Goal: Task Accomplishment & Management: Use online tool/utility

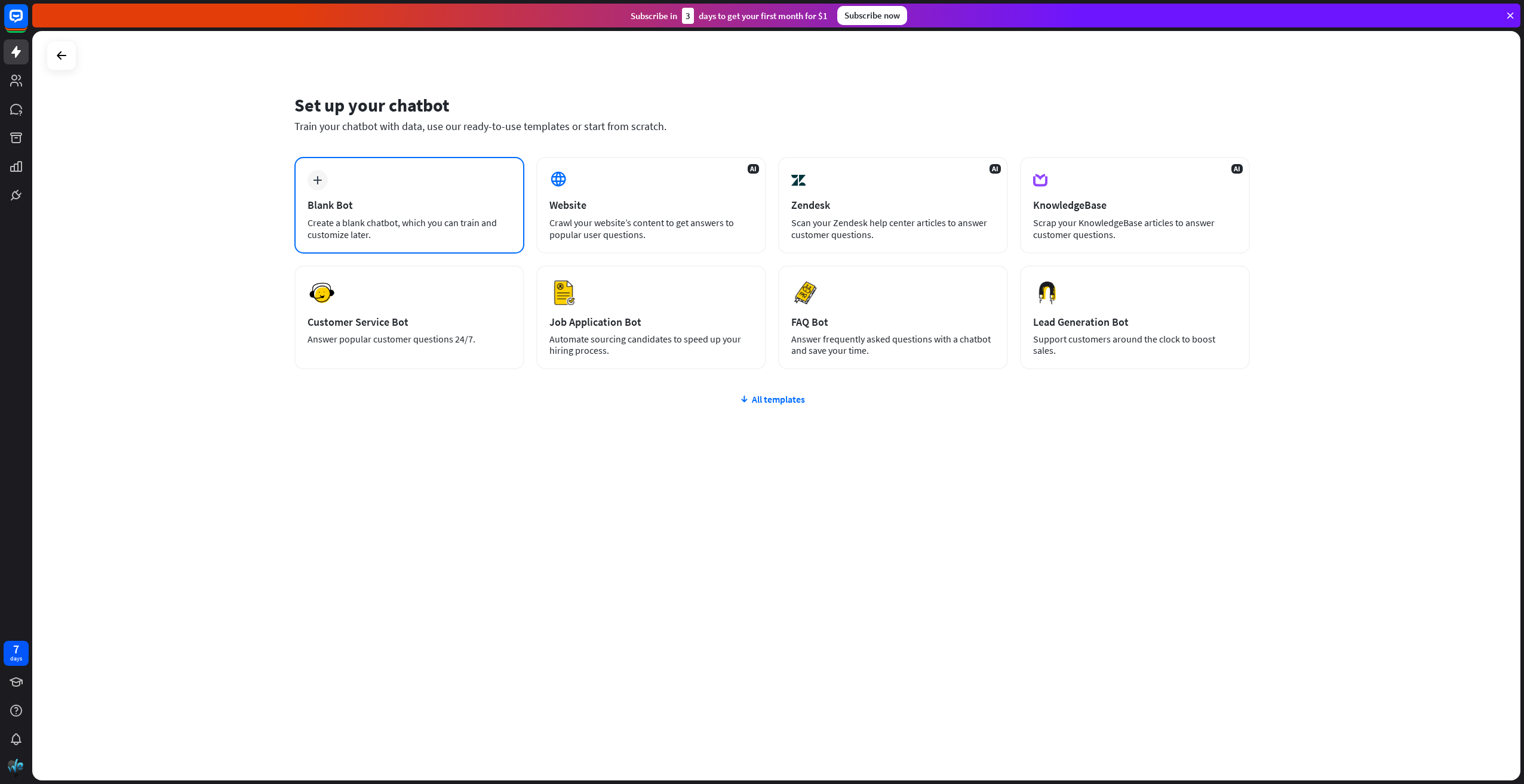
click at [397, 190] on div "plus Blank Bot Create a blank chatbot, which you can train and customize later." at bounding box center [409, 205] width 230 height 96
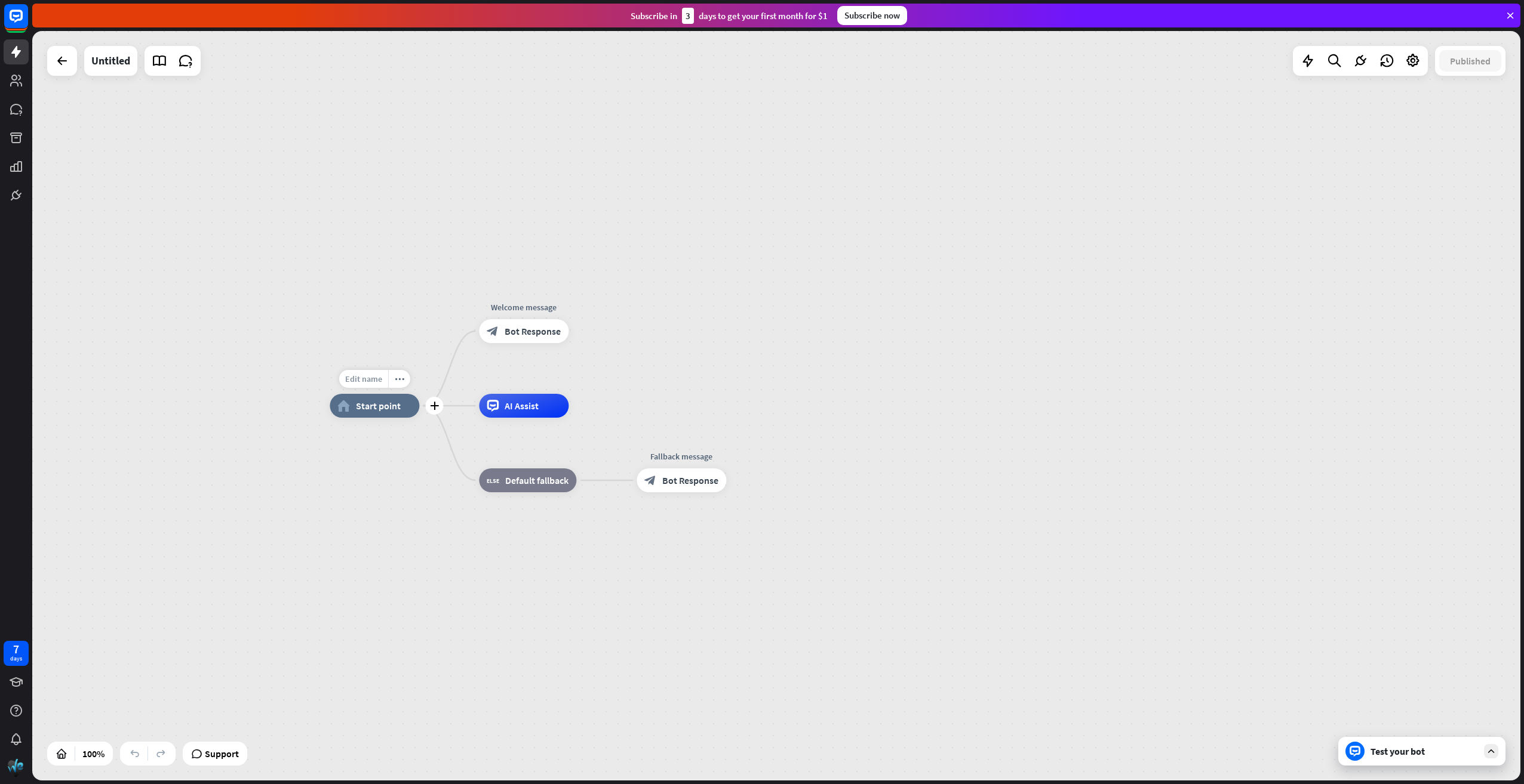
click at [359, 381] on span "Edit name" at bounding box center [363, 378] width 37 height 11
click at [382, 449] on div "plus home_2 Start point Welcome message block_bot_response Bot Response AI Assi…" at bounding box center [1073, 780] width 1488 height 750
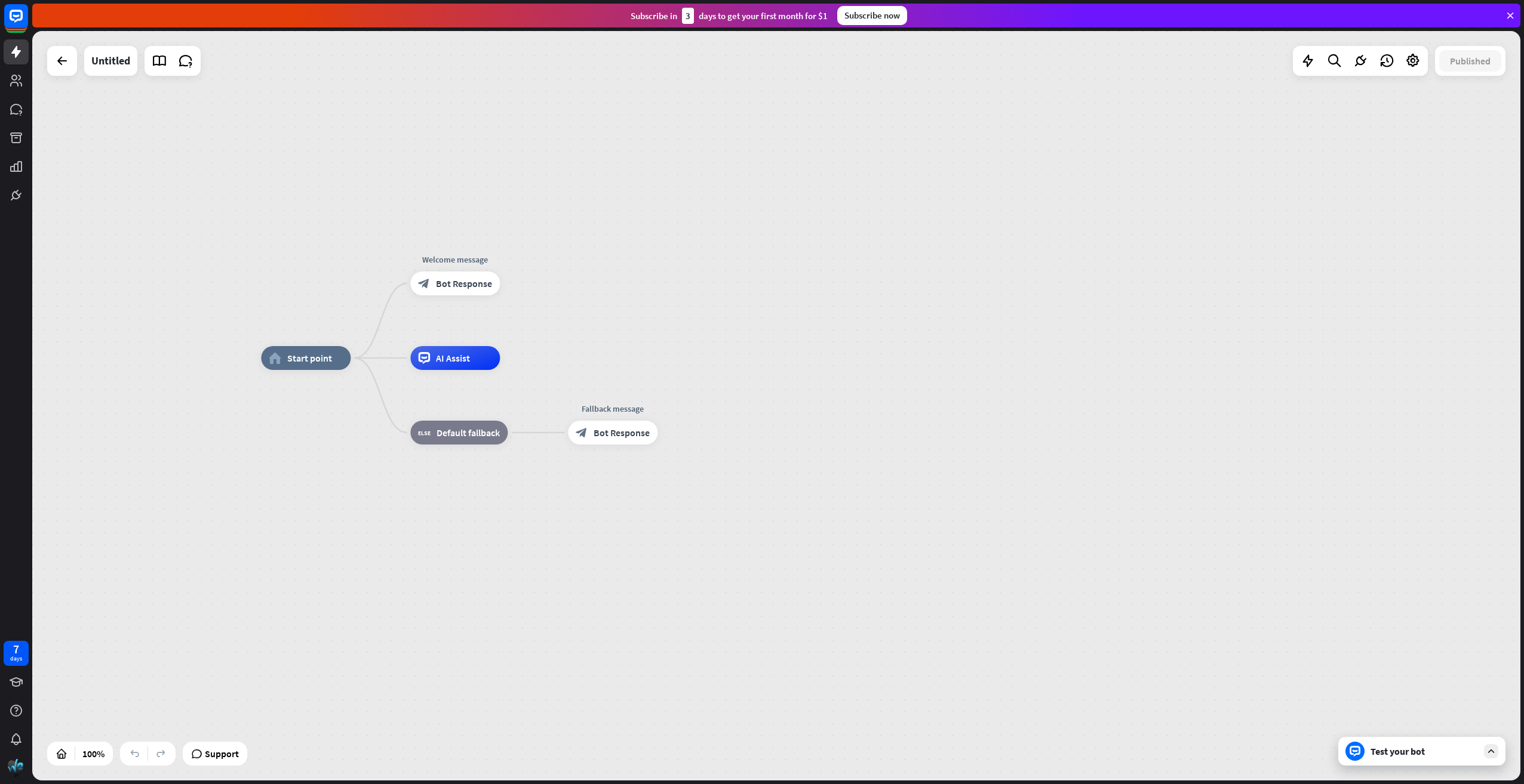
drag, startPoint x: 420, startPoint y: 186, endPoint x: 352, endPoint y: 139, distance: 82.7
click at [352, 139] on div "home_2 Start point Welcome message block_bot_response Bot Response AI Assist bl…" at bounding box center [776, 406] width 1488 height 750
click at [1410, 752] on div "Test your bot" at bounding box center [1424, 751] width 108 height 12
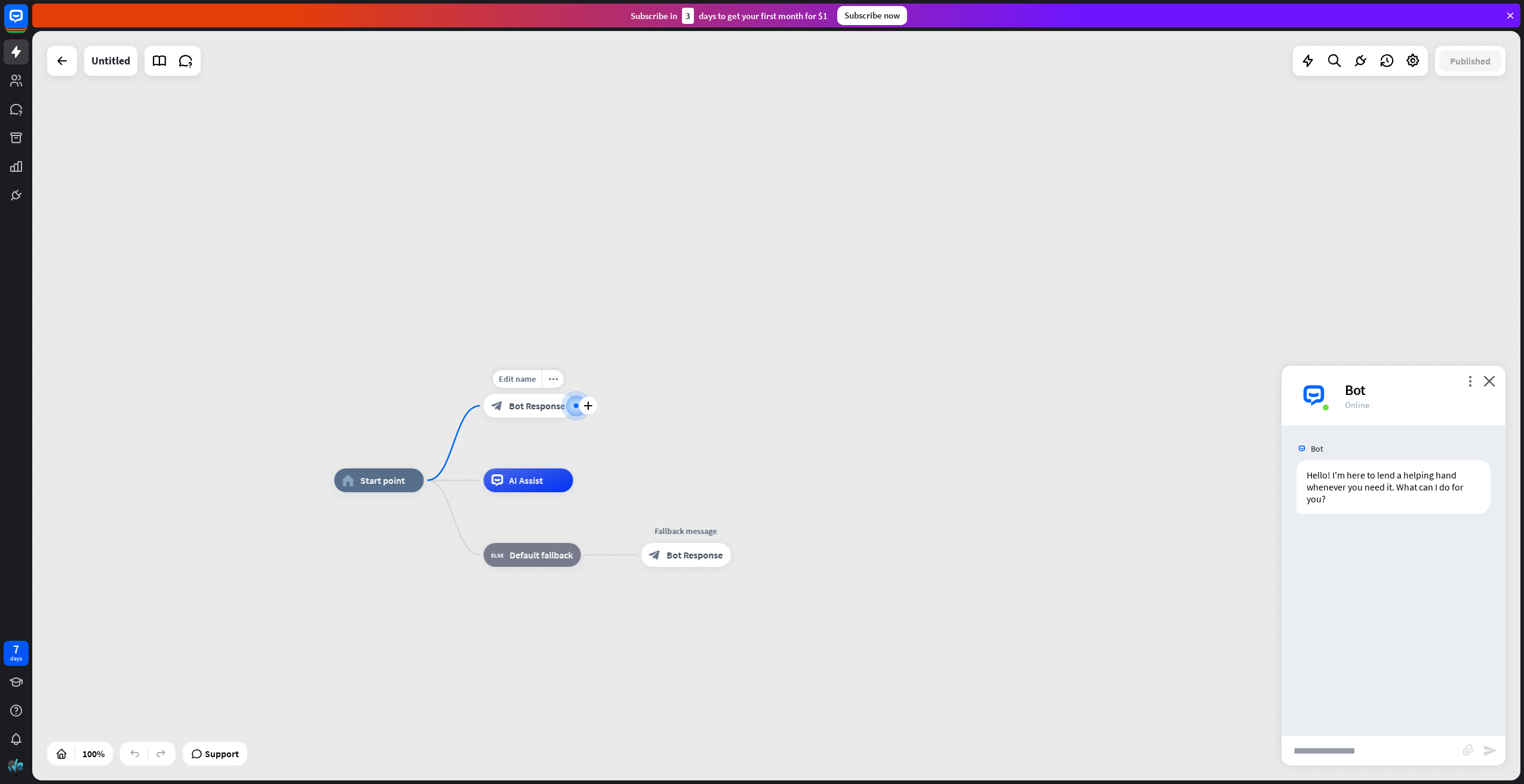
click at [533, 413] on div "block_bot_response Bot Response" at bounding box center [529, 406] width 90 height 24
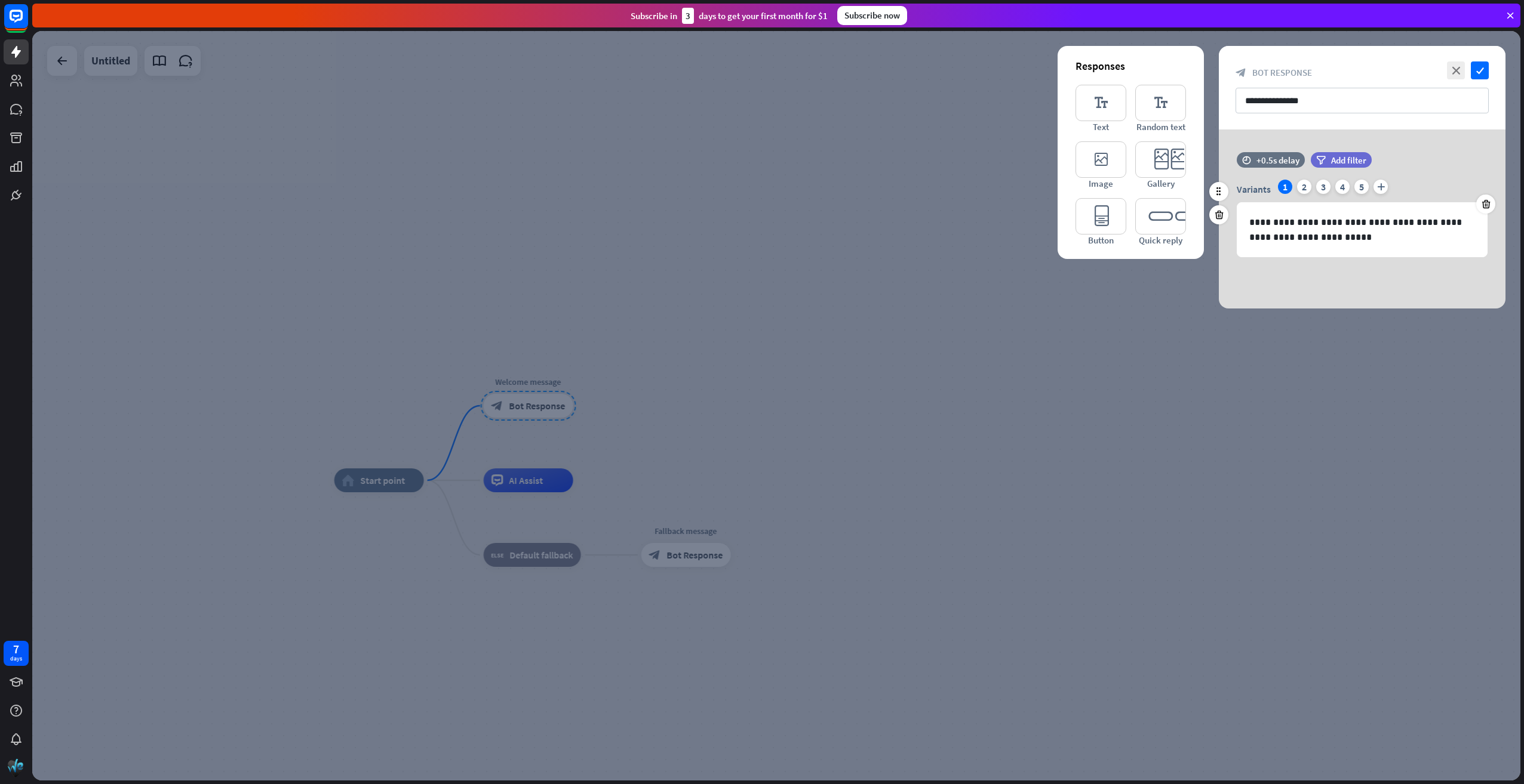
click at [1297, 195] on div "Variants 1 2 3 4 5 plus" at bounding box center [1362, 189] width 251 height 19
click at [1324, 187] on div "3" at bounding box center [1323, 187] width 14 height 14
click at [1348, 187] on div "4" at bounding box center [1342, 187] width 14 height 14
drag, startPoint x: 1370, startPoint y: 187, endPoint x: 1387, endPoint y: 175, distance: 20.8
click at [1371, 187] on div "Variants 1 2 3 4 5 plus" at bounding box center [1362, 189] width 251 height 19
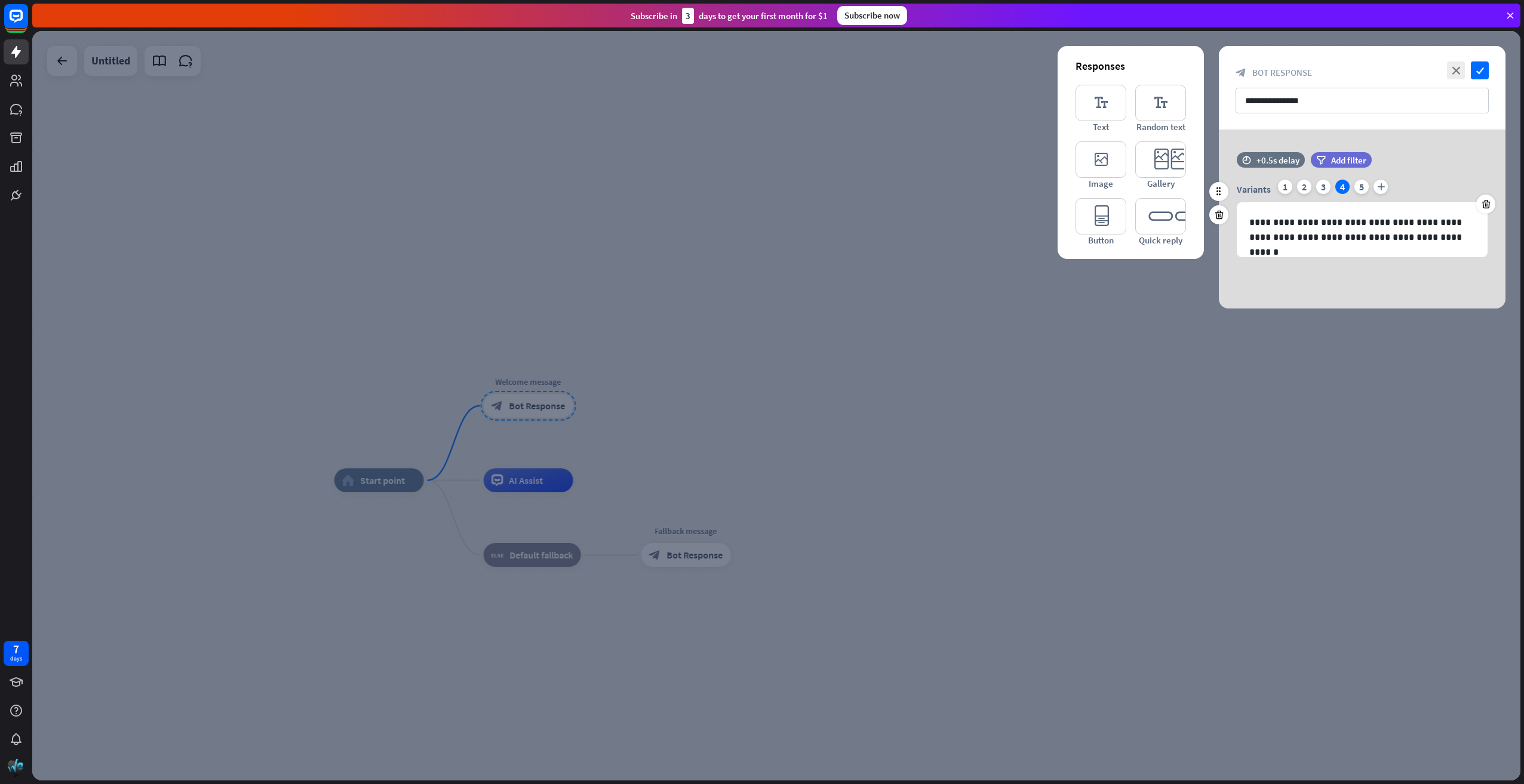
drag, startPoint x: 1394, startPoint y: 158, endPoint x: 1359, endPoint y: 162, distance: 35.2
click at [1391, 158] on div "filter Add filter" at bounding box center [1371, 160] width 121 height 16
click at [1454, 72] on icon "close" at bounding box center [1456, 70] width 18 height 18
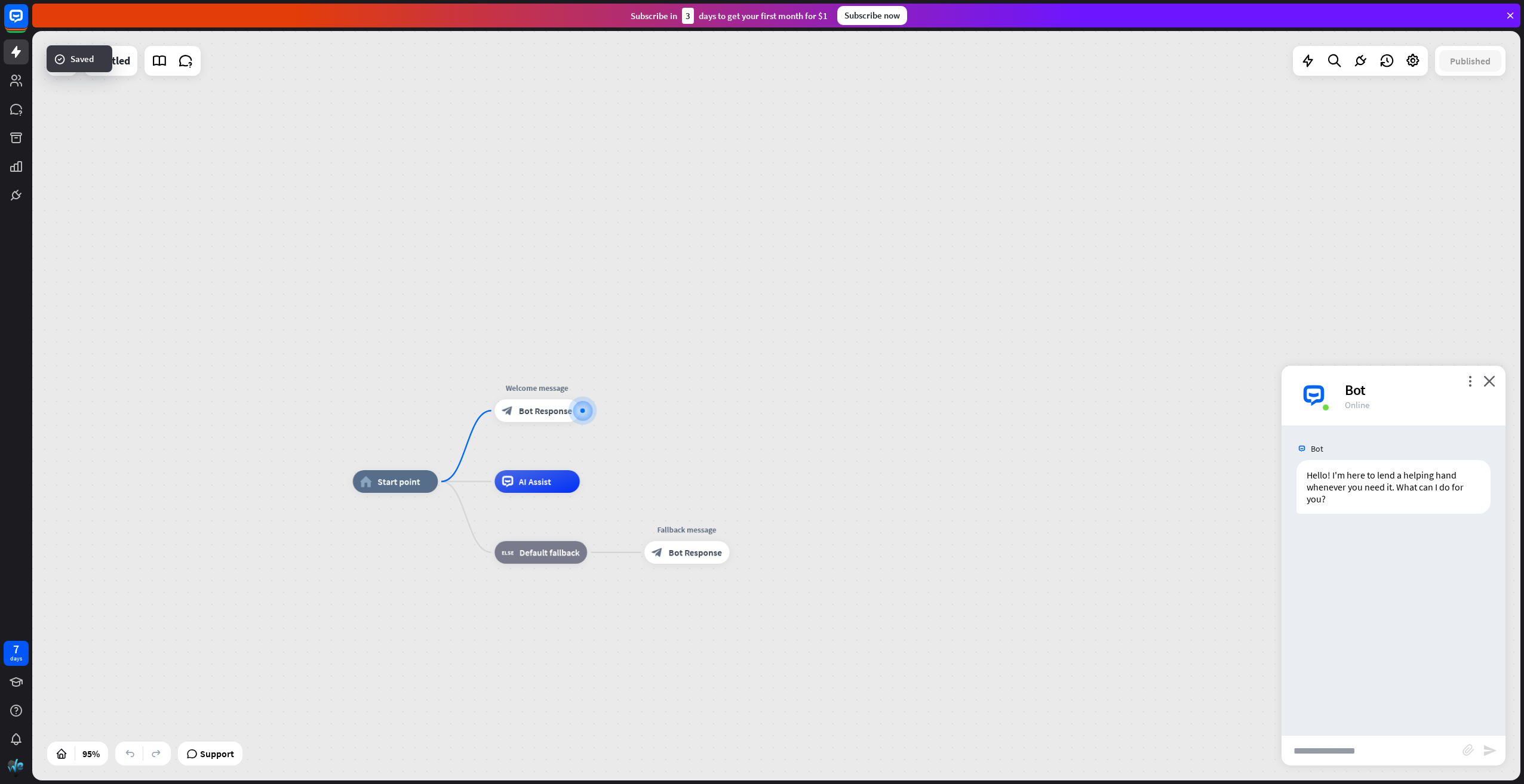
click at [394, 85] on div "home_2 Start point Welcome message block_bot_response Bot Response AI Assist bl…" at bounding box center [776, 406] width 1488 height 750
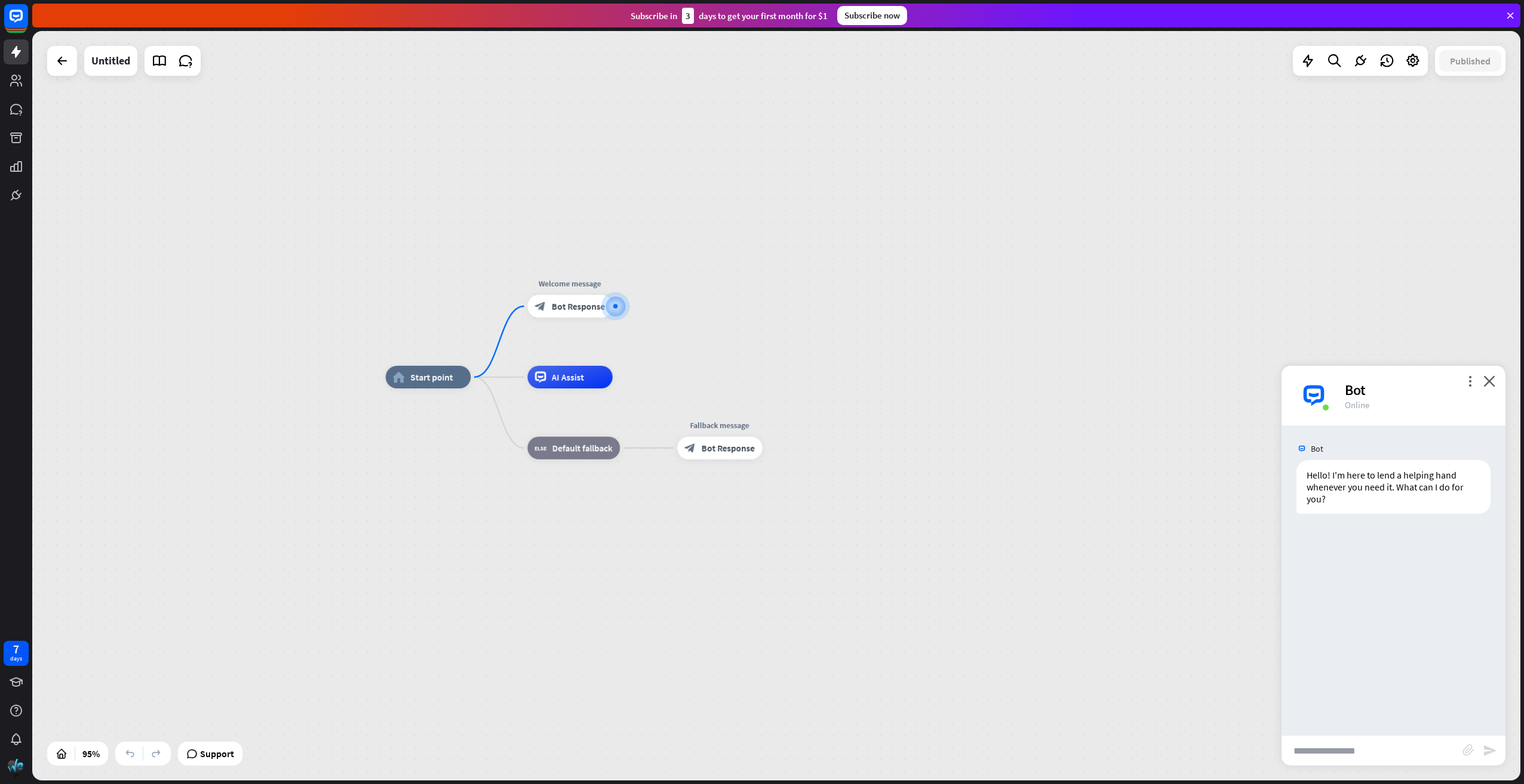
drag, startPoint x: 712, startPoint y: 453, endPoint x: 745, endPoint y: 348, distance: 110.1
click at [745, 348] on div "home_2 Start point Welcome message block_bot_response Bot Response AI Assist bl…" at bounding box center [776, 406] width 1488 height 750
click at [420, 357] on div "Edit name" at bounding box center [418, 352] width 47 height 17
drag, startPoint x: 446, startPoint y: 419, endPoint x: 446, endPoint y: 398, distance: 21.0
click at [446, 418] on div "home_2 Start point Welcome message block_bot_response Bot Response AI Assist bl…" at bounding box center [1093, 733] width 1413 height 712
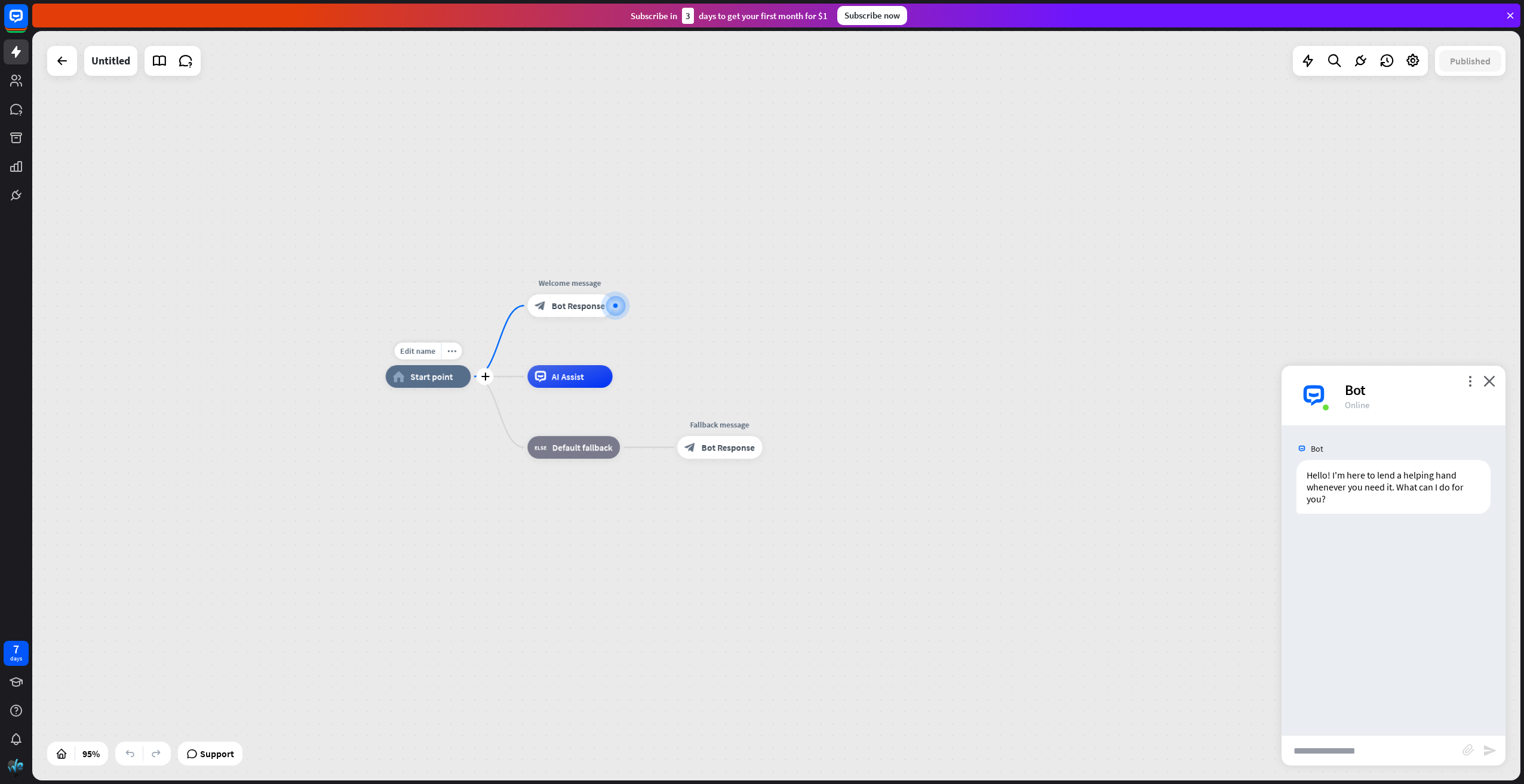
click at [439, 378] on span "Start point" at bounding box center [432, 377] width 42 height 11
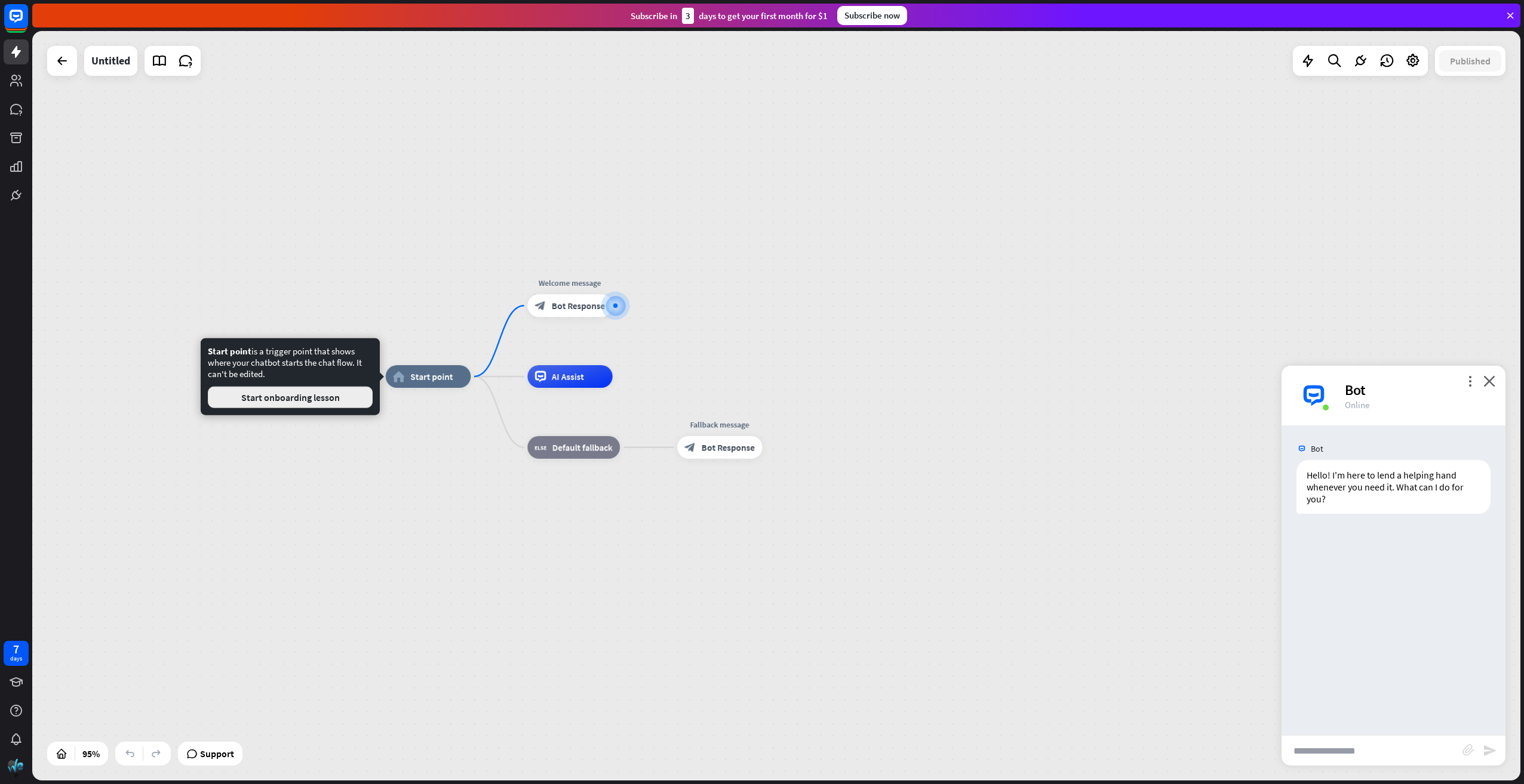
click at [329, 399] on button "Start onboarding lesson" at bounding box center [290, 398] width 165 height 22
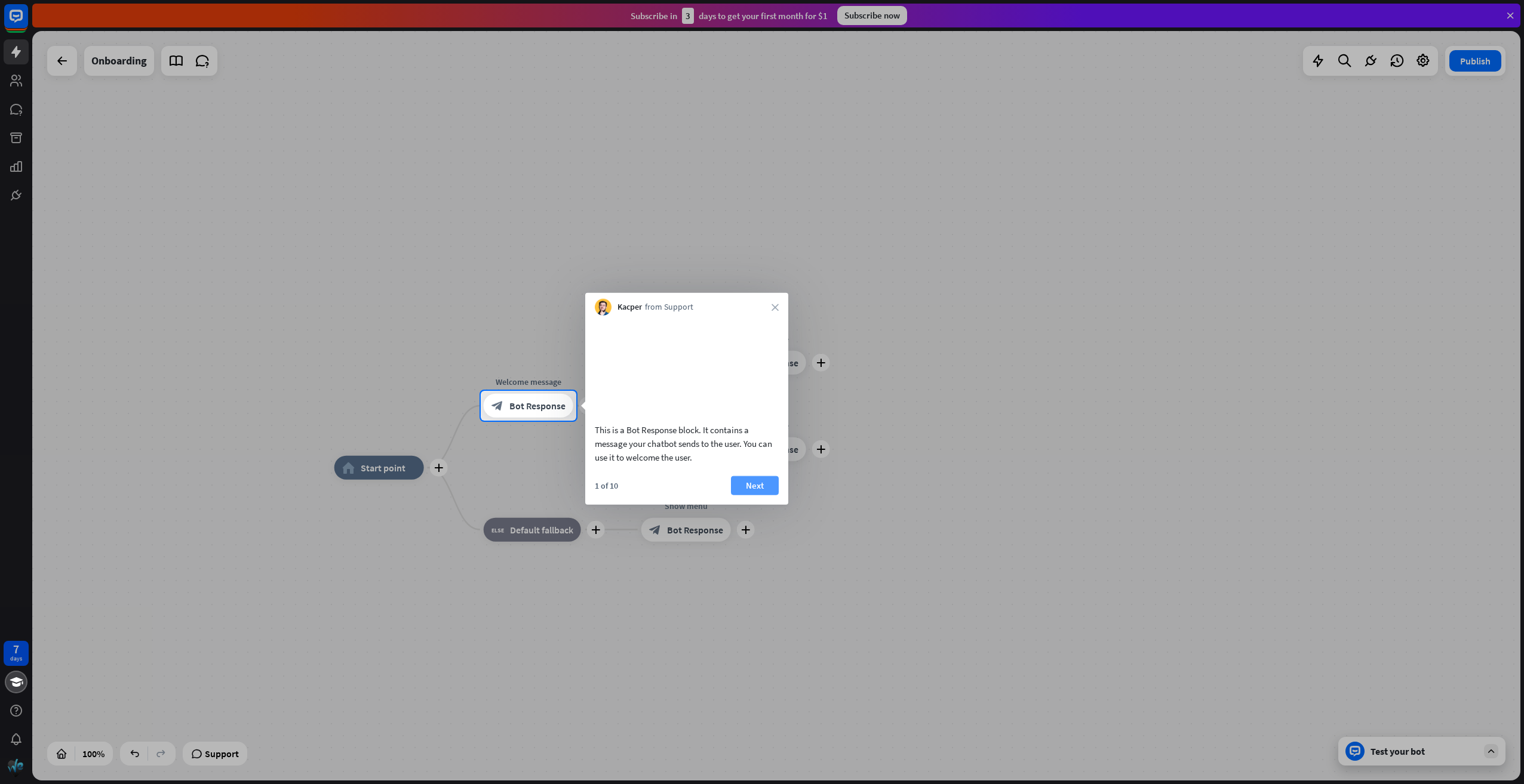
click at [757, 495] on button "Next" at bounding box center [755, 485] width 48 height 19
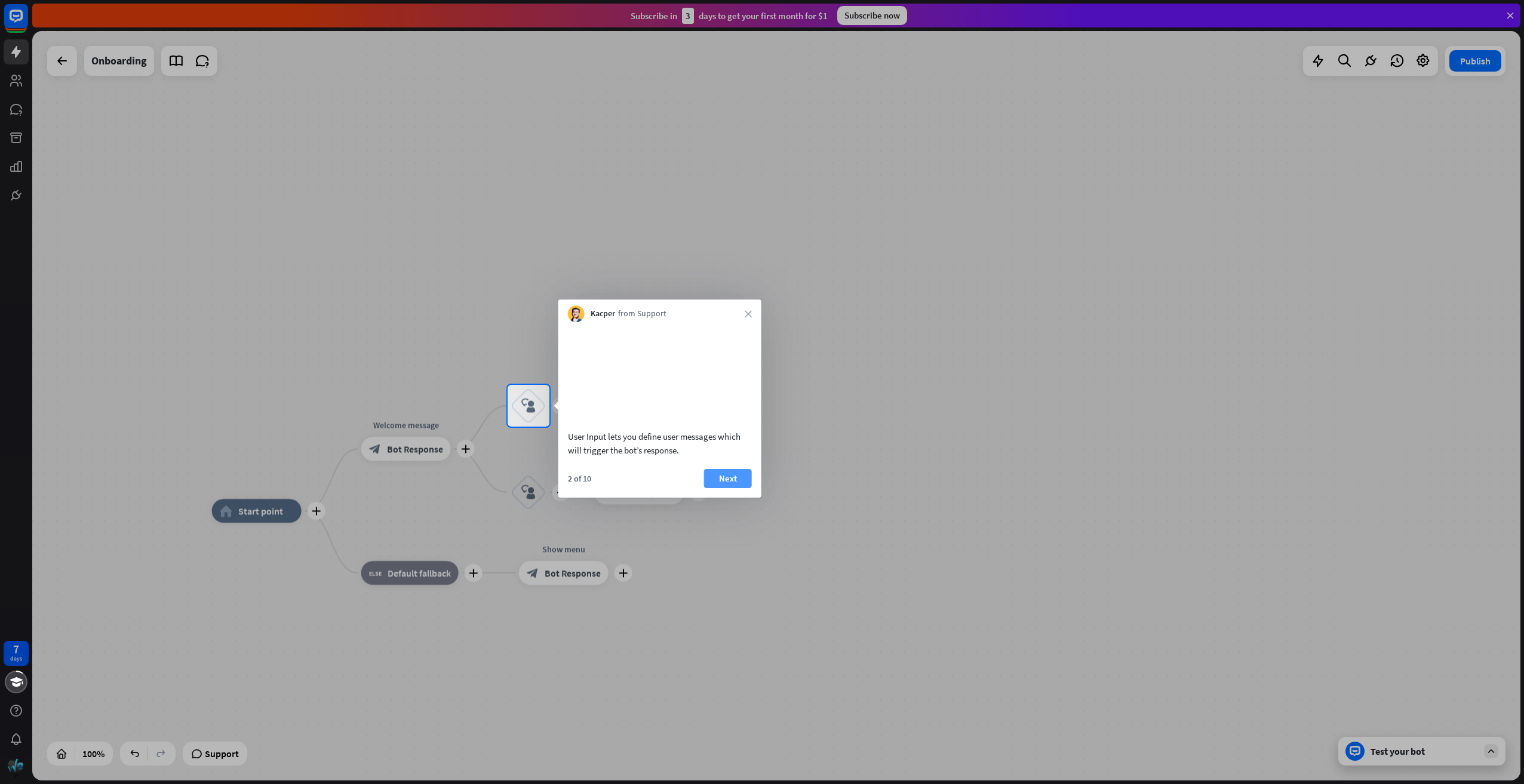
click at [733, 488] on button "Next" at bounding box center [728, 478] width 48 height 19
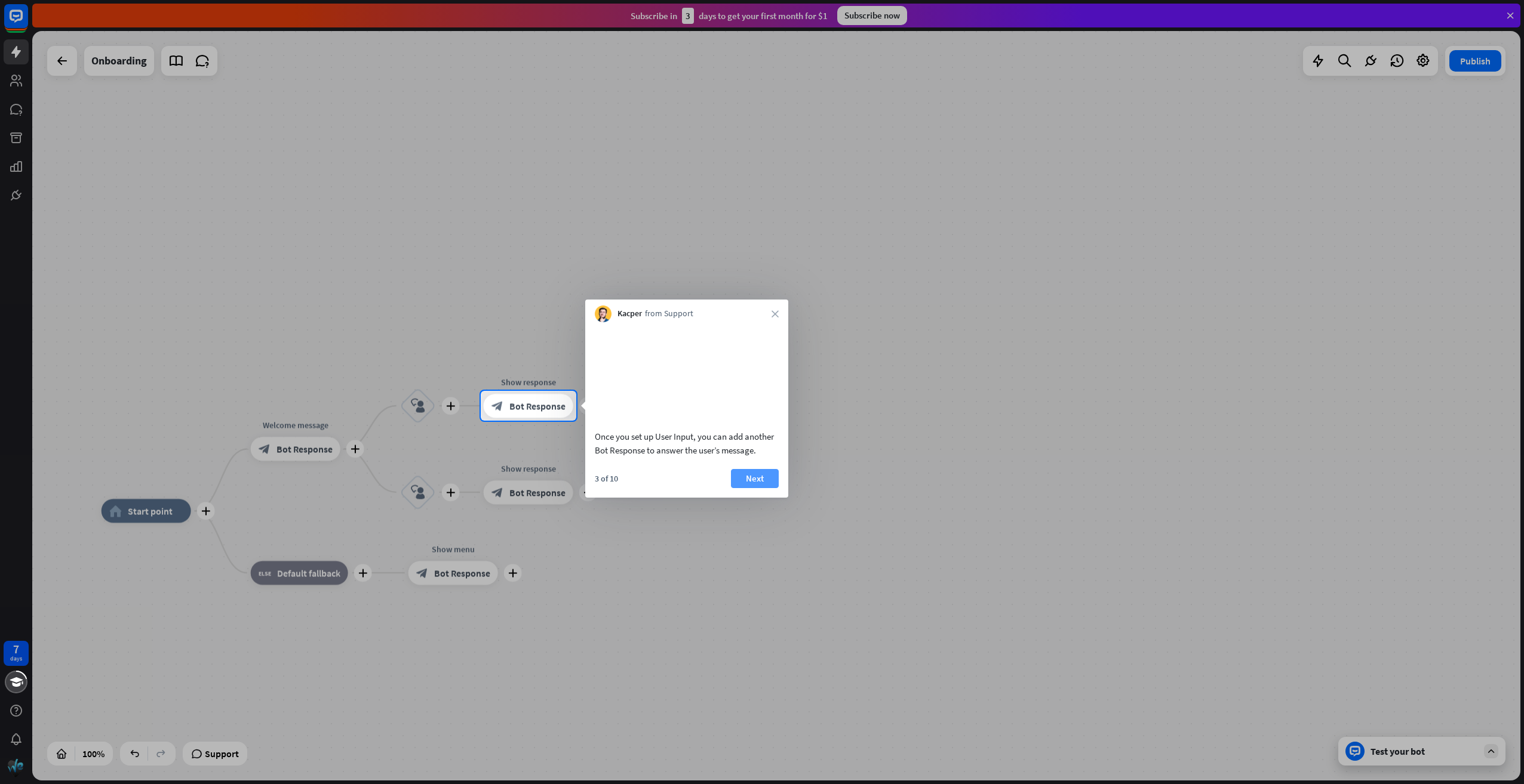
click at [749, 488] on button "Next" at bounding box center [755, 478] width 48 height 19
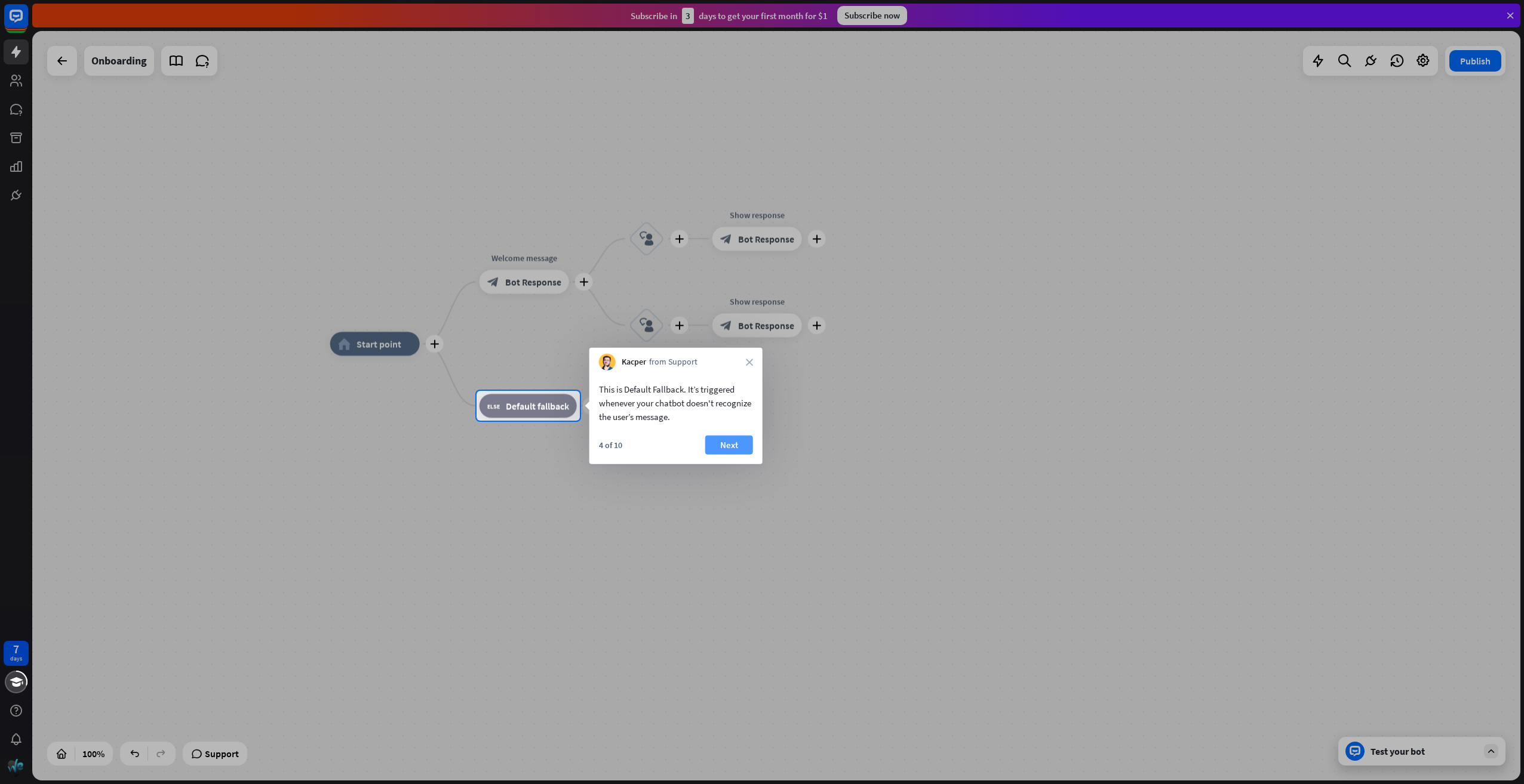
click at [737, 446] on button "Next" at bounding box center [729, 445] width 48 height 19
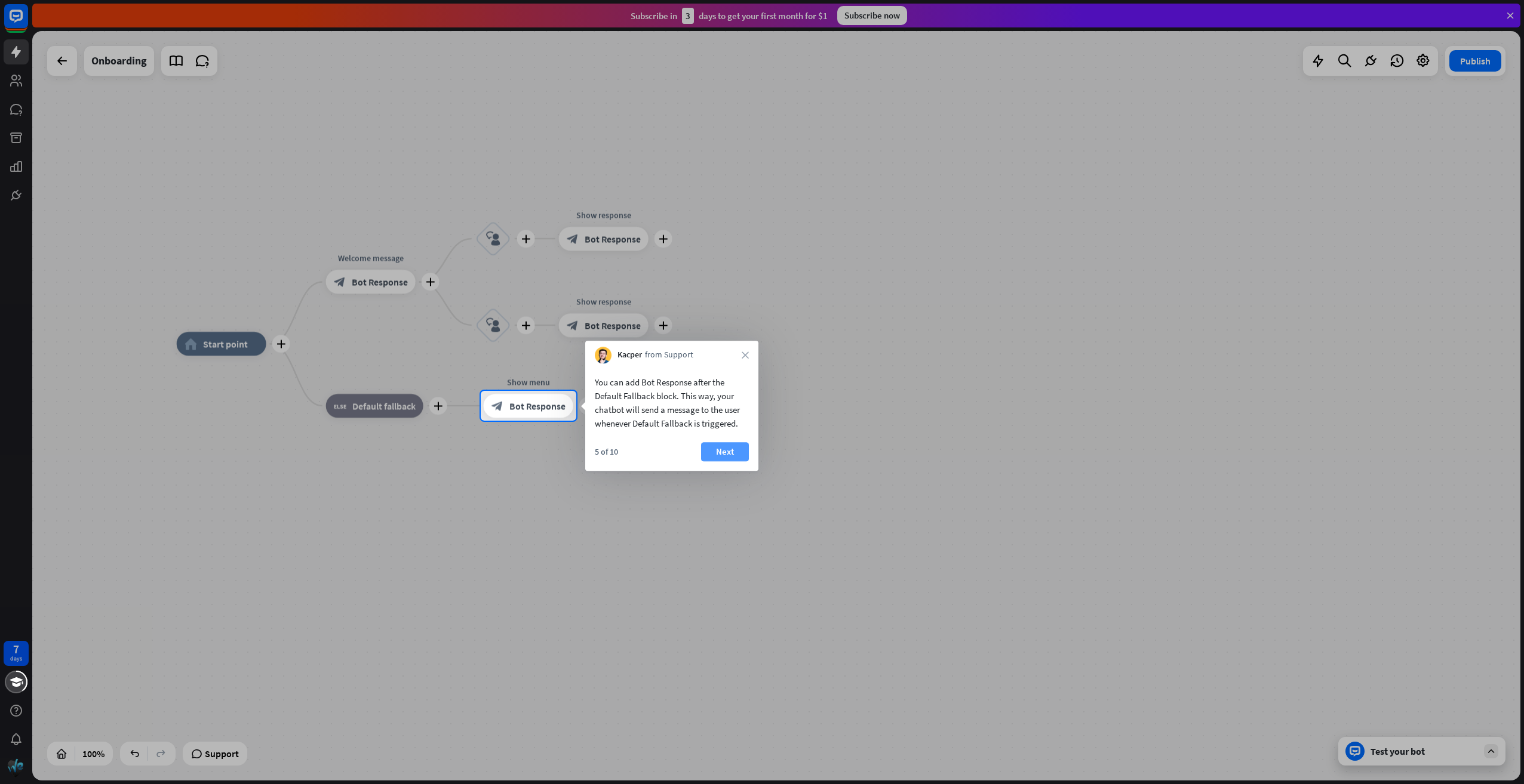
click at [717, 449] on button "Next" at bounding box center [725, 452] width 48 height 19
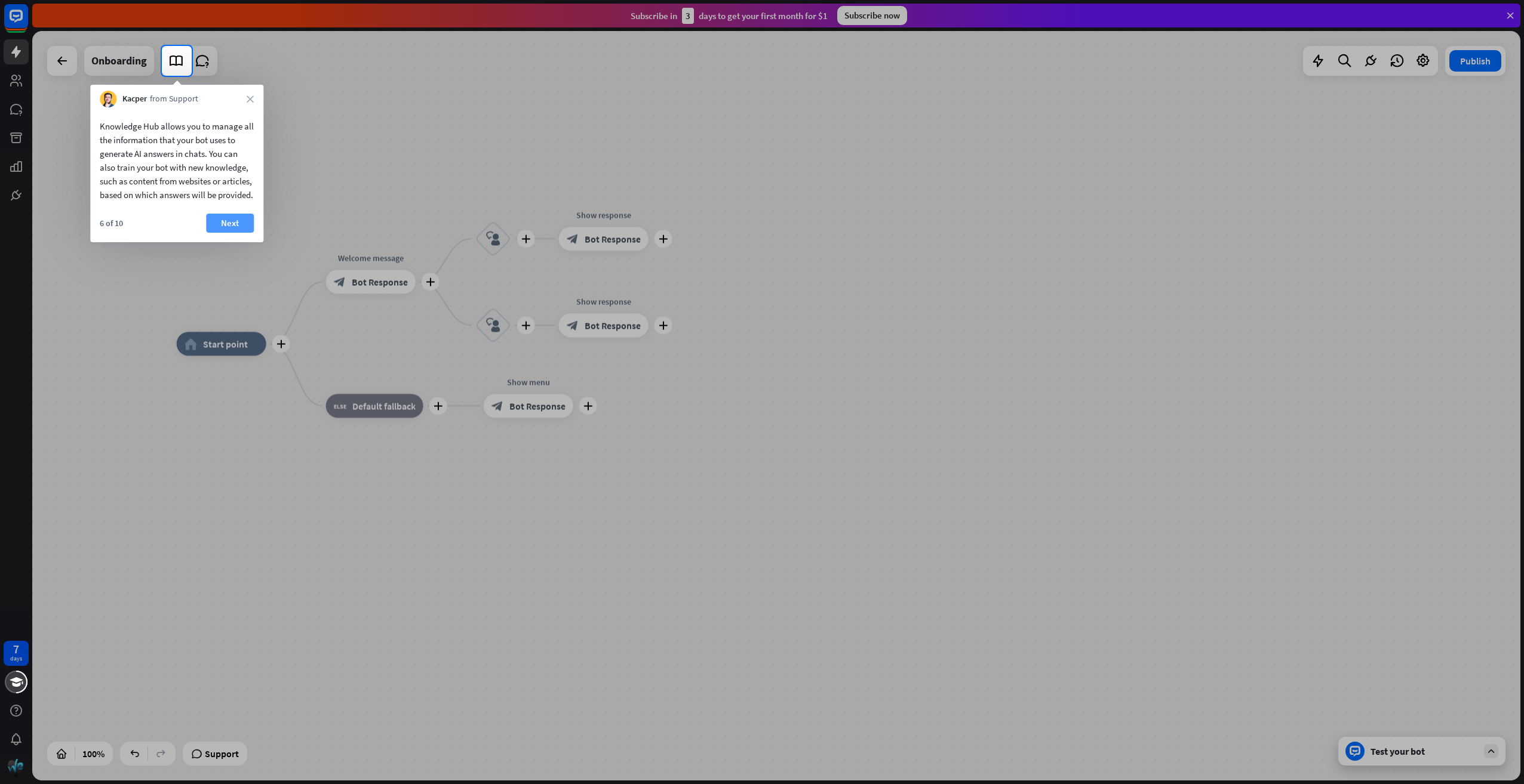
click at [243, 233] on button "Next" at bounding box center [230, 223] width 48 height 19
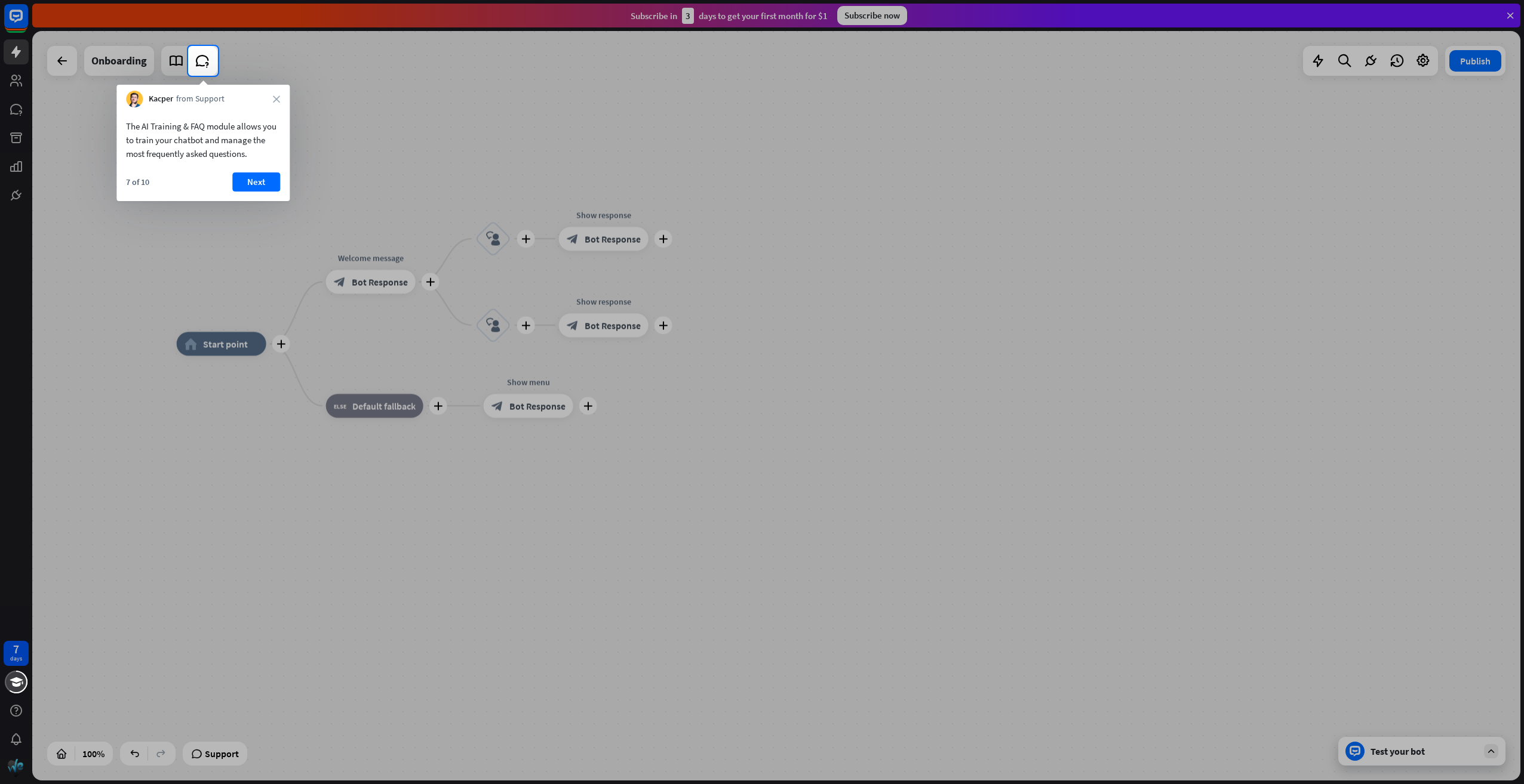
click at [270, 170] on div "The AI Training & FAQ module allows you to train your chatbot and manage the mo…" at bounding box center [203, 154] width 173 height 94
click at [263, 182] on button "Next" at bounding box center [256, 182] width 48 height 19
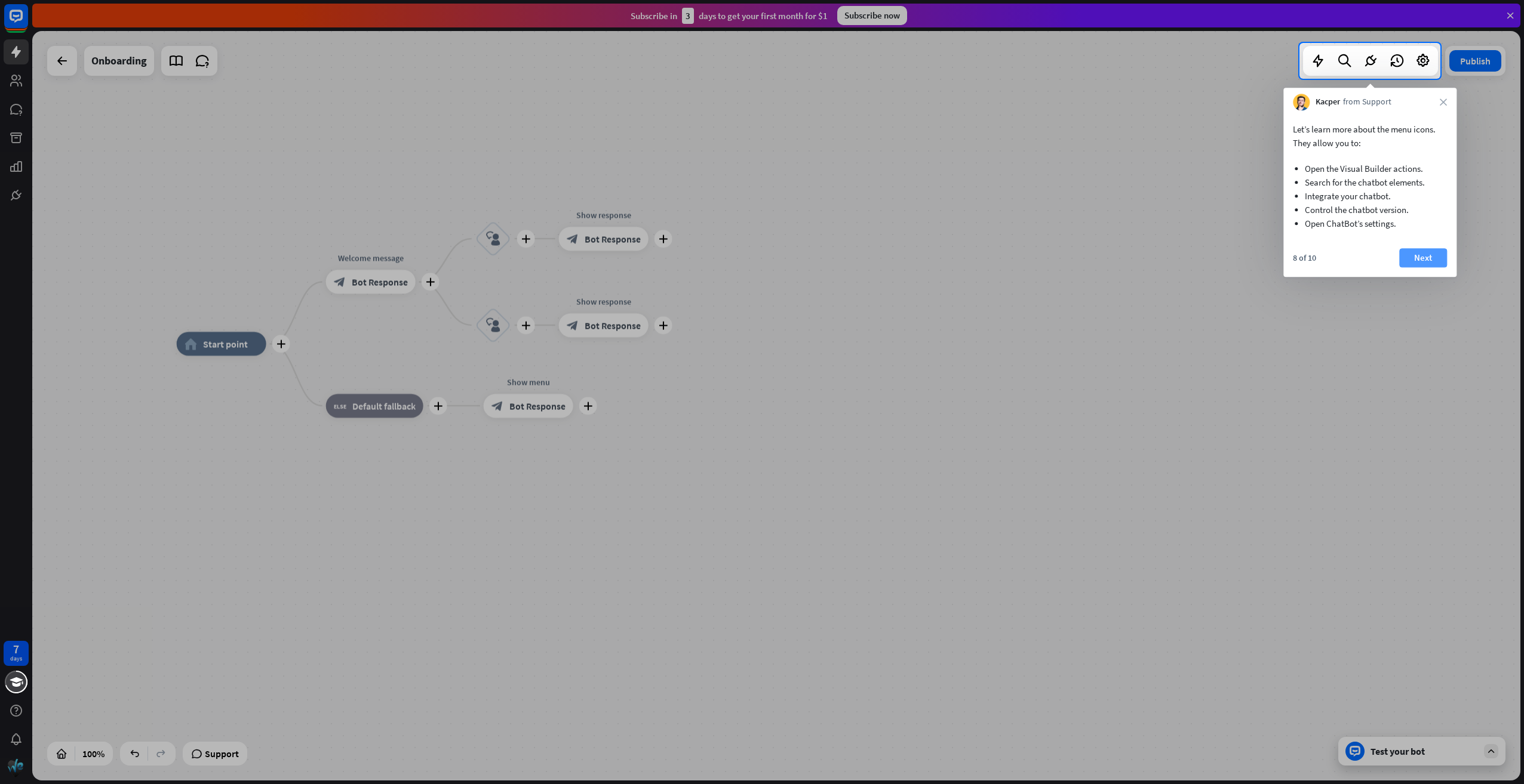
click at [1434, 264] on button "Next" at bounding box center [1423, 258] width 48 height 19
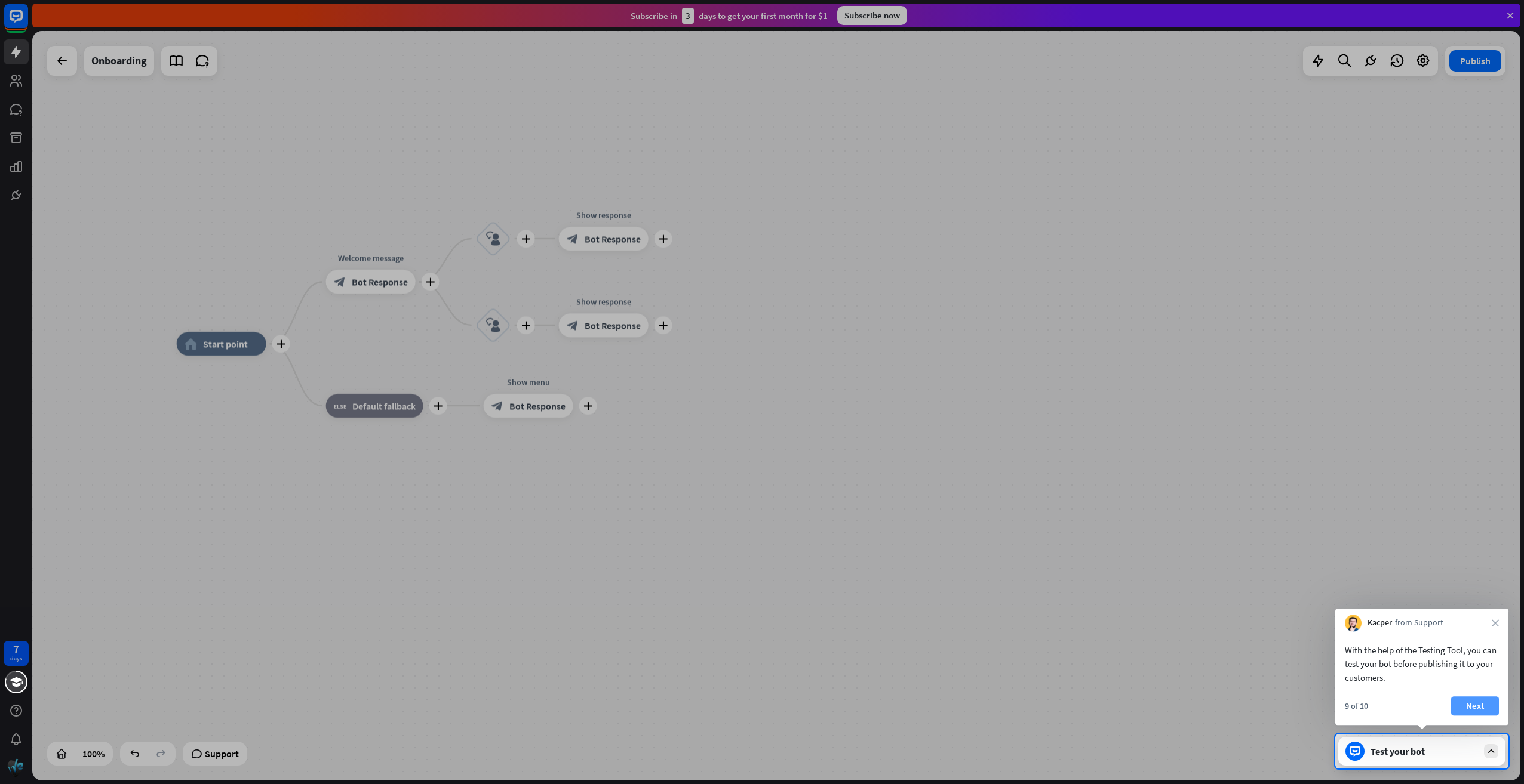
click at [1474, 709] on button "Next" at bounding box center [1475, 706] width 48 height 19
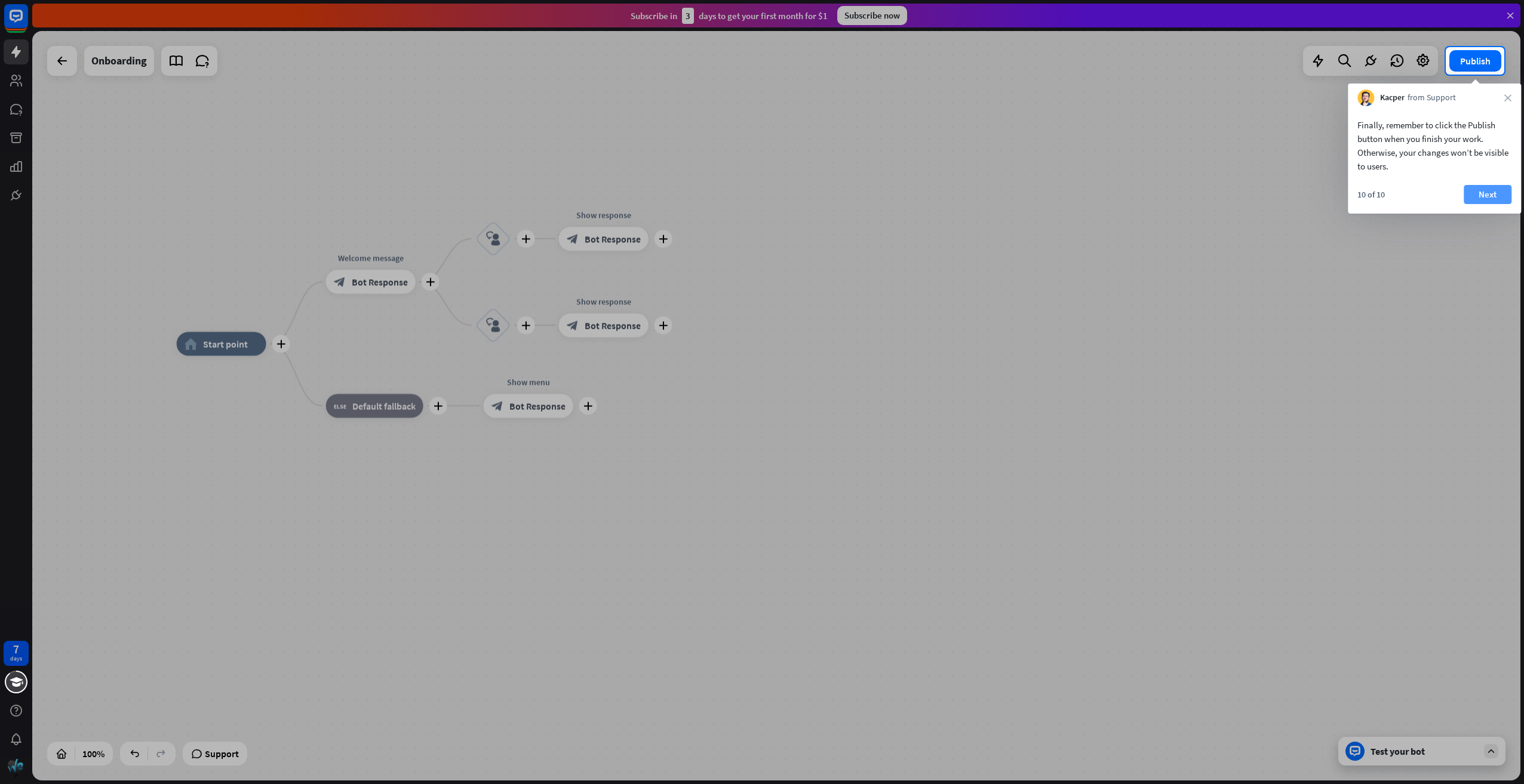
click at [1501, 191] on button "Next" at bounding box center [1487, 194] width 48 height 19
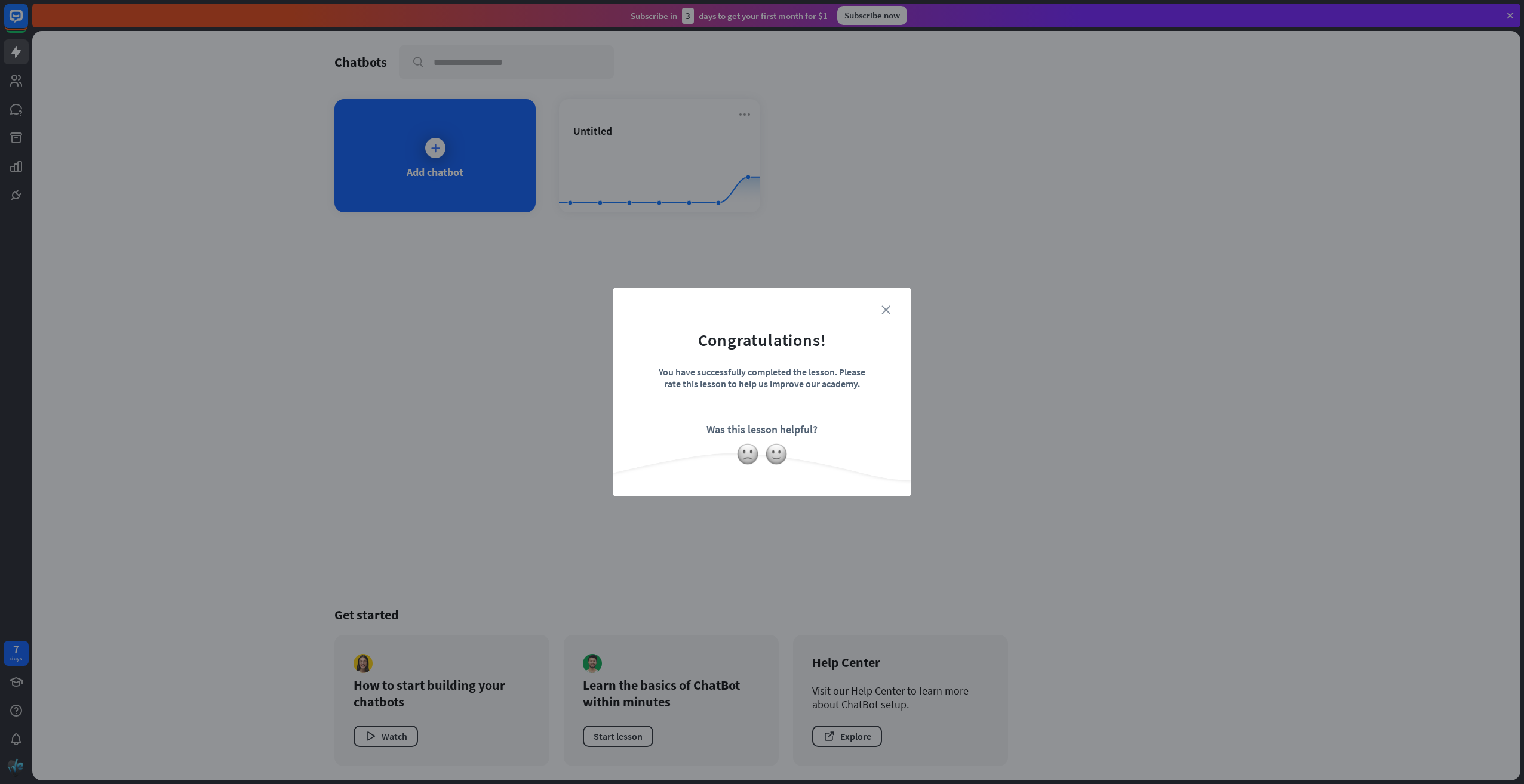
click at [888, 309] on icon "close" at bounding box center [886, 310] width 9 height 9
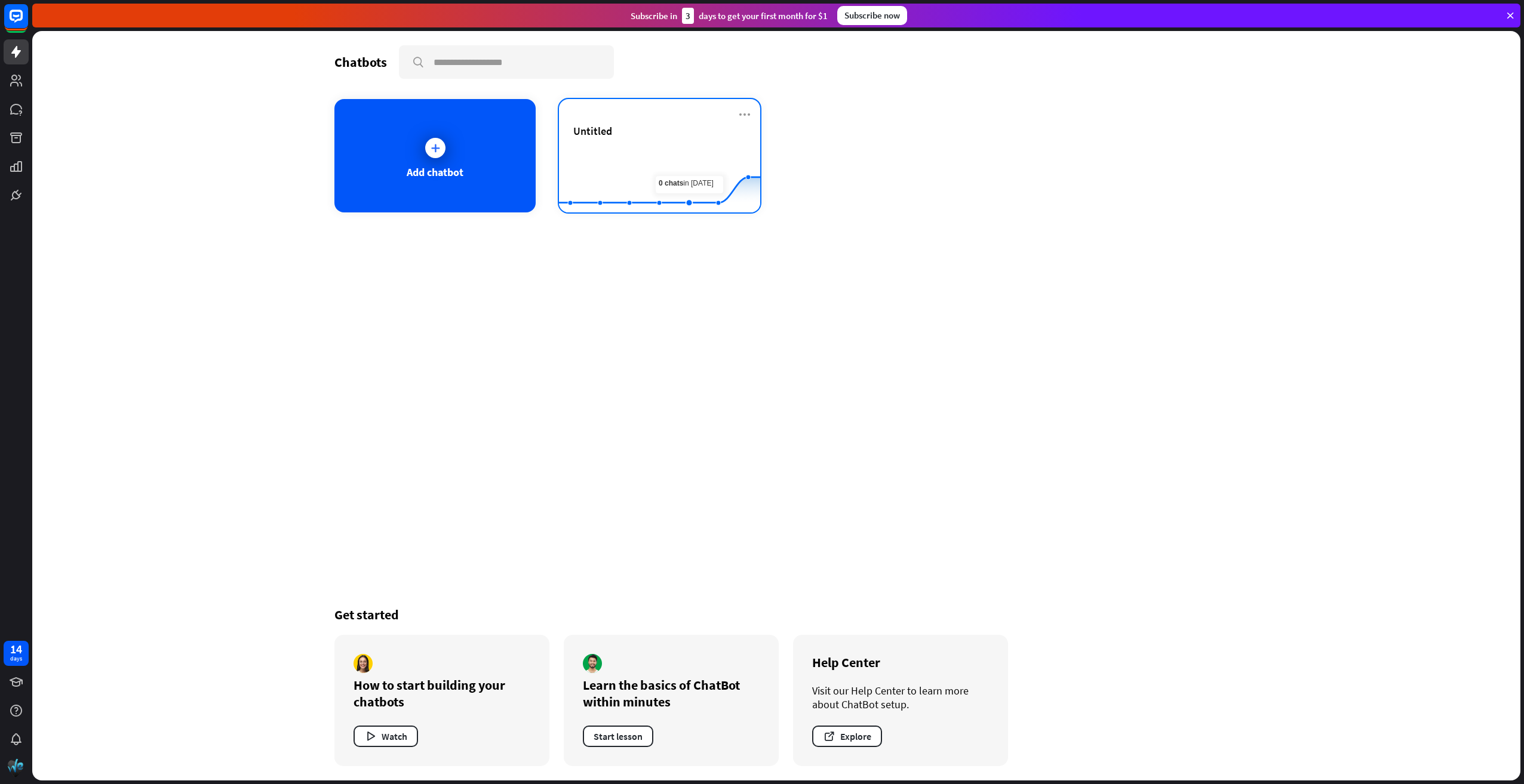
click at [672, 149] on rect at bounding box center [659, 183] width 201 height 75
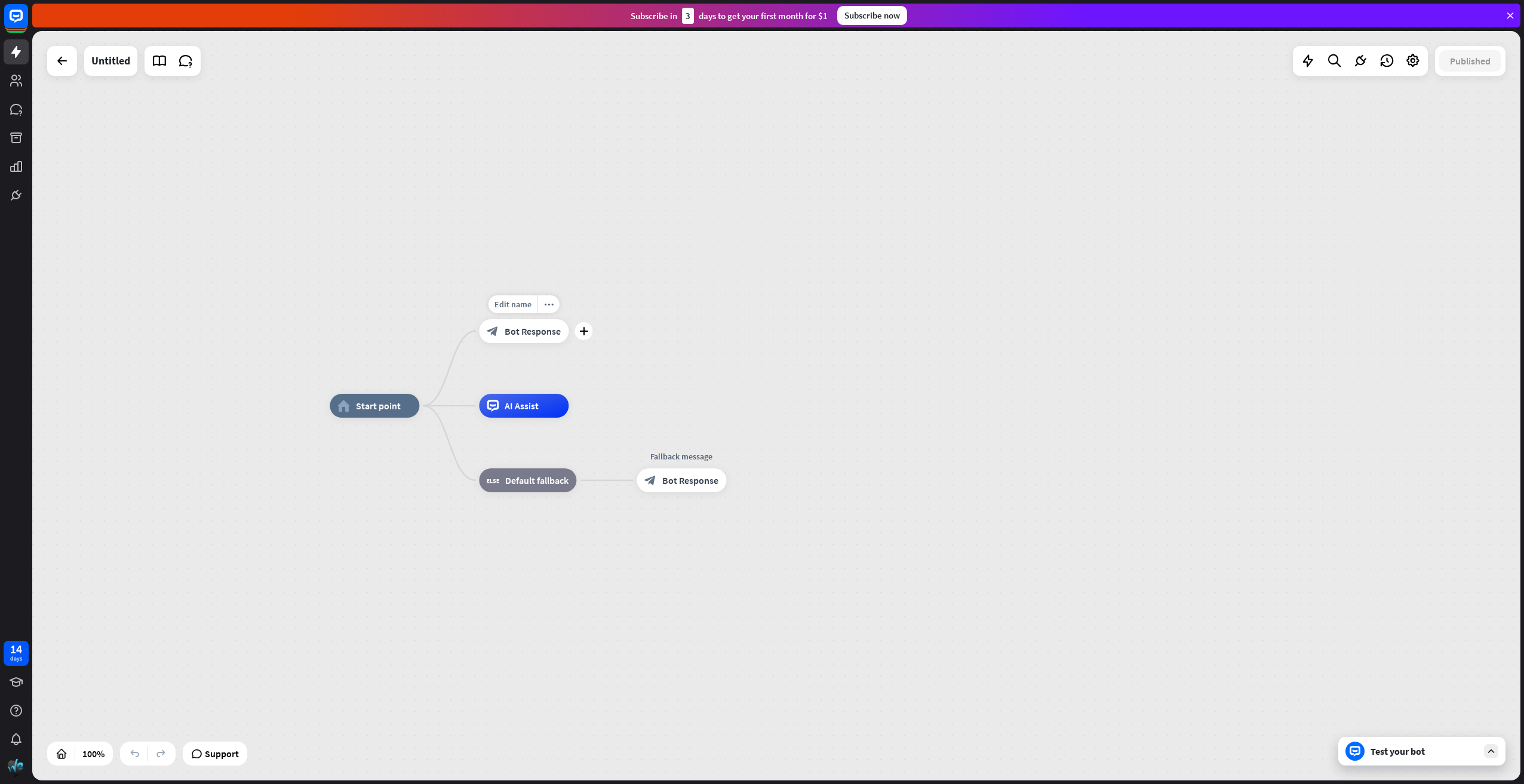
click at [534, 336] on span "Bot Response" at bounding box center [532, 331] width 56 height 12
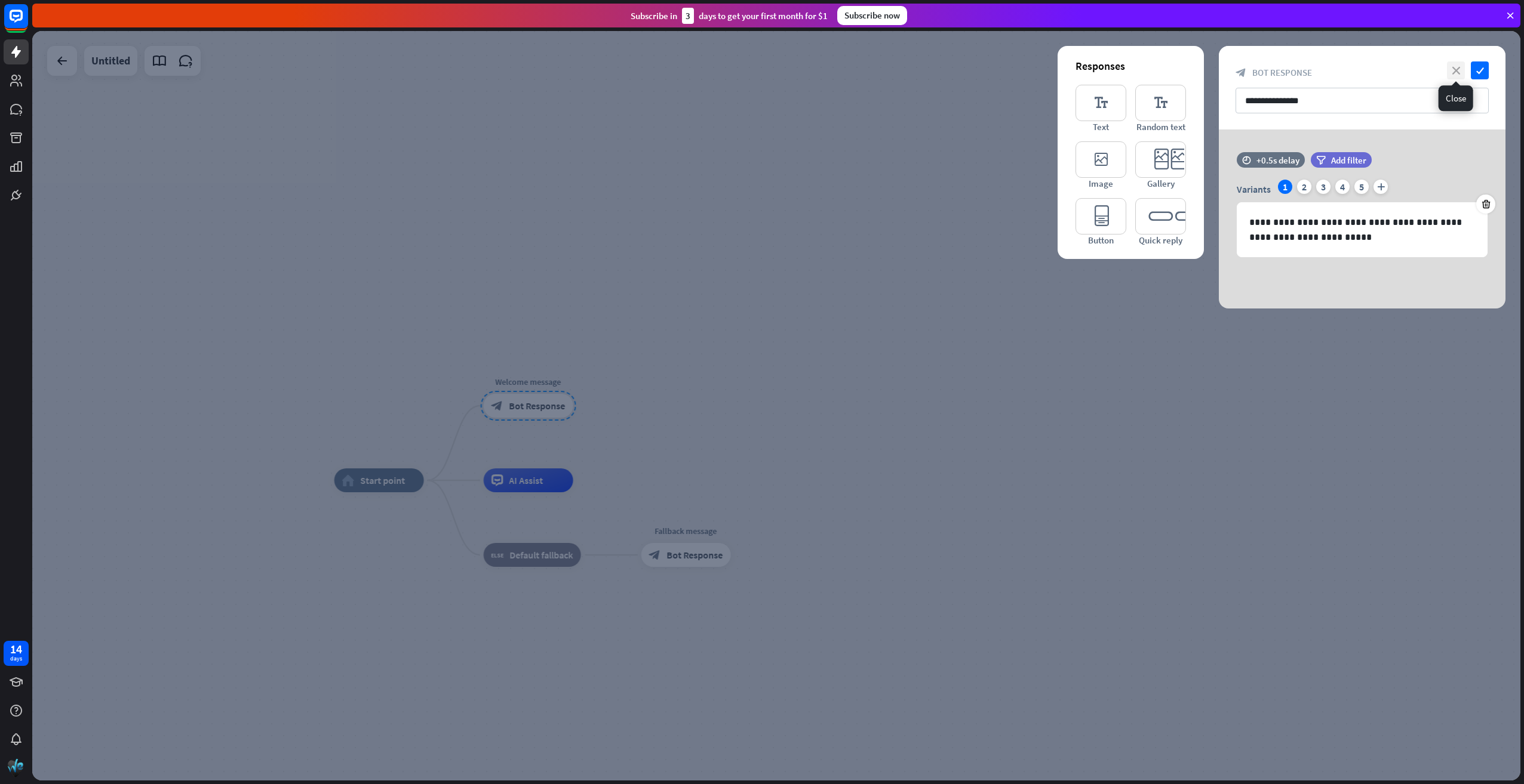
click at [1454, 69] on icon "close" at bounding box center [1456, 70] width 18 height 18
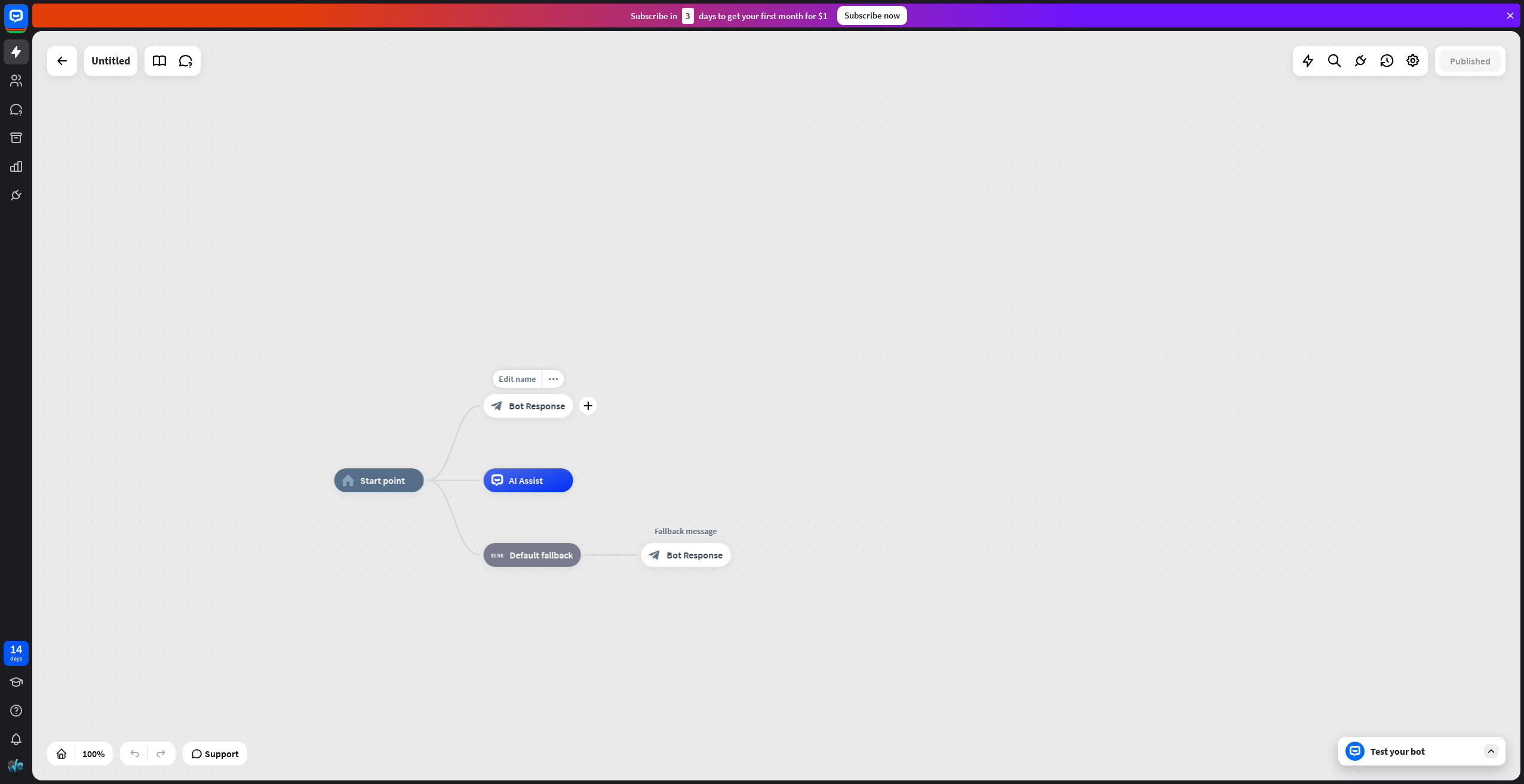
click at [520, 411] on span "Bot Response" at bounding box center [537, 406] width 56 height 12
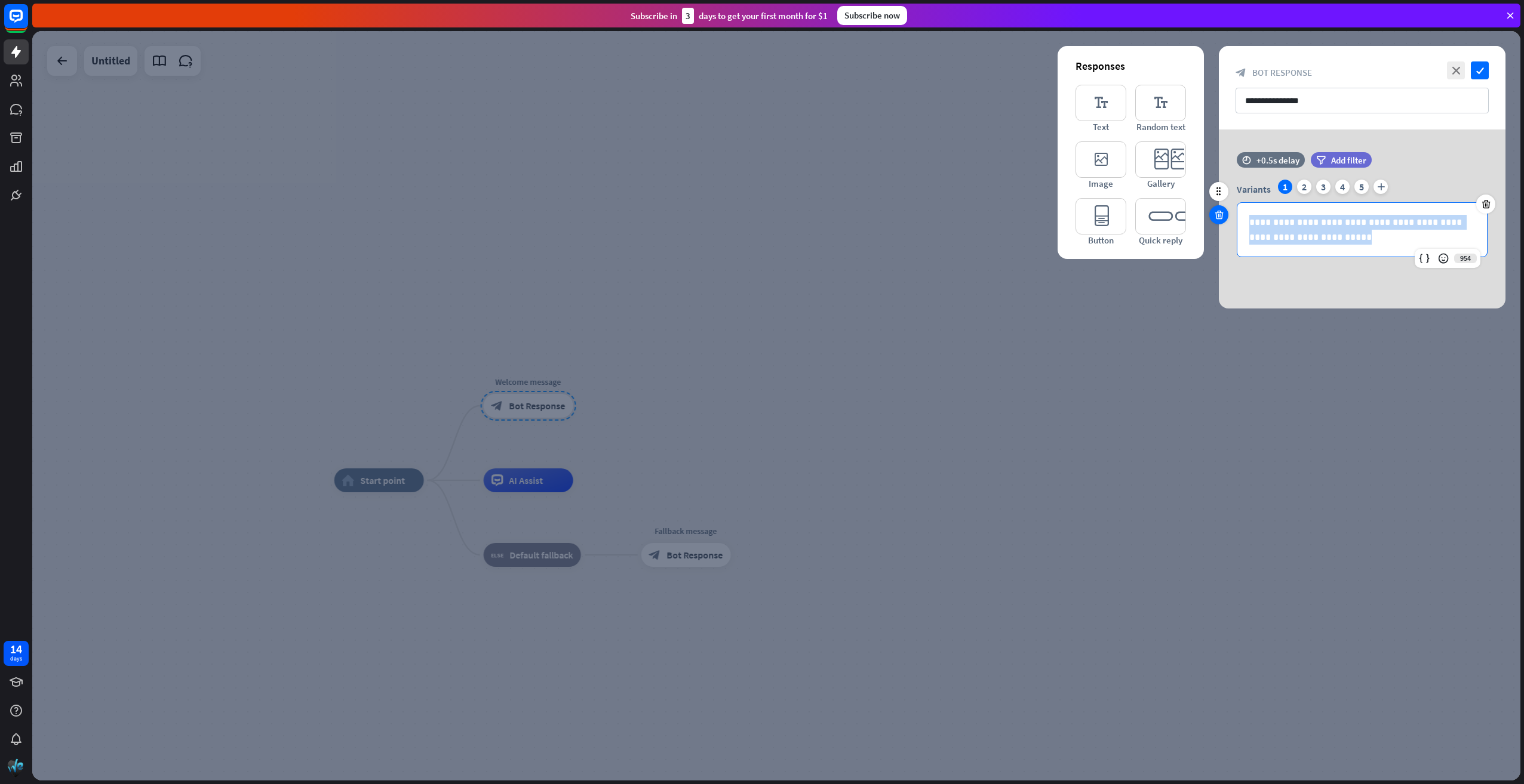
drag, startPoint x: 1345, startPoint y: 241, endPoint x: 1225, endPoint y: 210, distance: 123.9
click at [1225, 210] on div "**********" at bounding box center [1362, 211] width 286 height 117
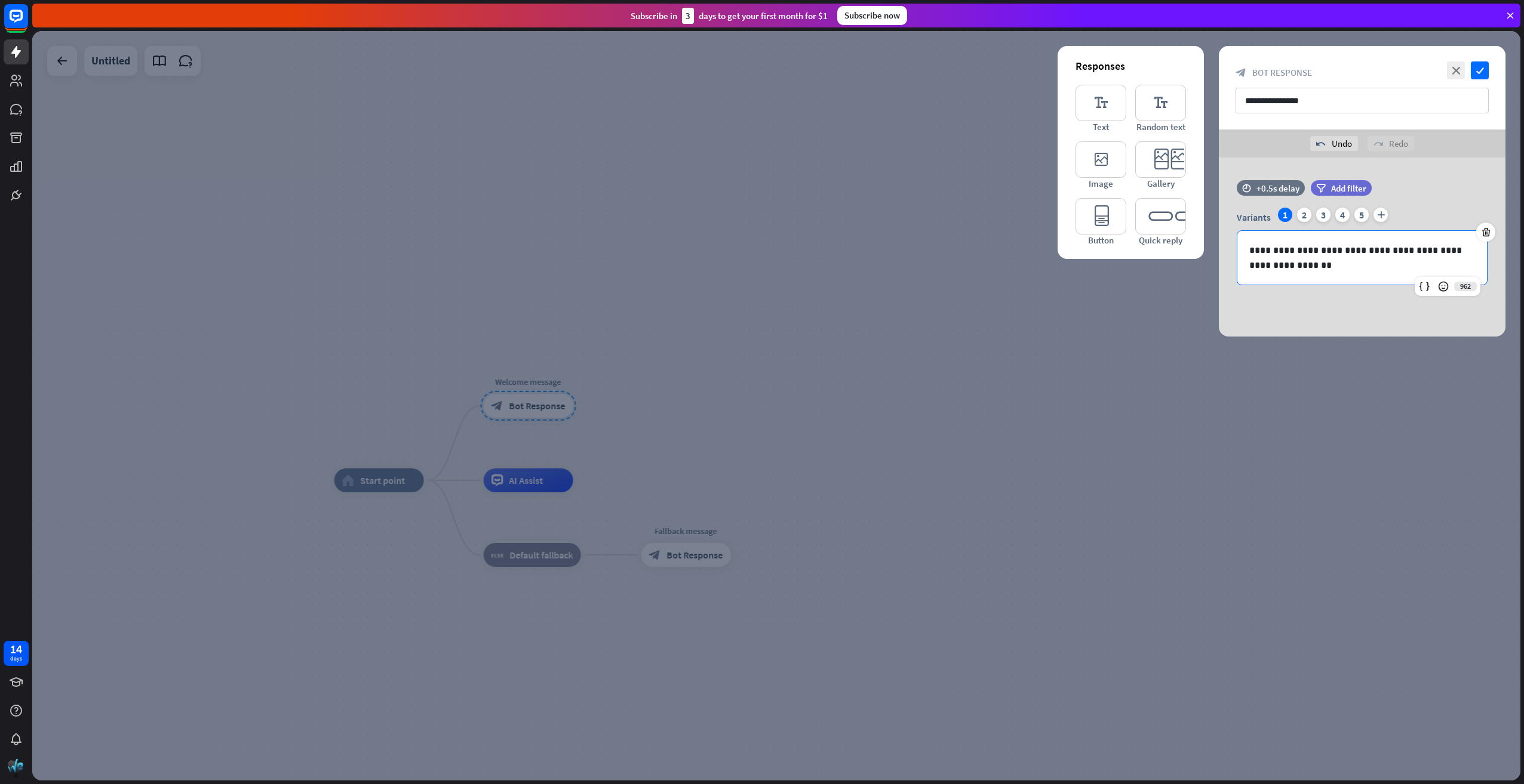
click at [1401, 304] on div "**********" at bounding box center [1362, 247] width 286 height 179
click at [1483, 66] on icon "check" at bounding box center [1479, 70] width 18 height 18
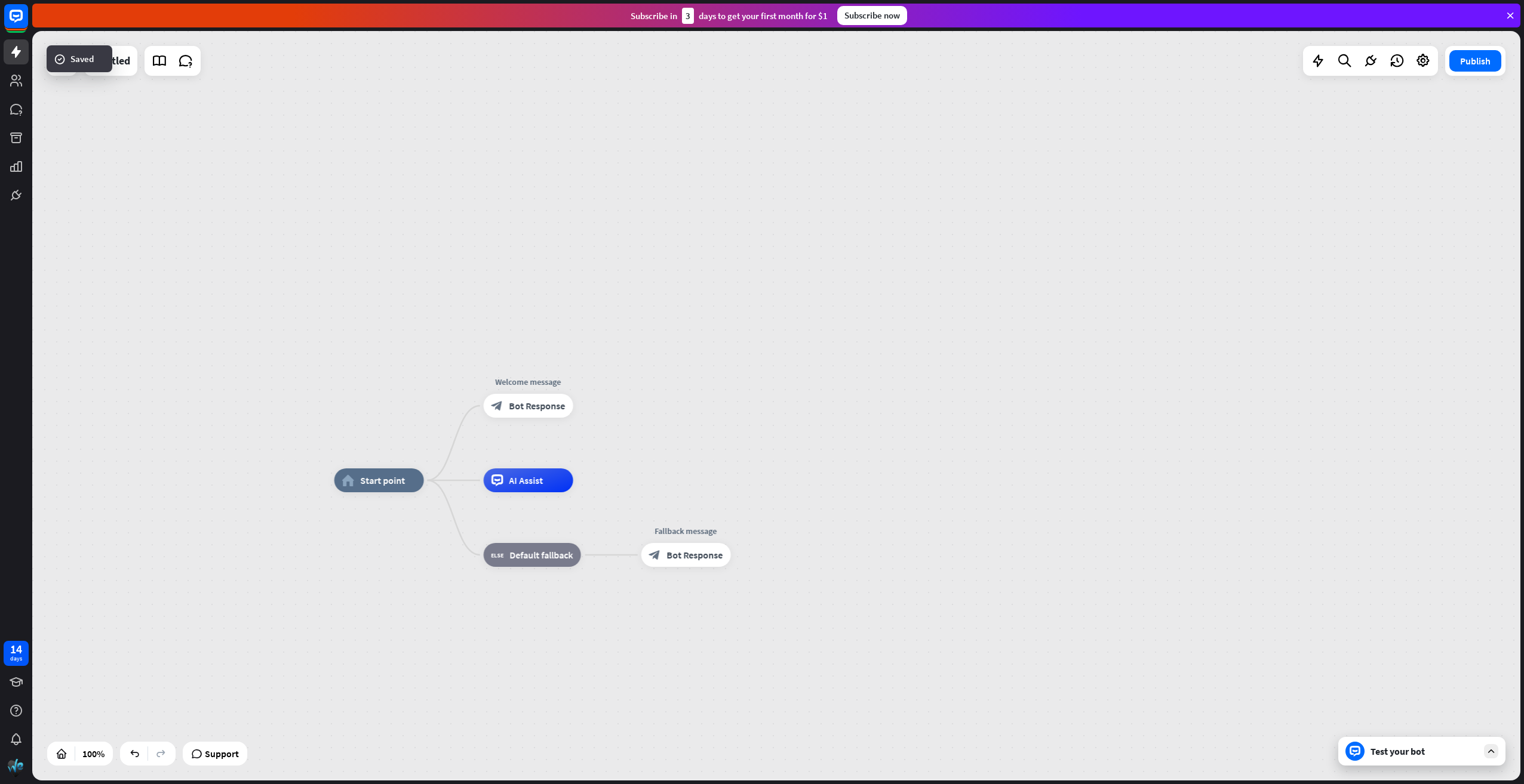
click at [1389, 754] on div "Test your bot" at bounding box center [1424, 751] width 108 height 12
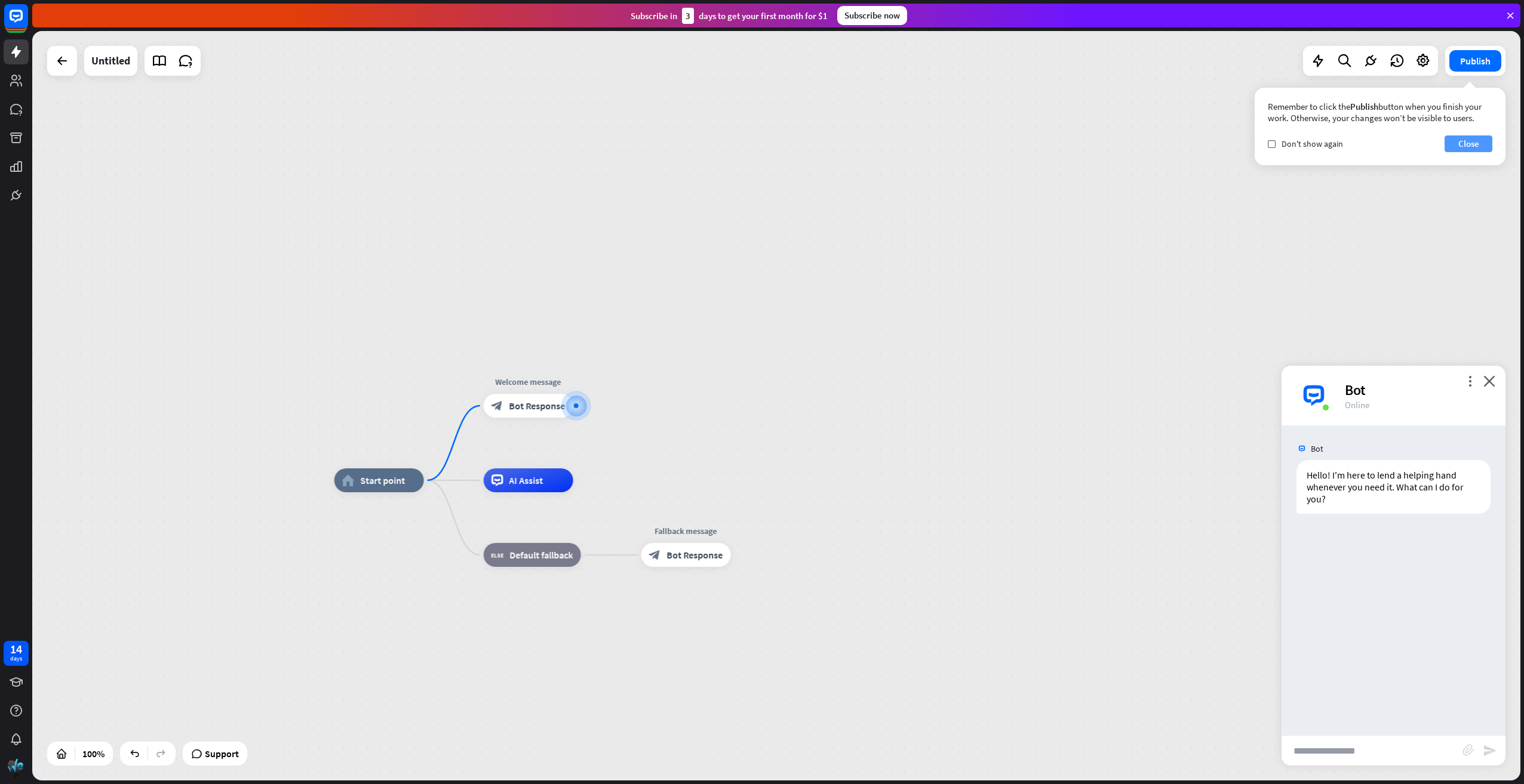
click at [1470, 144] on button "Close" at bounding box center [1468, 144] width 48 height 17
click at [1479, 58] on button "Publish" at bounding box center [1475, 61] width 52 height 22
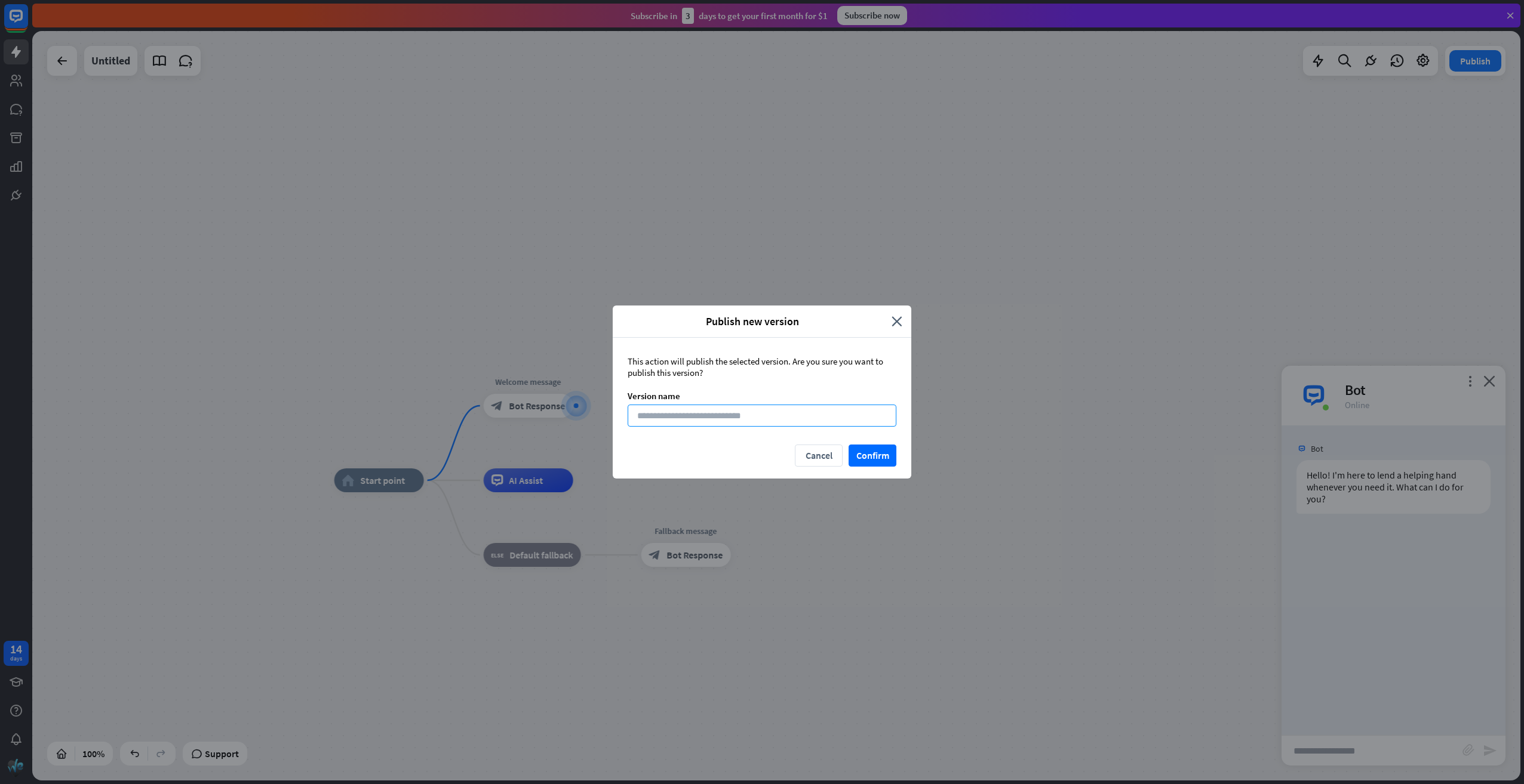
click at [780, 414] on input at bounding box center [762, 415] width 269 height 22
type input "*"
click at [872, 455] on button "Confirm" at bounding box center [872, 455] width 48 height 22
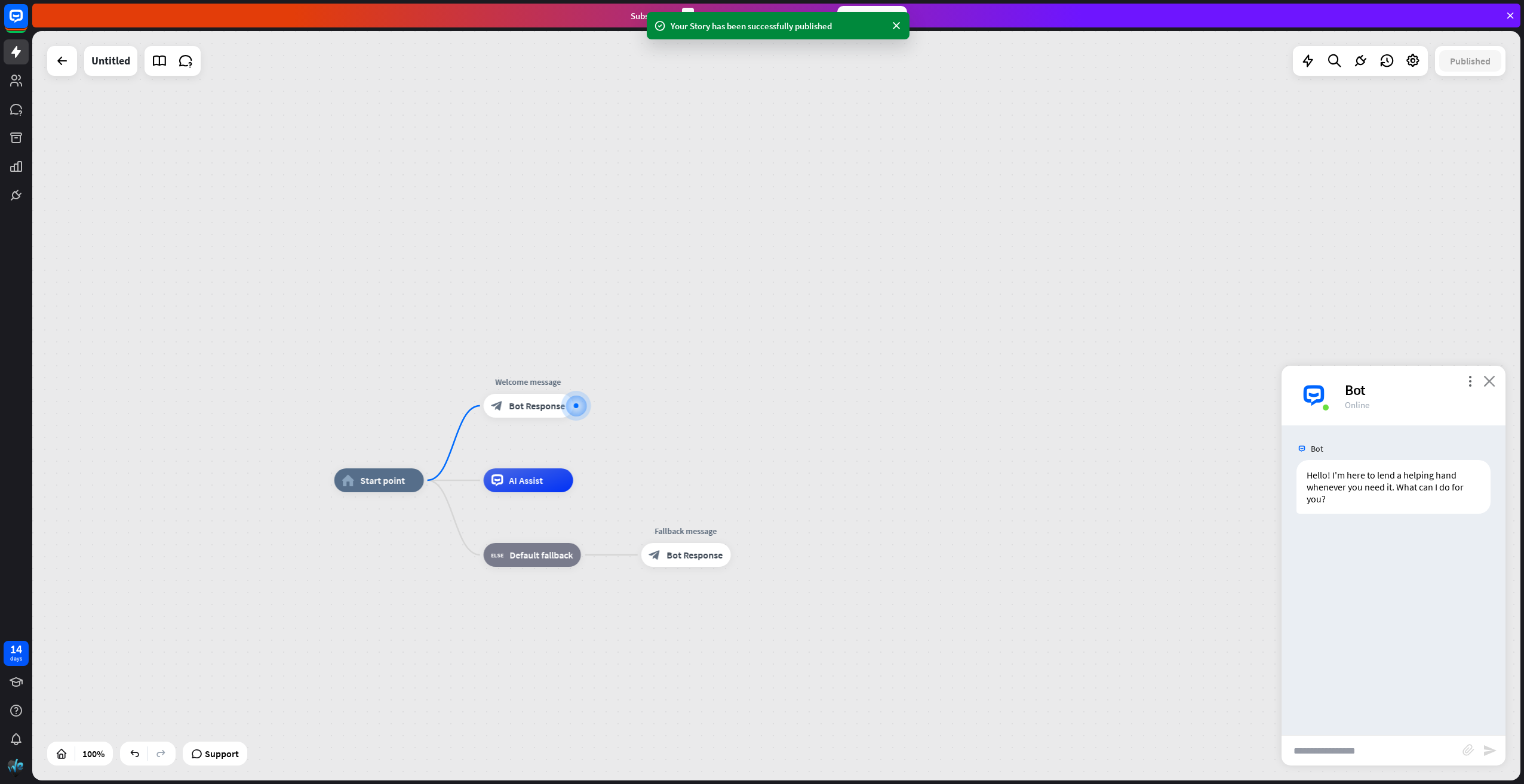
click at [1485, 383] on icon "close" at bounding box center [1489, 381] width 12 height 11
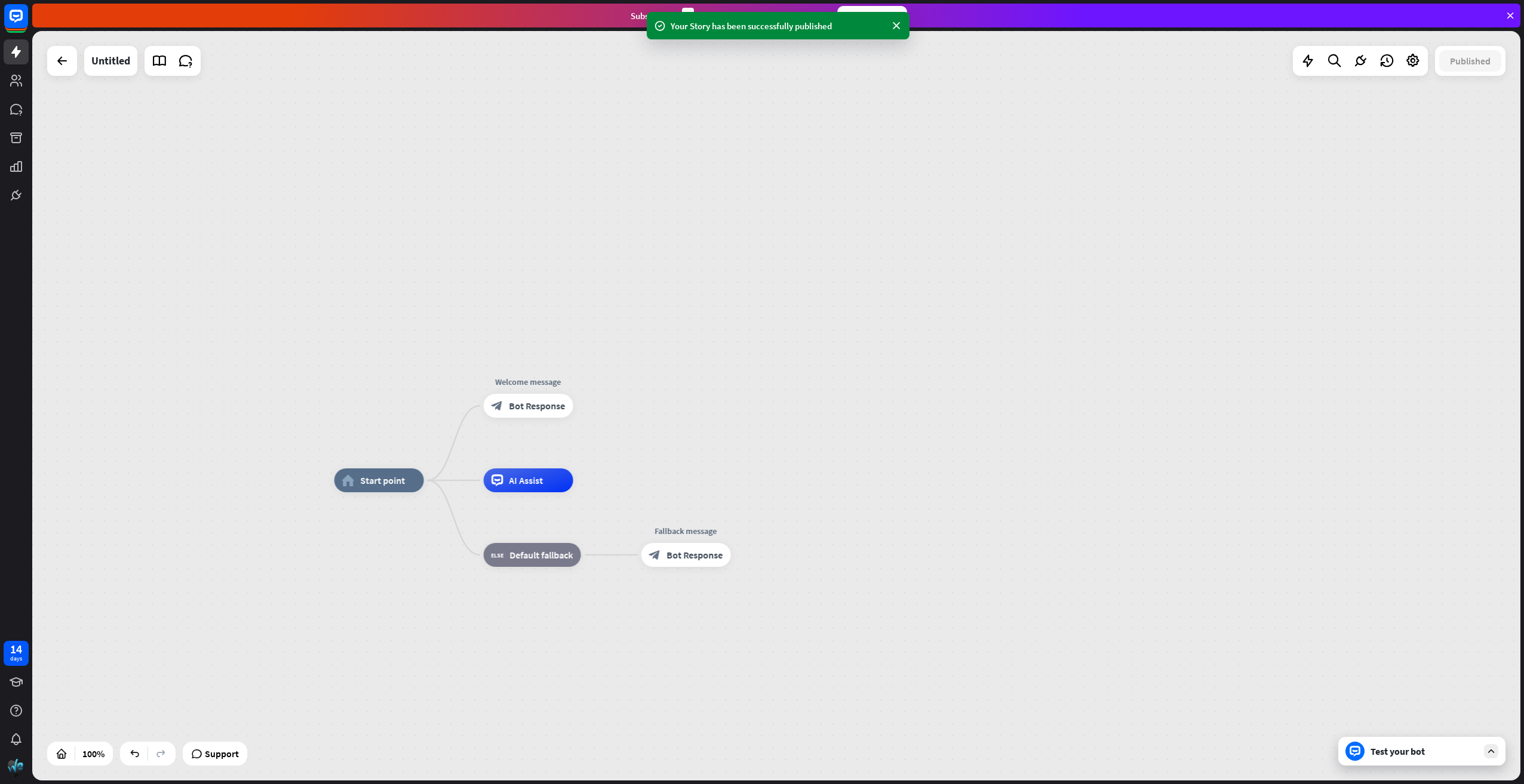
click at [1401, 750] on div "Test your bot" at bounding box center [1424, 751] width 108 height 12
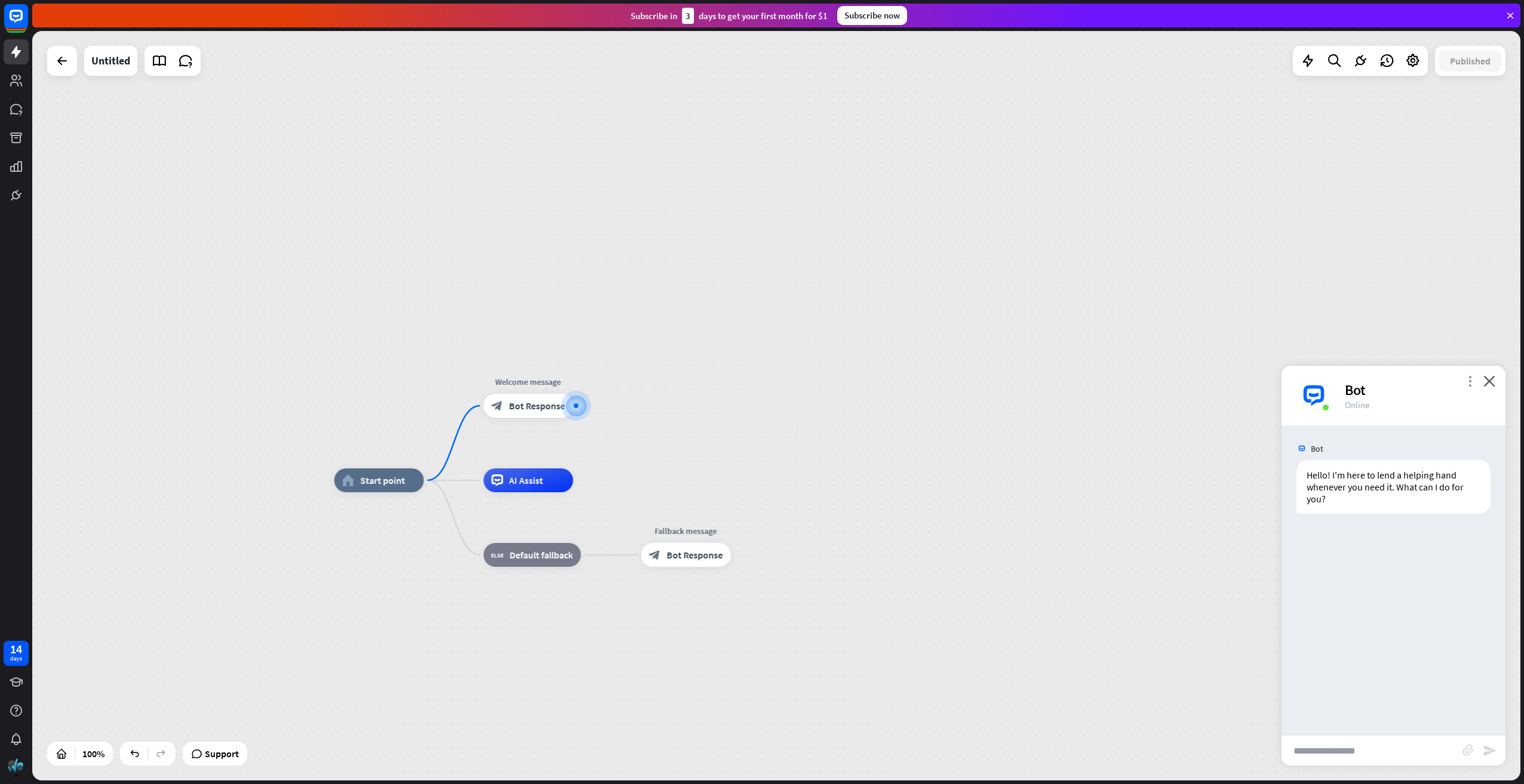
click at [1469, 382] on icon "more_vert" at bounding box center [1470, 381] width 11 height 11
click at [1401, 512] on div "reset_chat Reset chat" at bounding box center [1384, 515] width 153 height 14
click at [1487, 386] on icon "close" at bounding box center [1489, 381] width 12 height 11
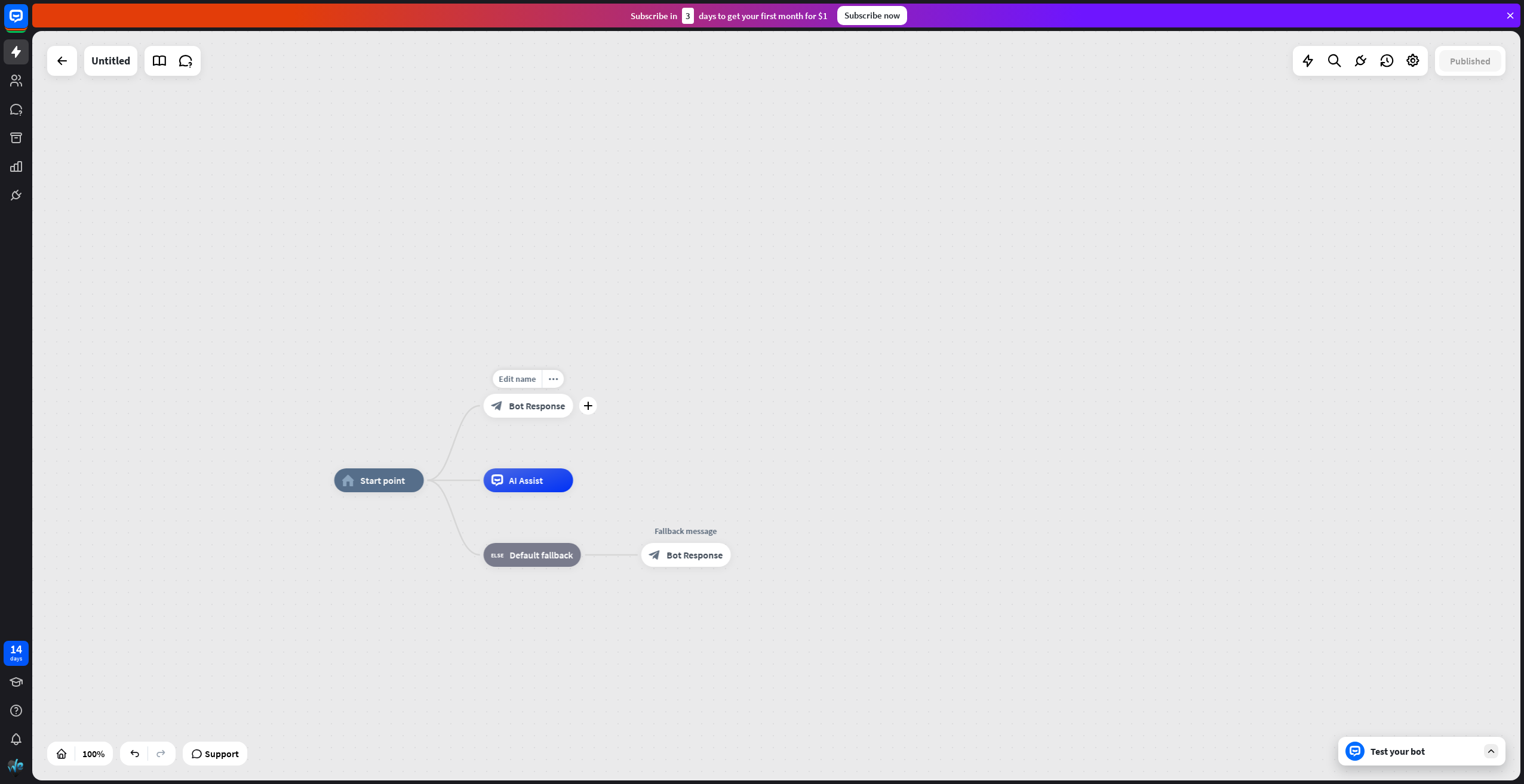
click at [520, 405] on span "Bot Response" at bounding box center [537, 406] width 56 height 12
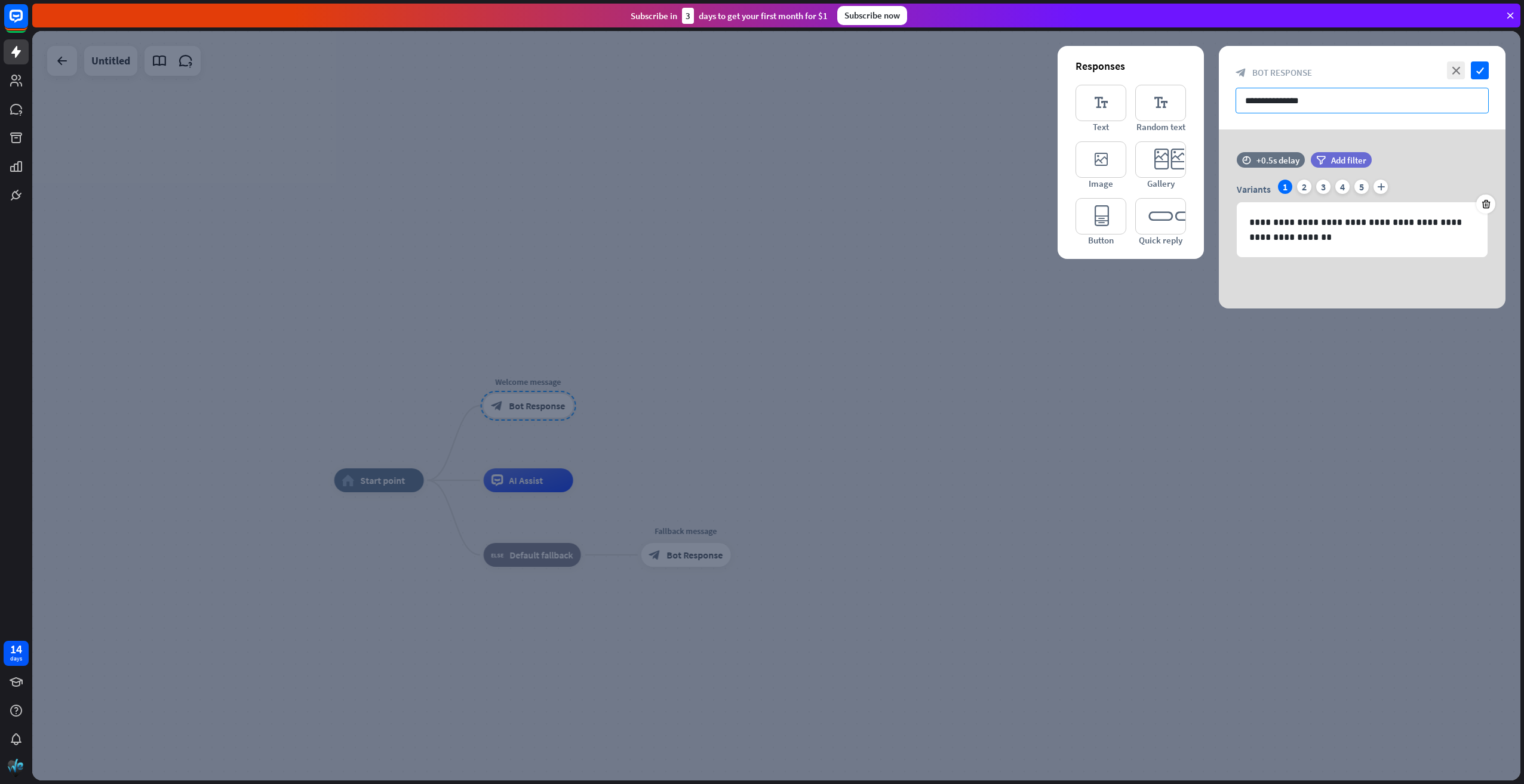
click at [1331, 103] on input "**********" at bounding box center [1362, 100] width 253 height 26
drag, startPoint x: 1352, startPoint y: 102, endPoint x: 1208, endPoint y: 103, distance: 144.0
click at [1208, 103] on div "**********" at bounding box center [776, 406] width 1488 height 750
paste input "**********"
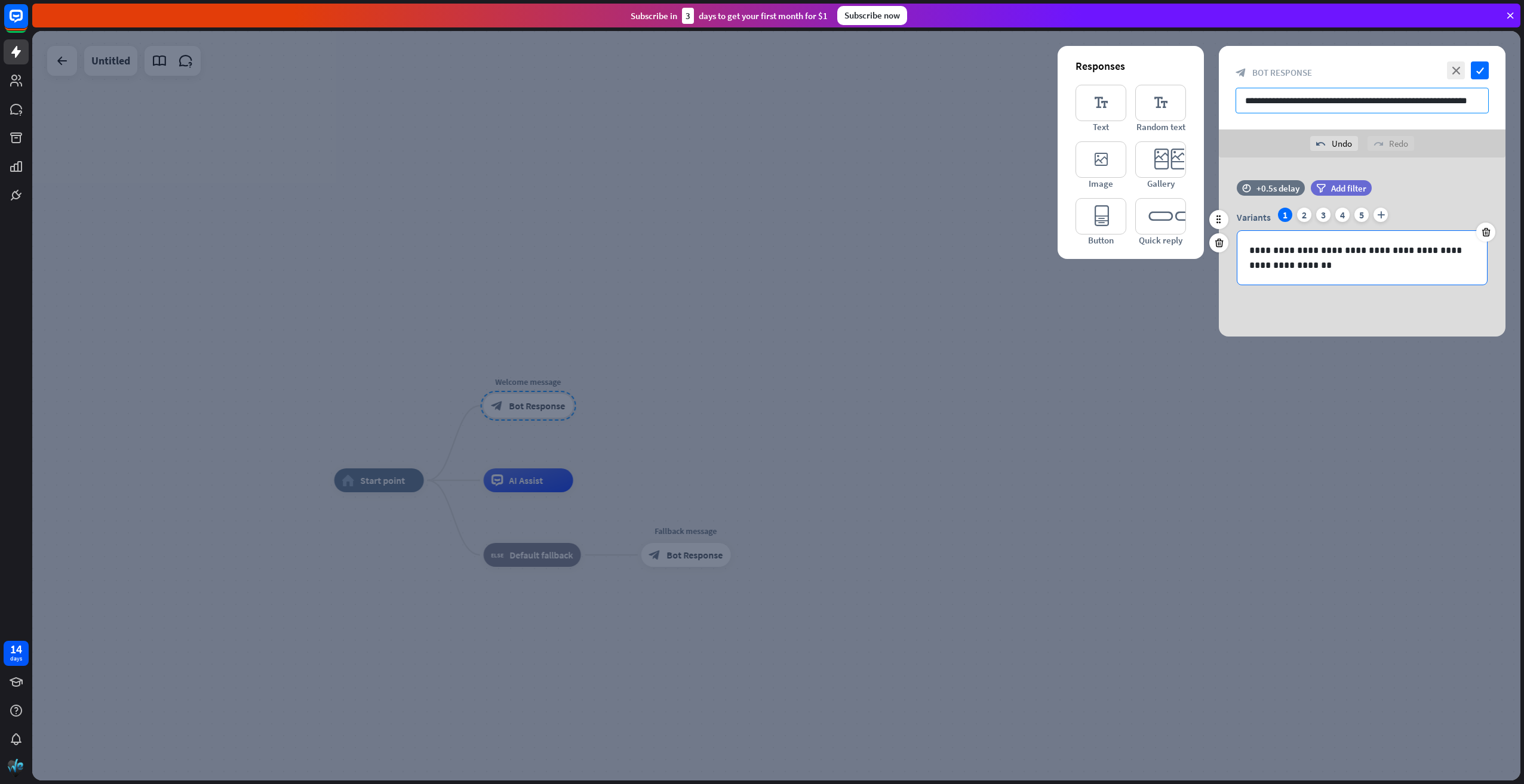
type input "**********"
click at [1292, 268] on p "**********" at bounding box center [1362, 258] width 227 height 30
click at [1486, 72] on icon "check" at bounding box center [1479, 70] width 18 height 18
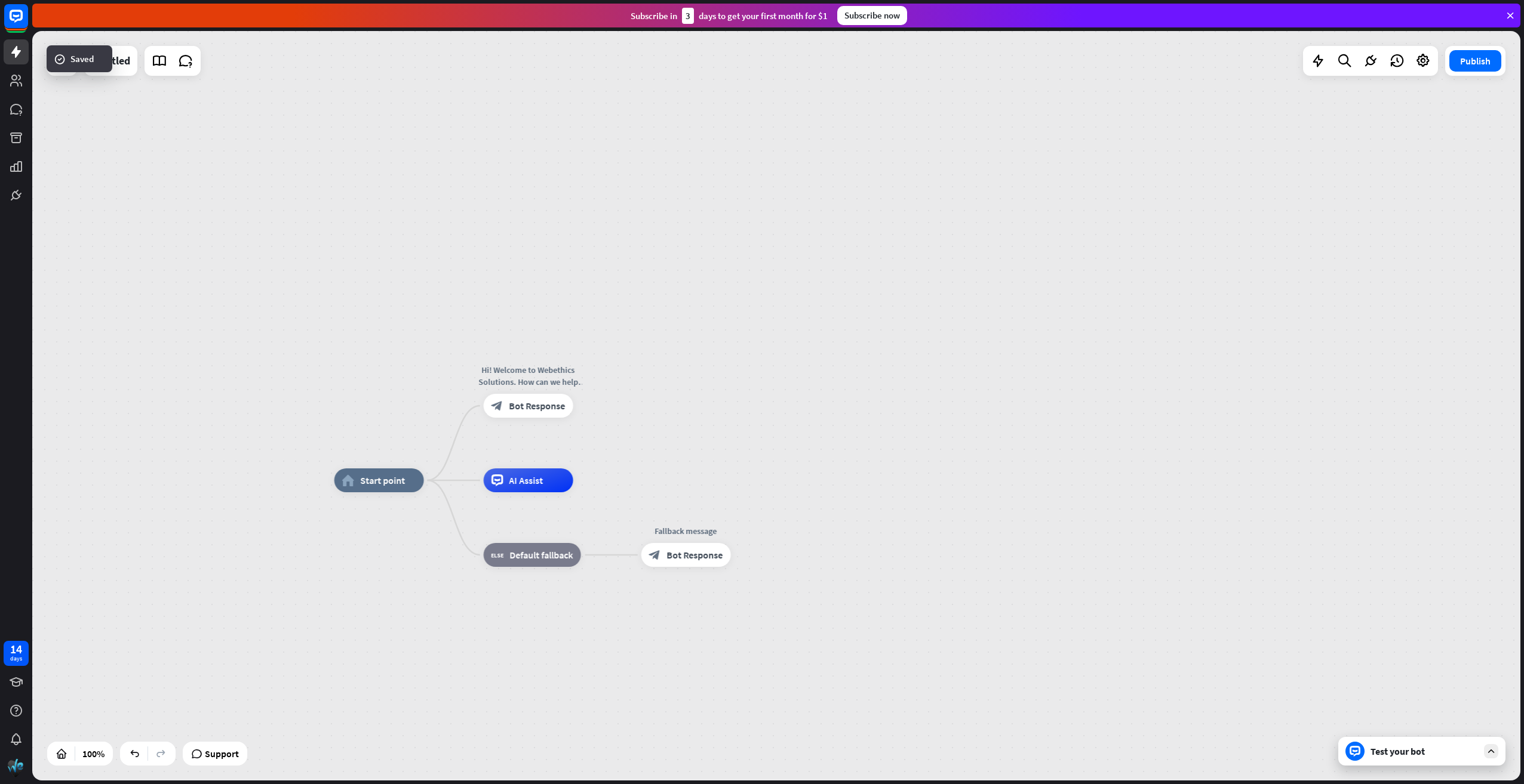
click at [1411, 747] on div "Test your bot" at bounding box center [1424, 751] width 108 height 12
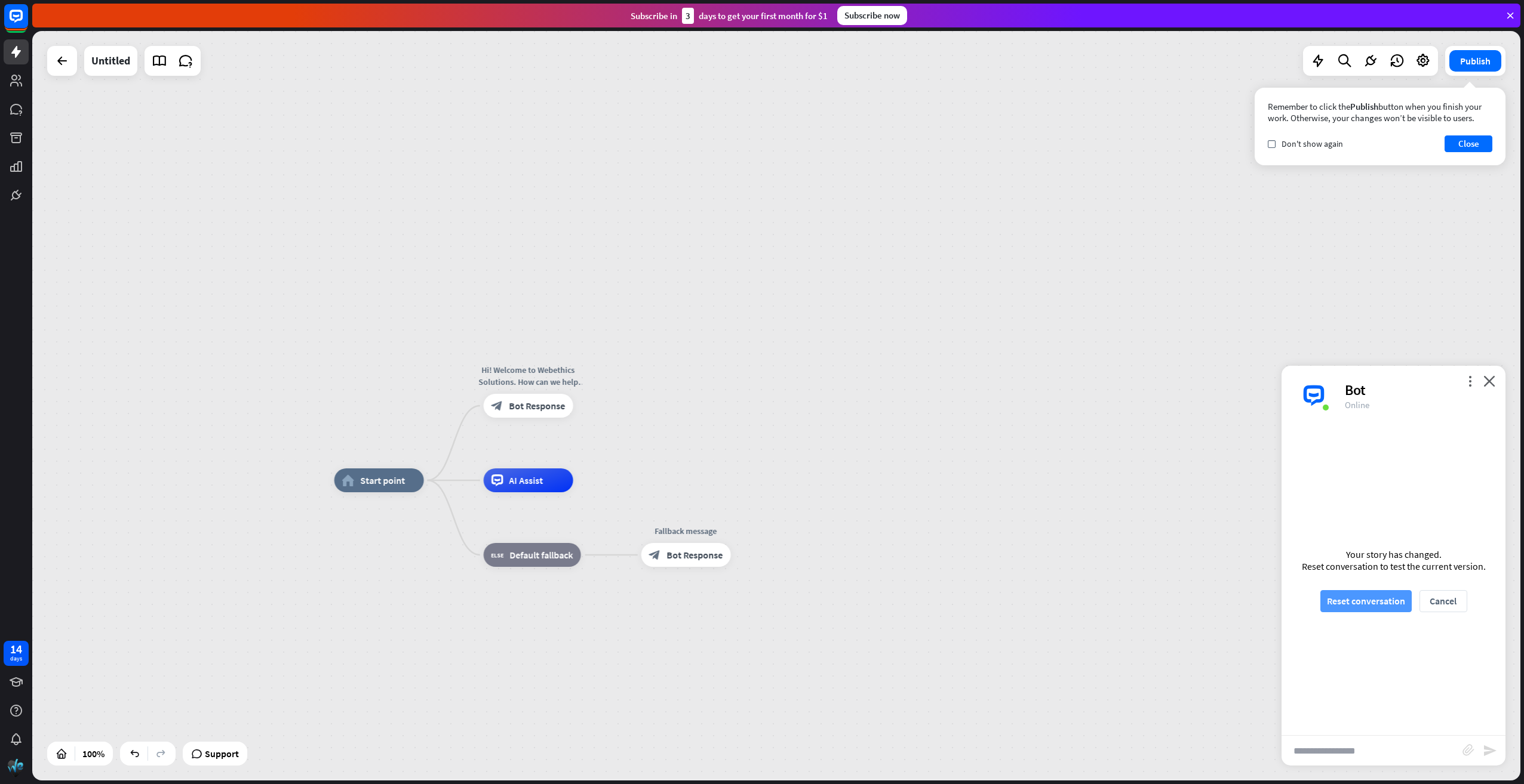
click at [1363, 606] on button "Reset conversation" at bounding box center [1366, 601] width 92 height 22
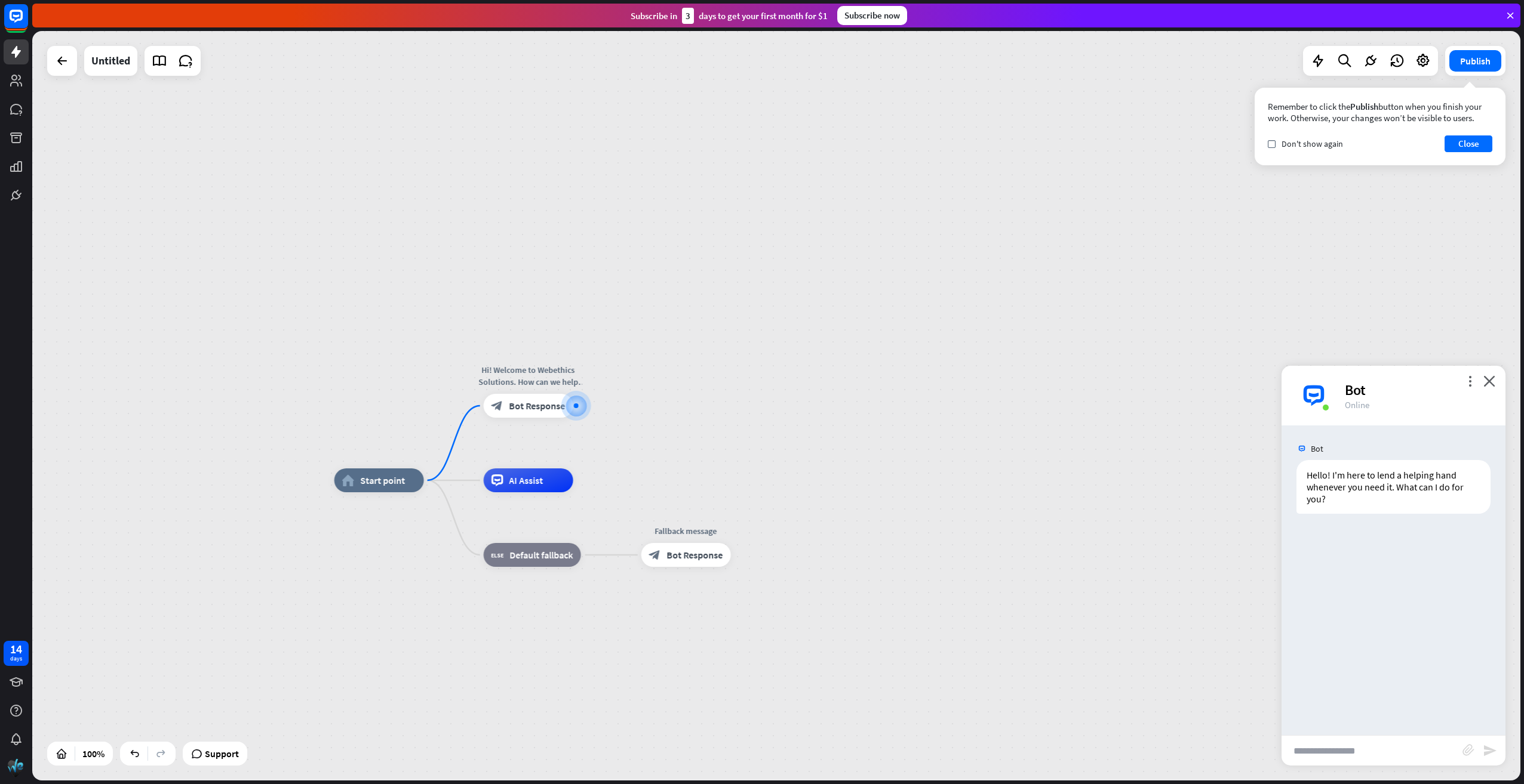
click at [1488, 387] on div "Bot" at bounding box center [1418, 390] width 146 height 19
click at [634, 431] on div "home_2 Start point Hi! Welcome to Webethics Solutions. How can we help you [DAT…" at bounding box center [776, 406] width 1488 height 750
click at [1477, 149] on button "Close" at bounding box center [1468, 144] width 48 height 17
click at [1493, 386] on icon "close" at bounding box center [1489, 381] width 12 height 11
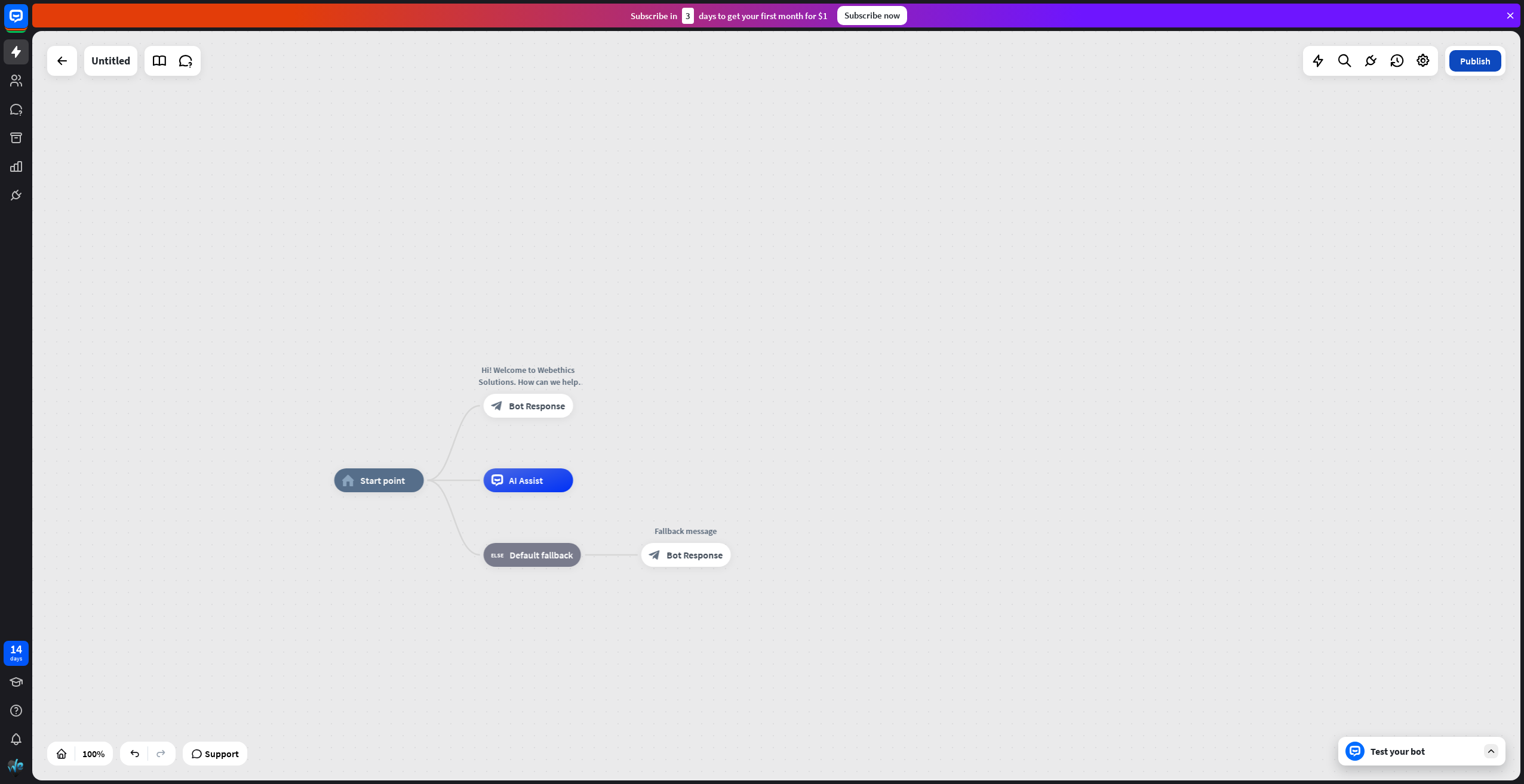
click at [1475, 68] on button "Publish" at bounding box center [1475, 61] width 52 height 22
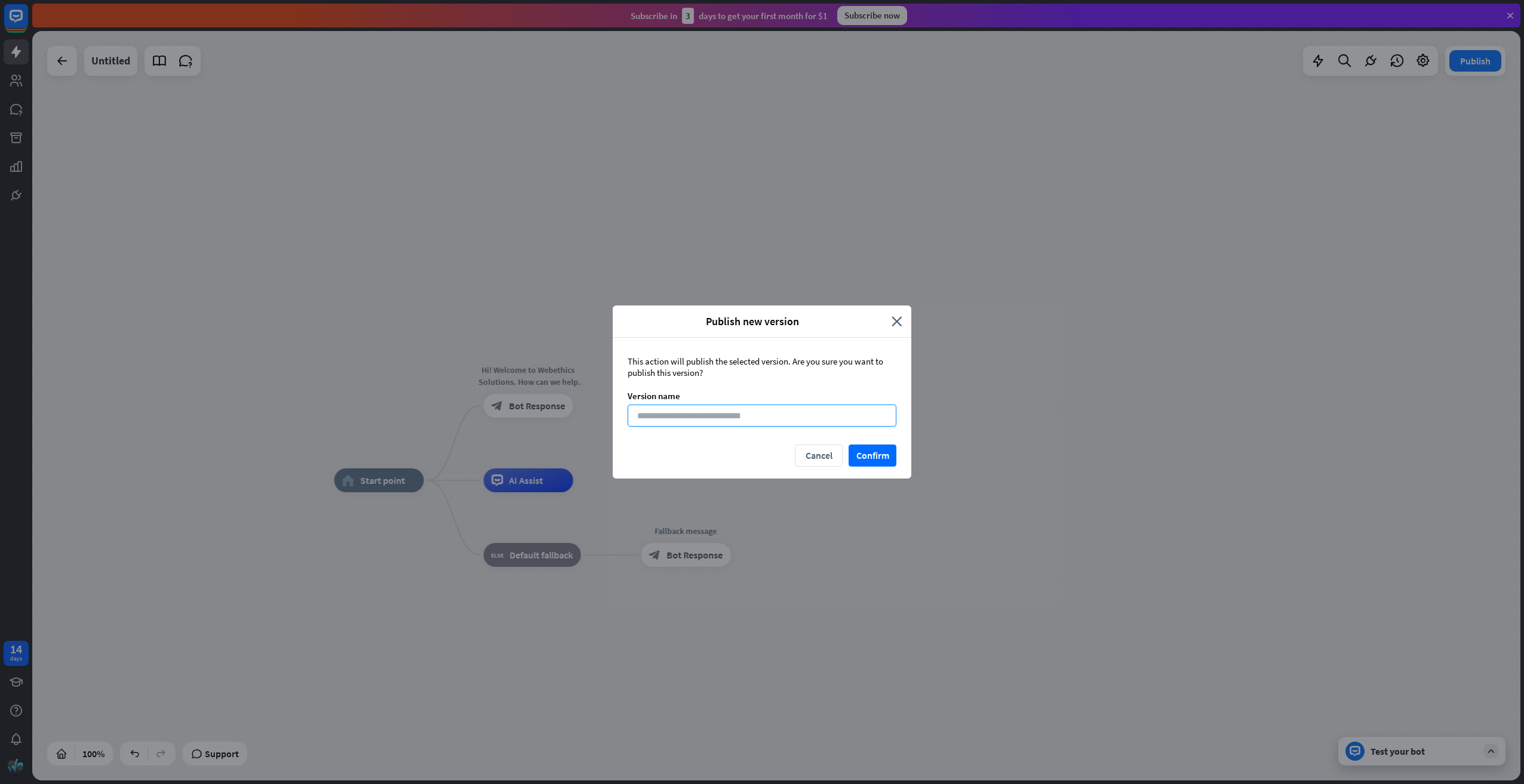
click at [834, 423] on input at bounding box center [762, 415] width 269 height 22
type input "*"
click at [891, 456] on button "Confirm" at bounding box center [872, 455] width 48 height 22
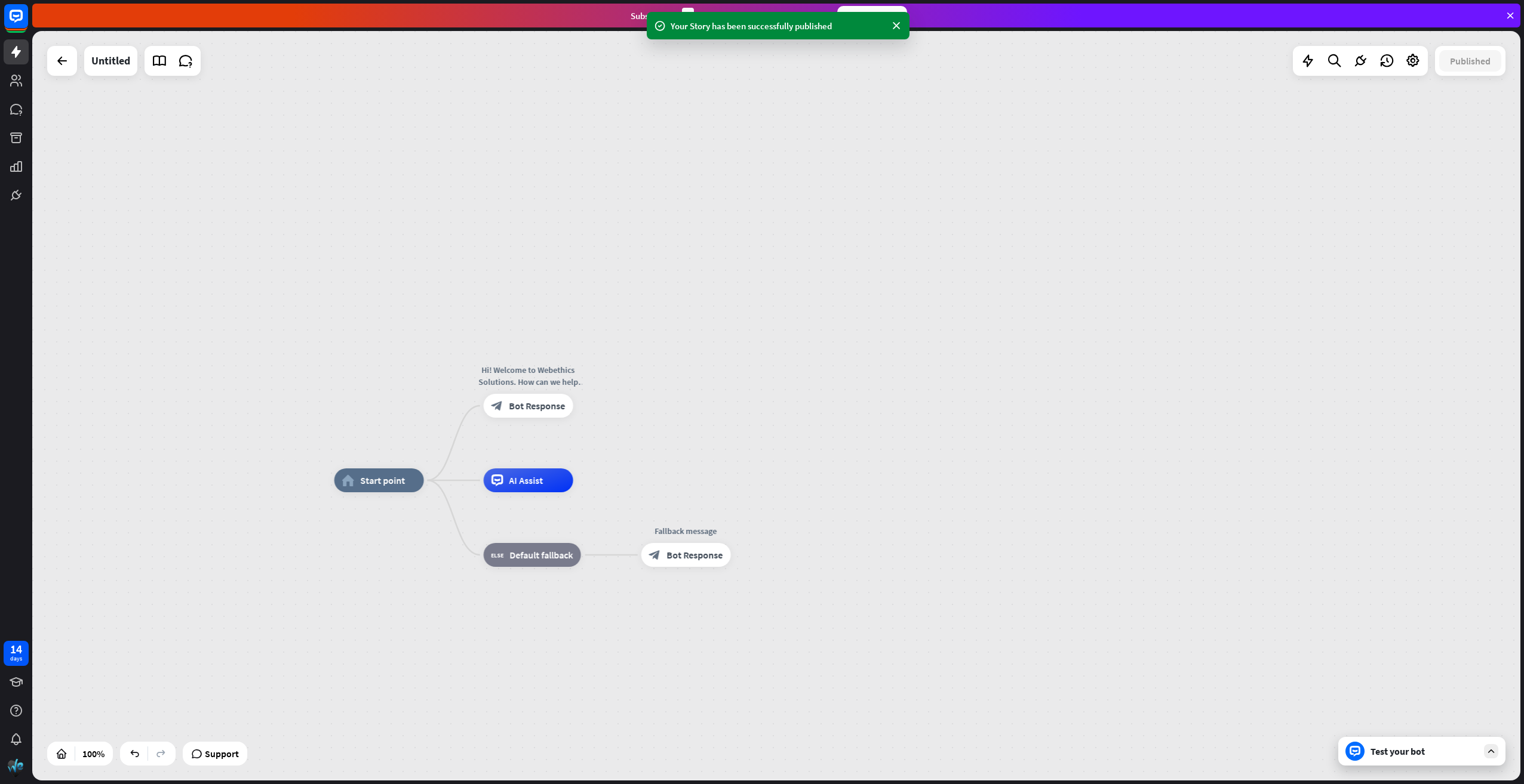
click at [1406, 745] on div "Test your bot" at bounding box center [1421, 752] width 167 height 29
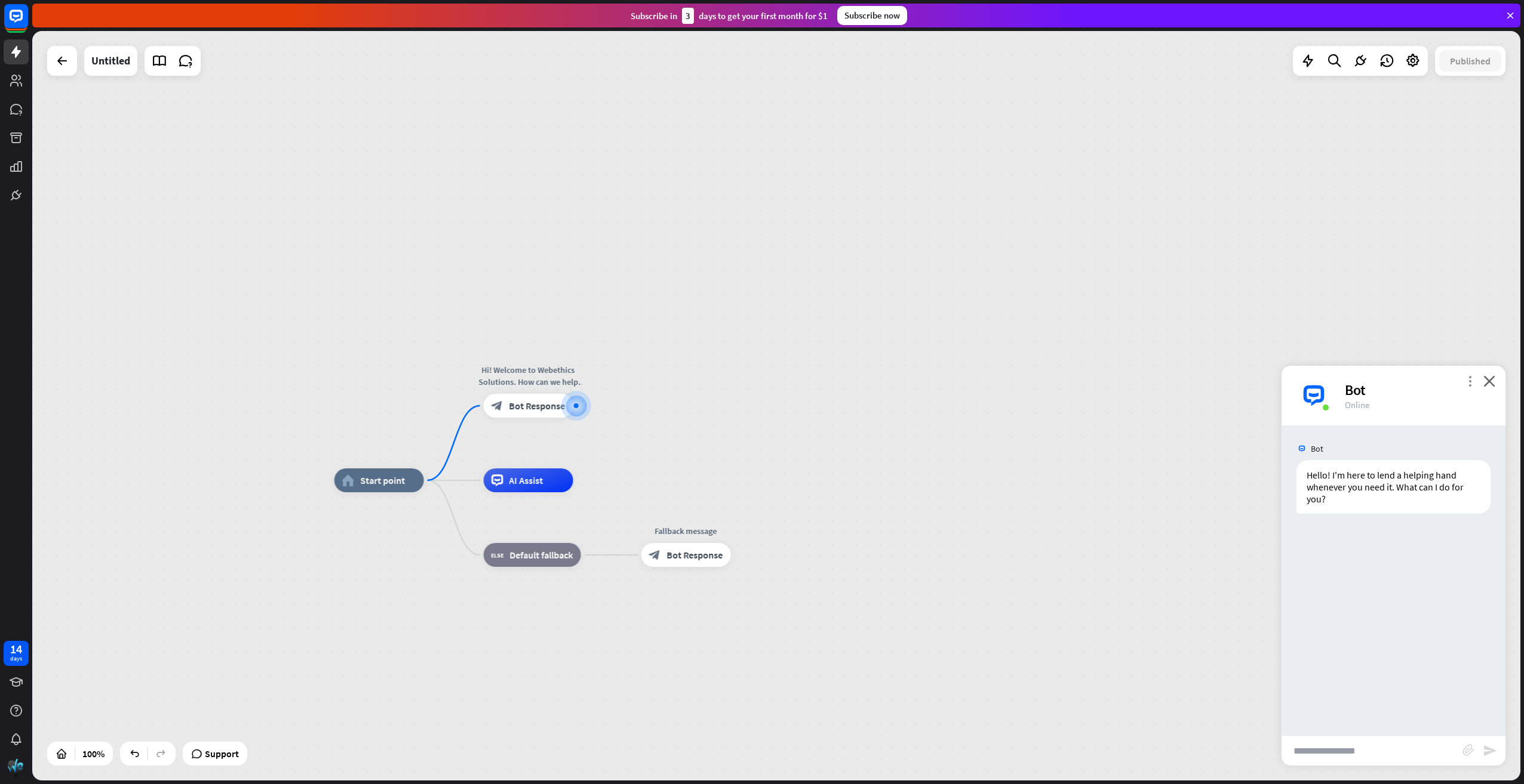
click at [1472, 381] on icon "more_vert" at bounding box center [1470, 381] width 11 height 11
click at [1374, 516] on span "Reset chat" at bounding box center [1353, 515] width 42 height 12
click at [1487, 381] on icon "close" at bounding box center [1489, 381] width 12 height 11
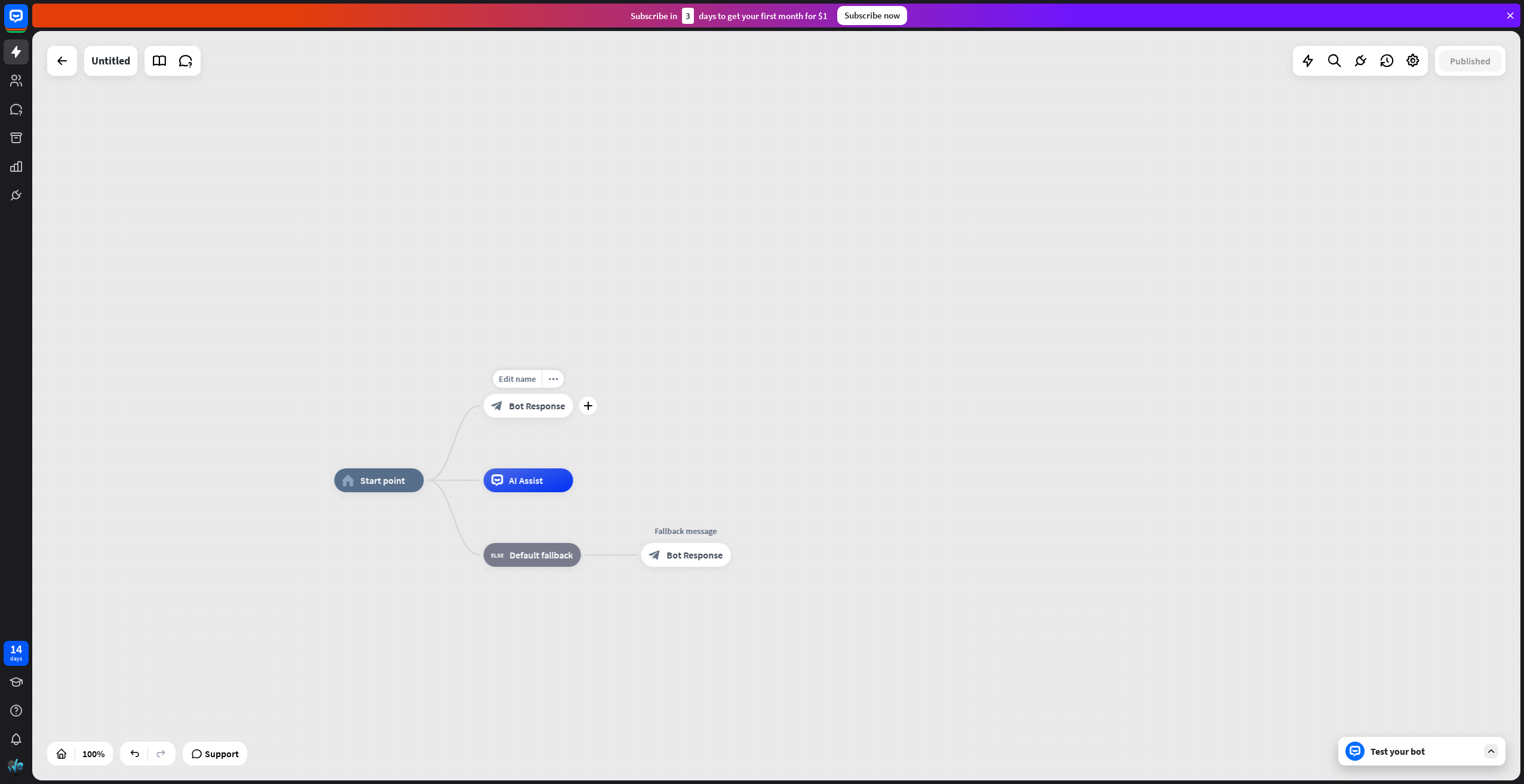
click at [540, 413] on div "block_bot_response Bot Response" at bounding box center [529, 406] width 90 height 24
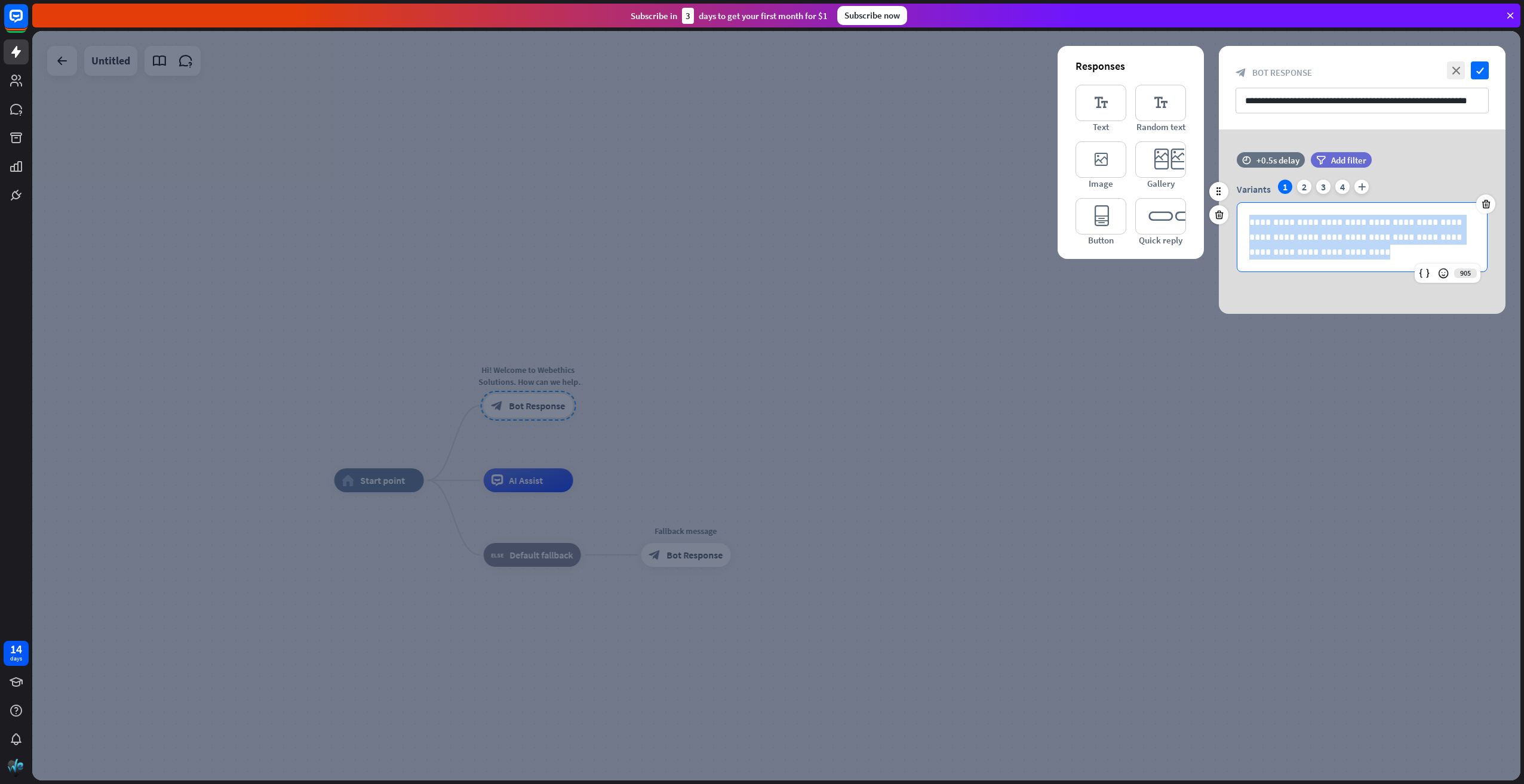
drag, startPoint x: 1309, startPoint y: 248, endPoint x: 1223, endPoint y: 206, distance: 95.7
click at [1223, 206] on div "**********" at bounding box center [1362, 218] width 286 height 132
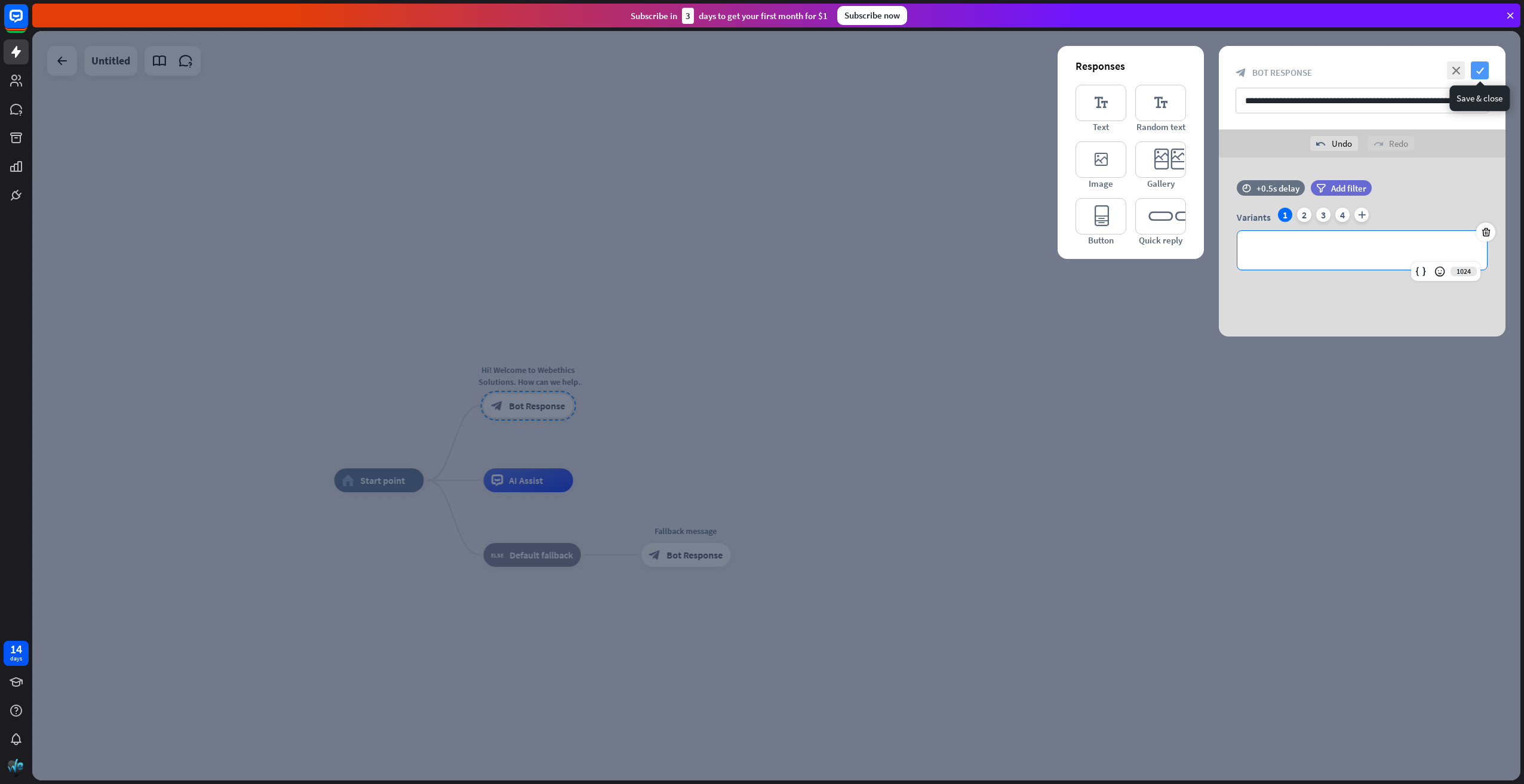
click at [1482, 72] on icon "check" at bounding box center [1479, 70] width 18 height 18
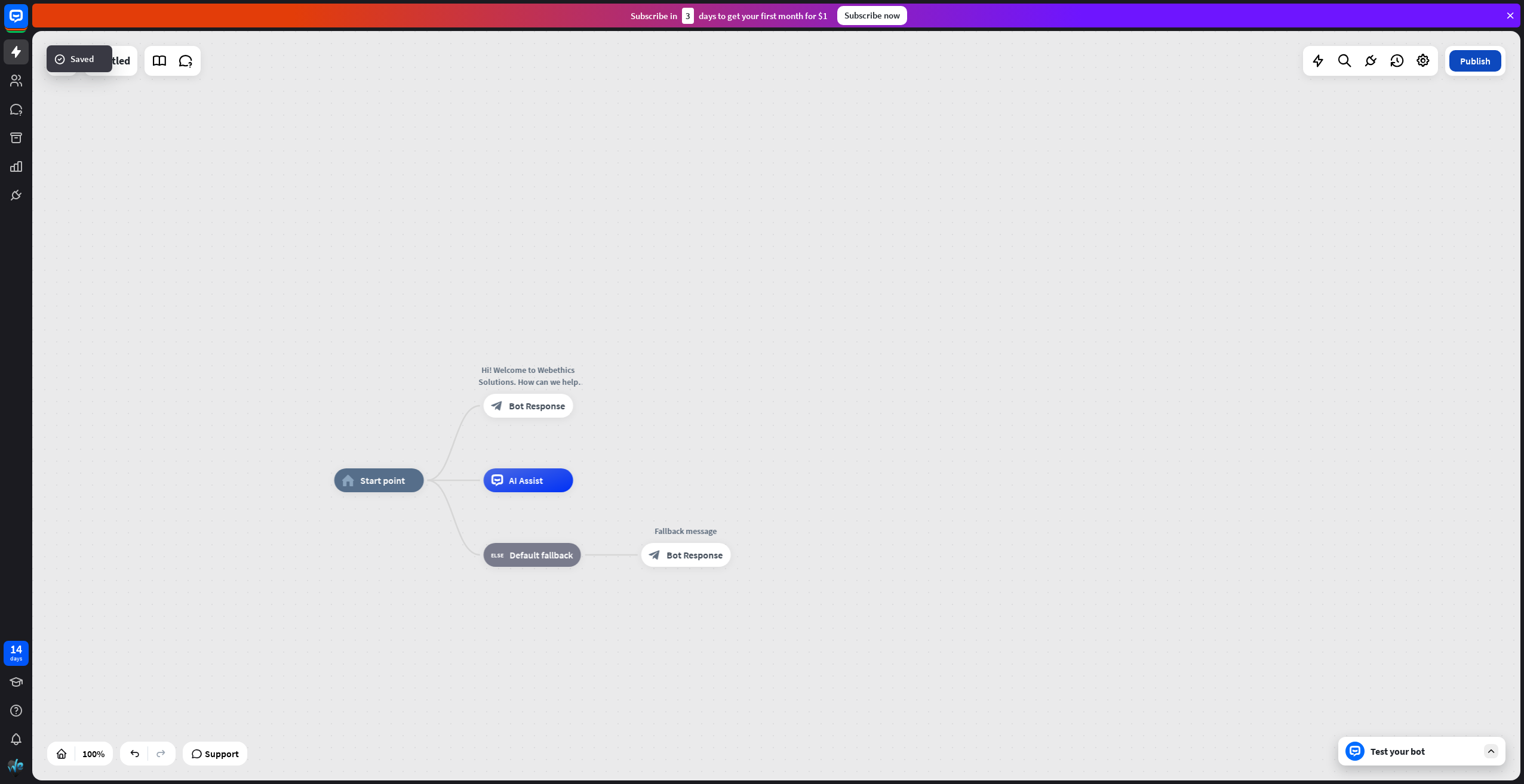
click at [1474, 63] on button "Publish" at bounding box center [1475, 61] width 52 height 22
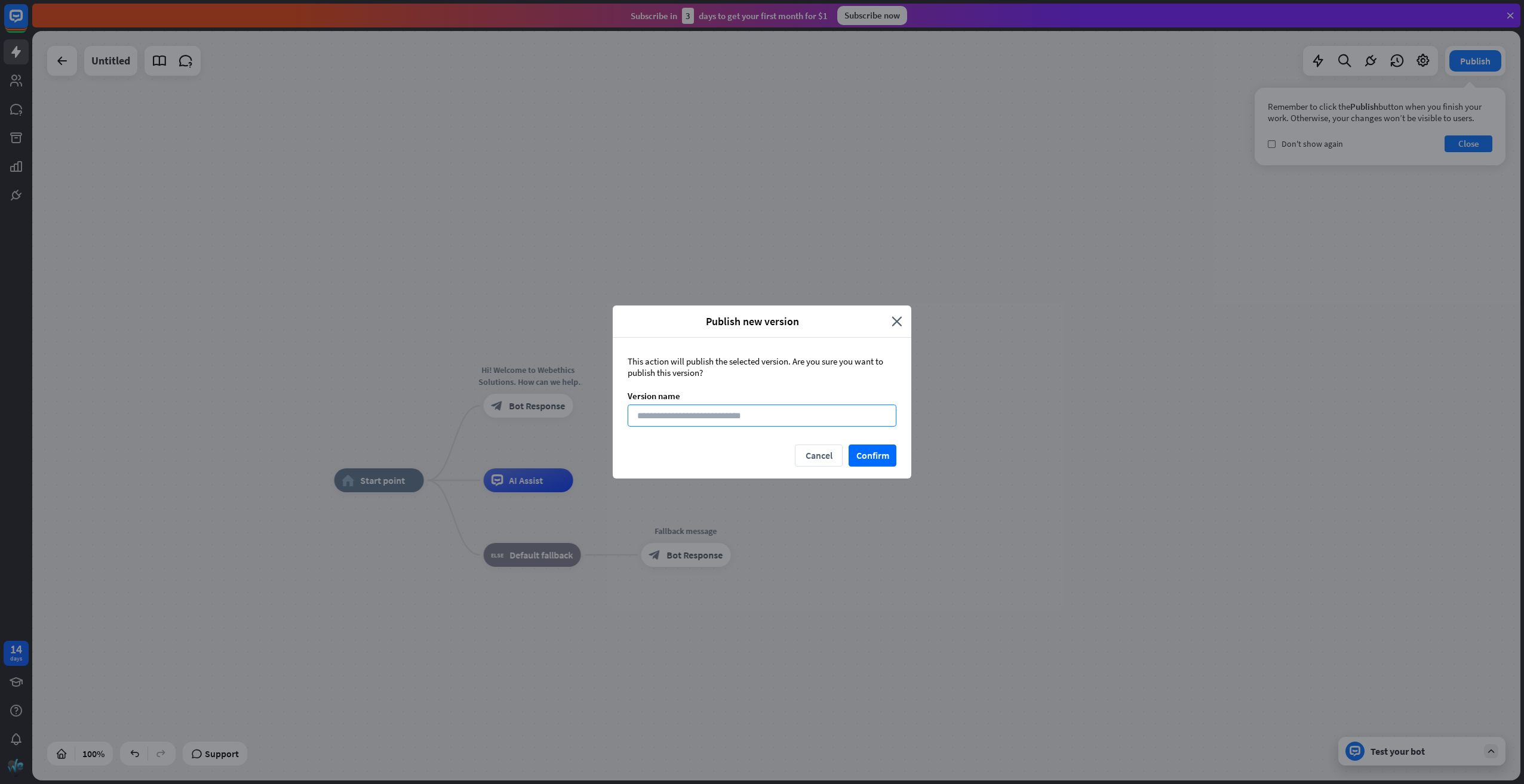
click at [783, 414] on input at bounding box center [762, 415] width 269 height 22
type input "*"
click at [878, 453] on button "Confirm" at bounding box center [872, 455] width 48 height 22
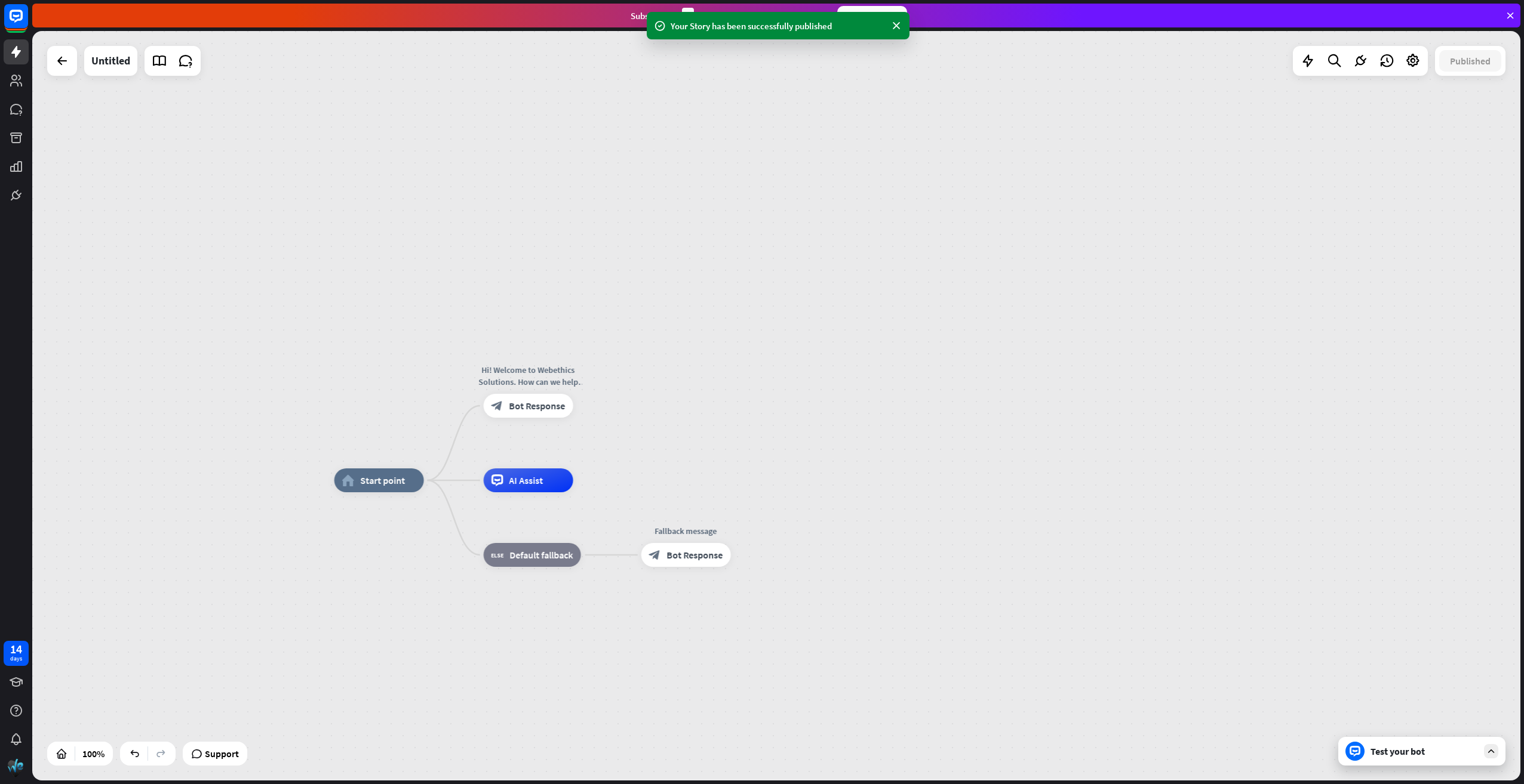
drag, startPoint x: 1402, startPoint y: 752, endPoint x: 1397, endPoint y: 747, distance: 7.1
click at [1402, 750] on div "Test your bot" at bounding box center [1424, 751] width 108 height 12
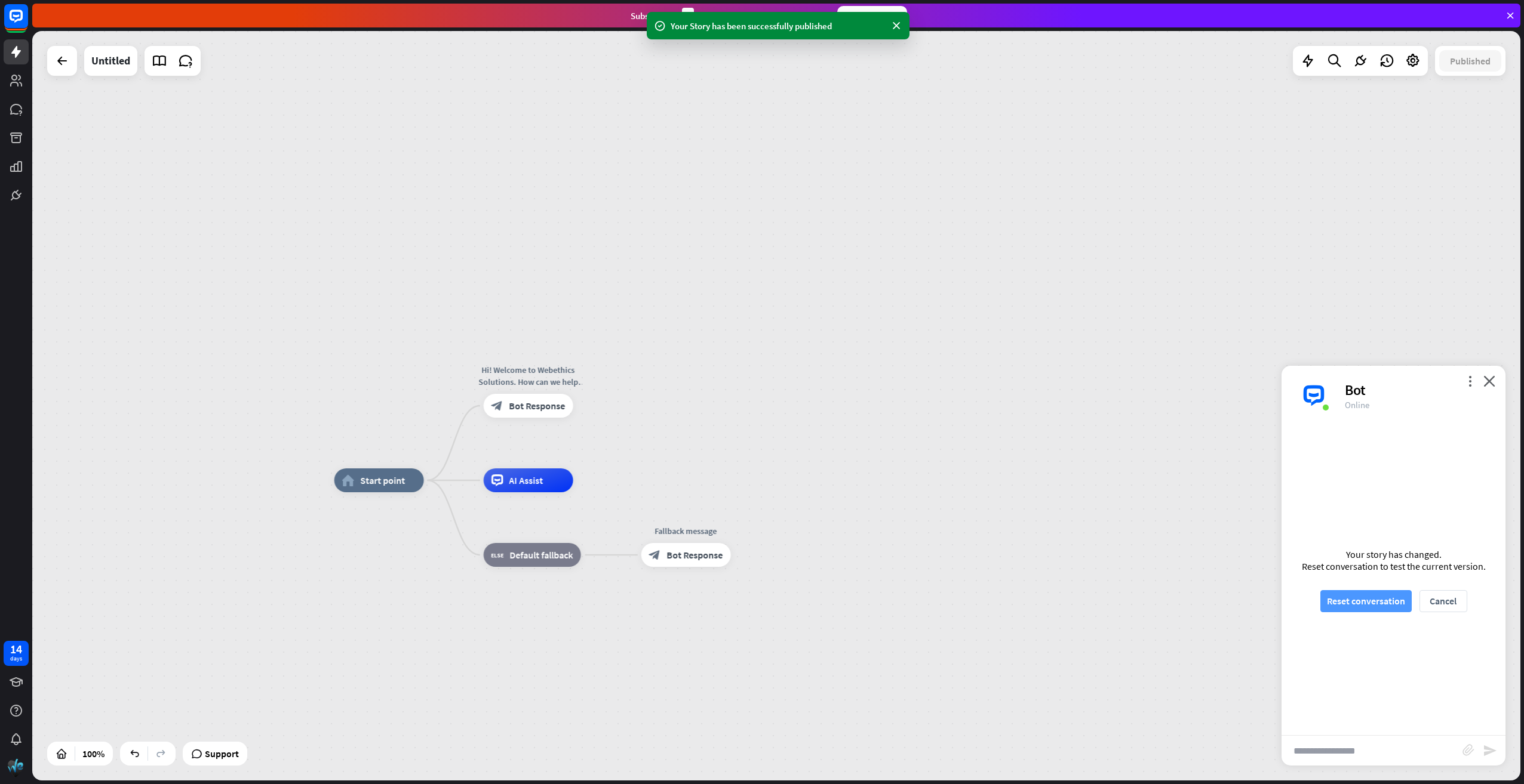
click at [1363, 594] on button "Reset conversation" at bounding box center [1366, 601] width 92 height 22
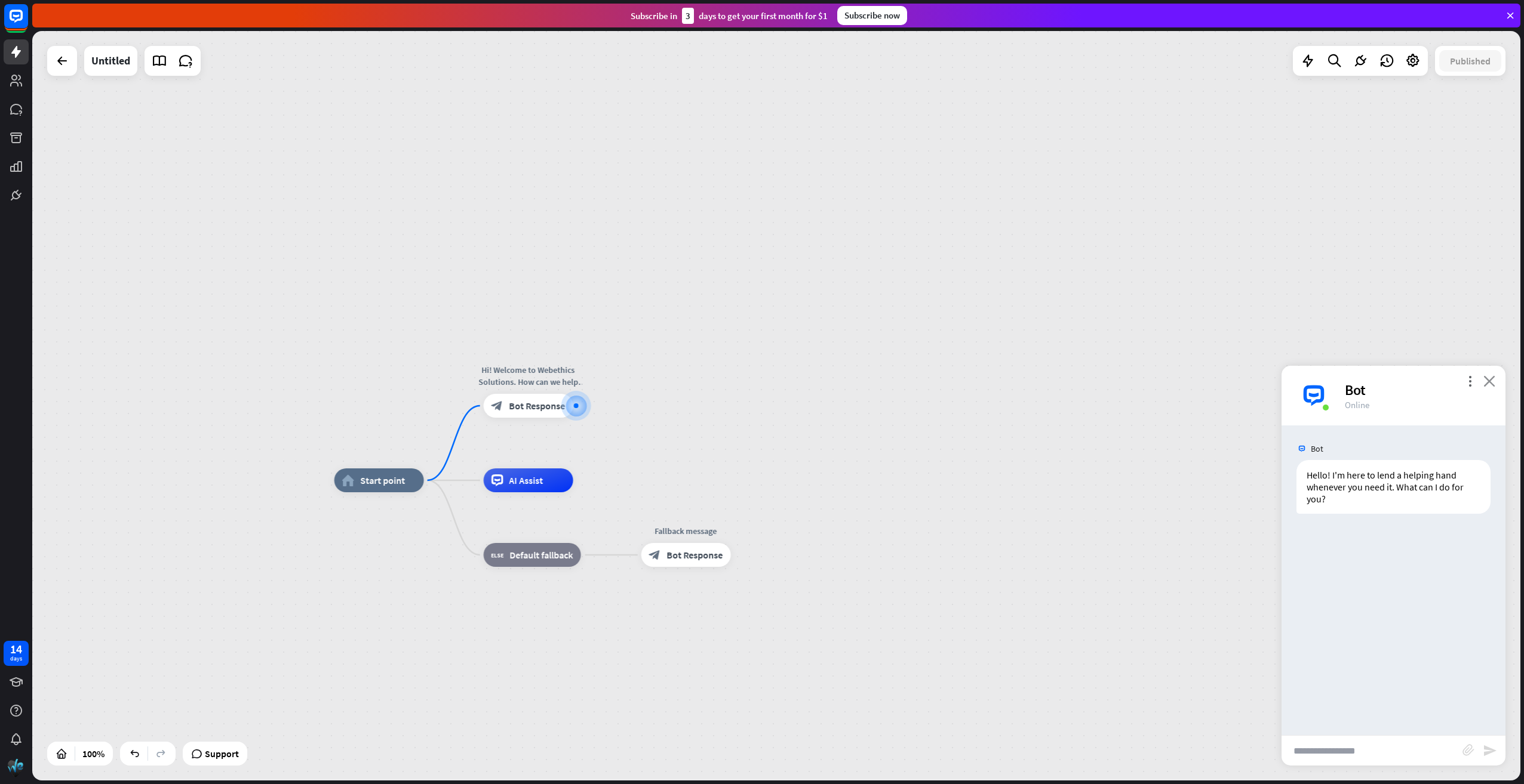
click at [1493, 377] on icon "close" at bounding box center [1489, 381] width 12 height 11
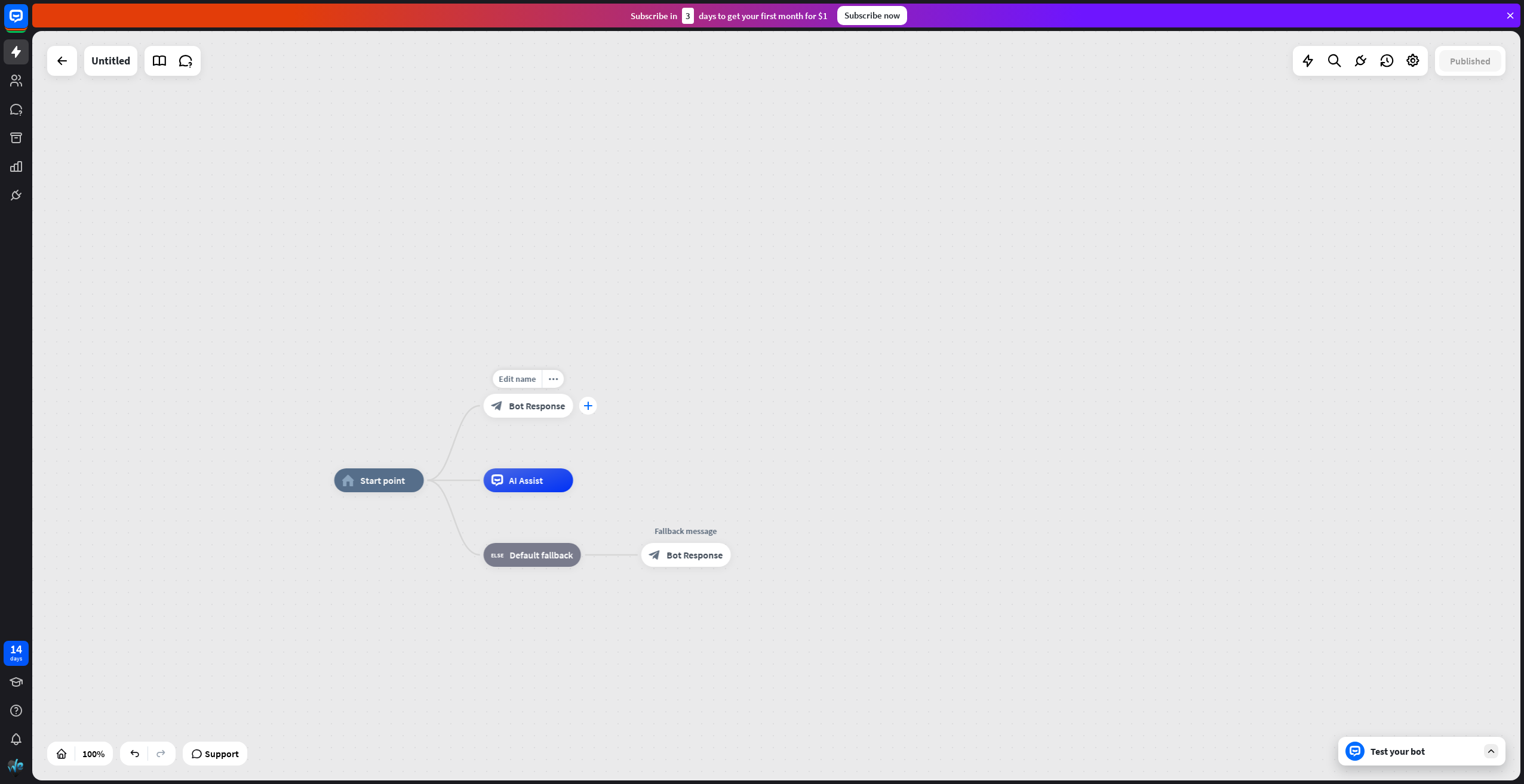
click at [594, 404] on div "plus" at bounding box center [588, 406] width 18 height 18
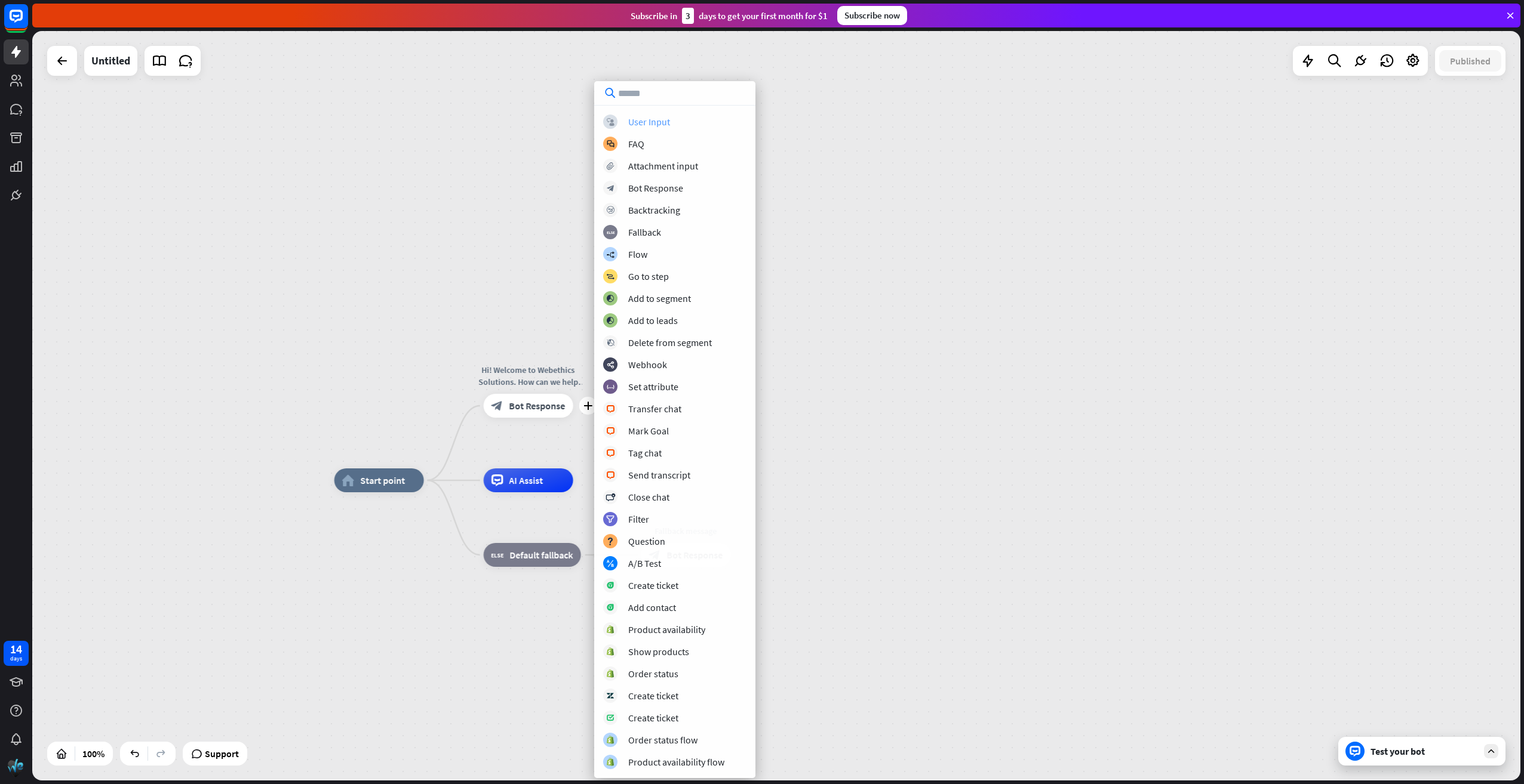
click at [647, 120] on div "User Input" at bounding box center [649, 121] width 42 height 12
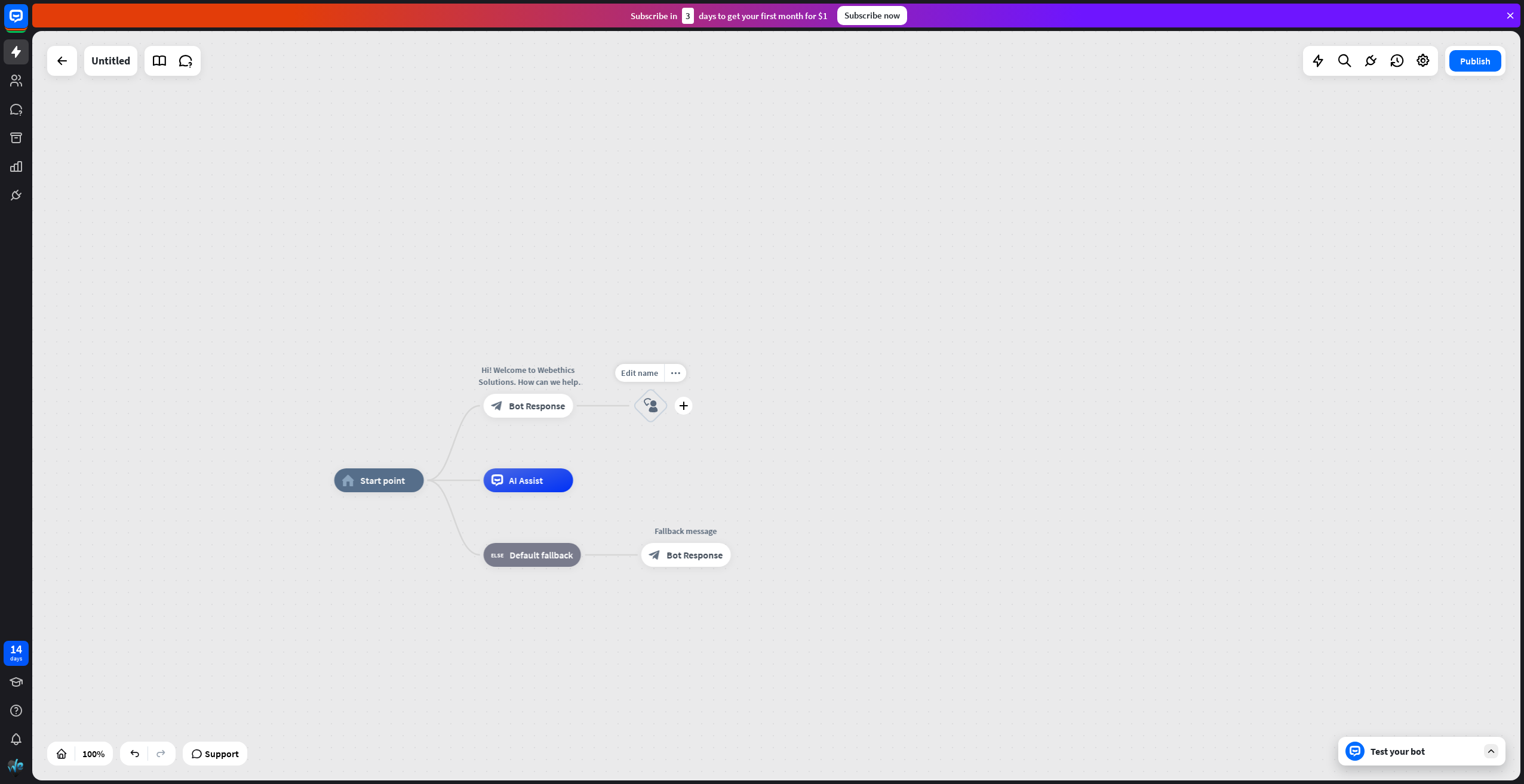
click at [648, 404] on icon "block_user_input" at bounding box center [651, 406] width 14 height 14
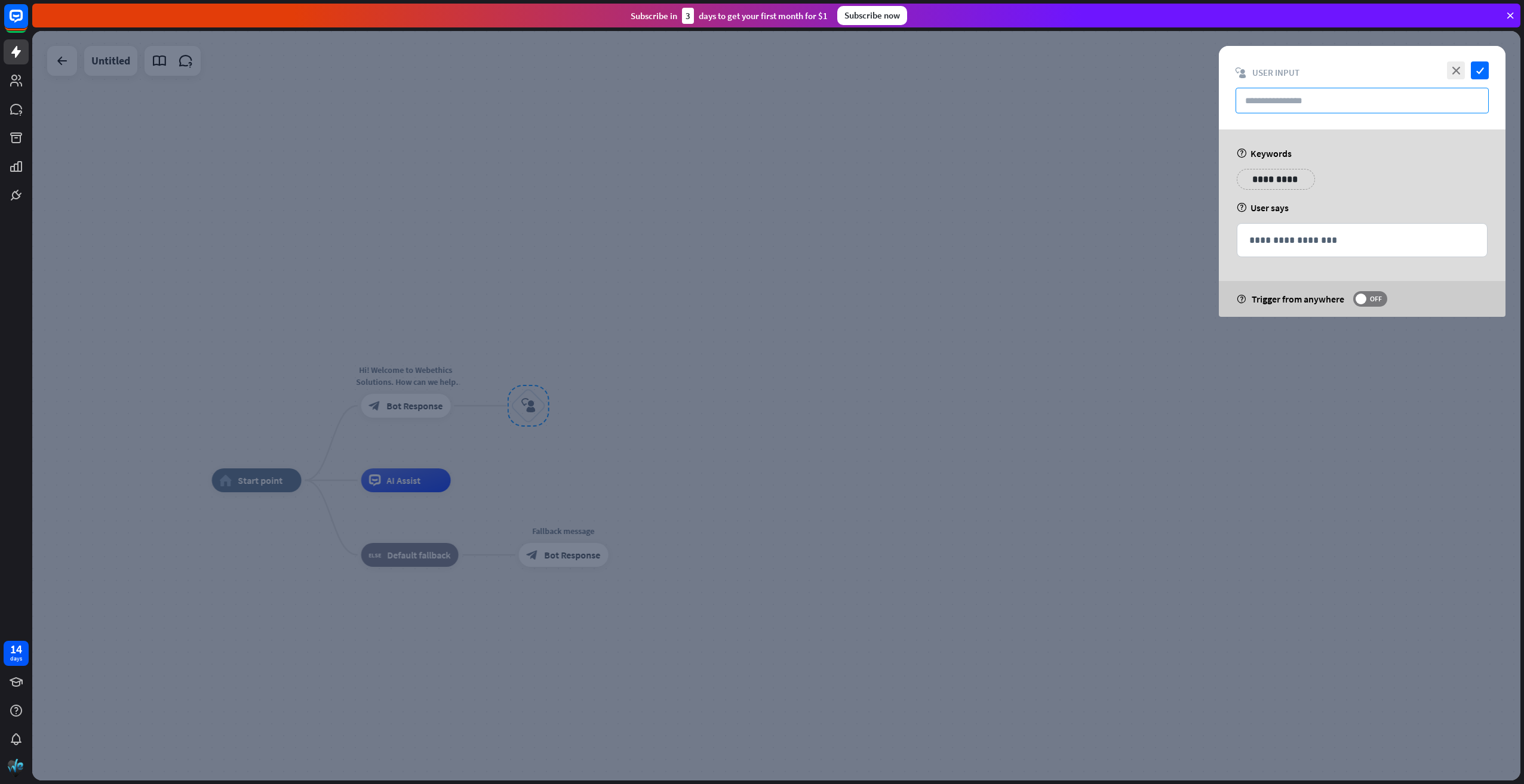
click at [1280, 109] on input "text" at bounding box center [1362, 100] width 253 height 26
paste input "**********"
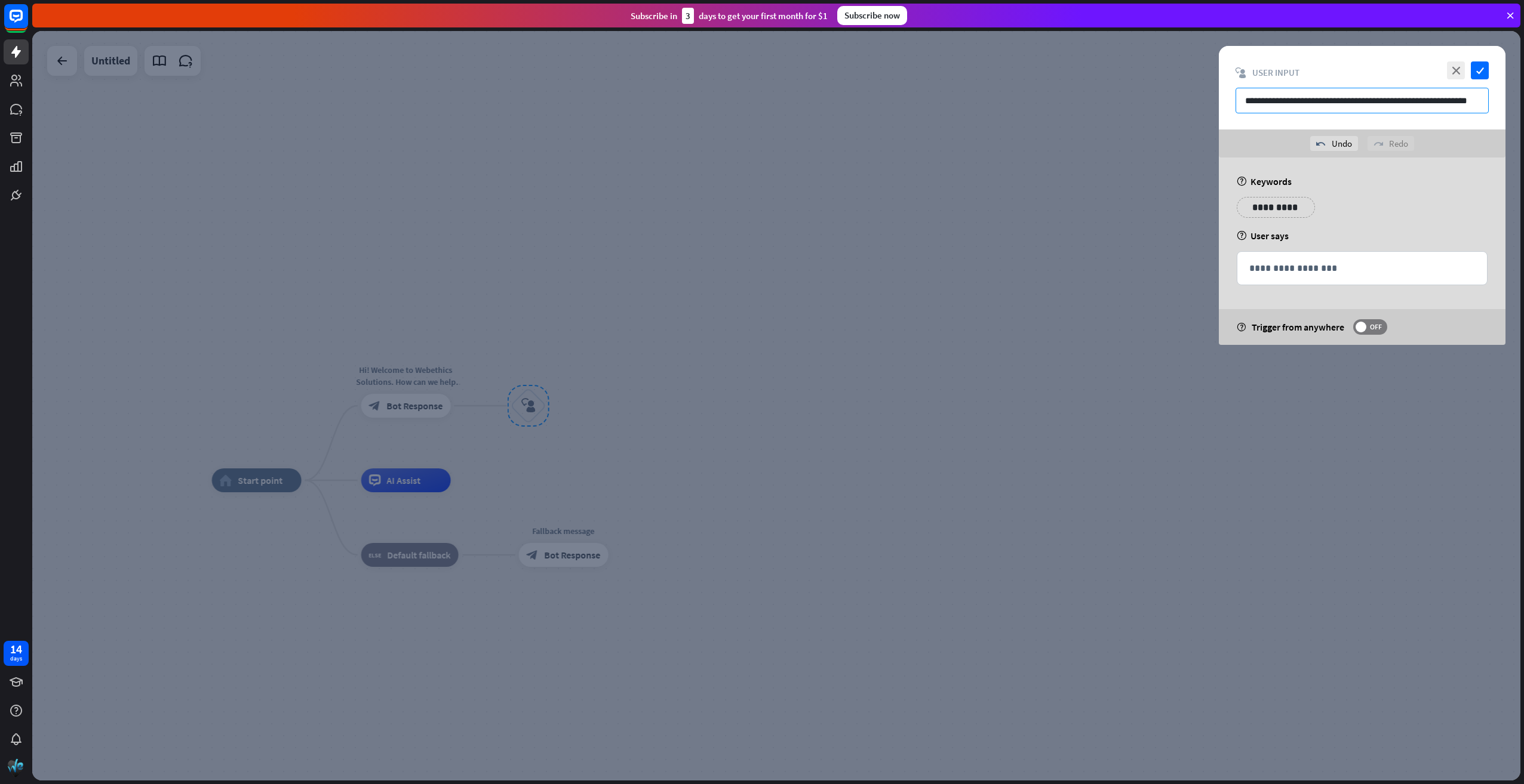
scroll to position [0, 9]
type input "**********"
click at [1329, 276] on div "**********" at bounding box center [1362, 268] width 250 height 33
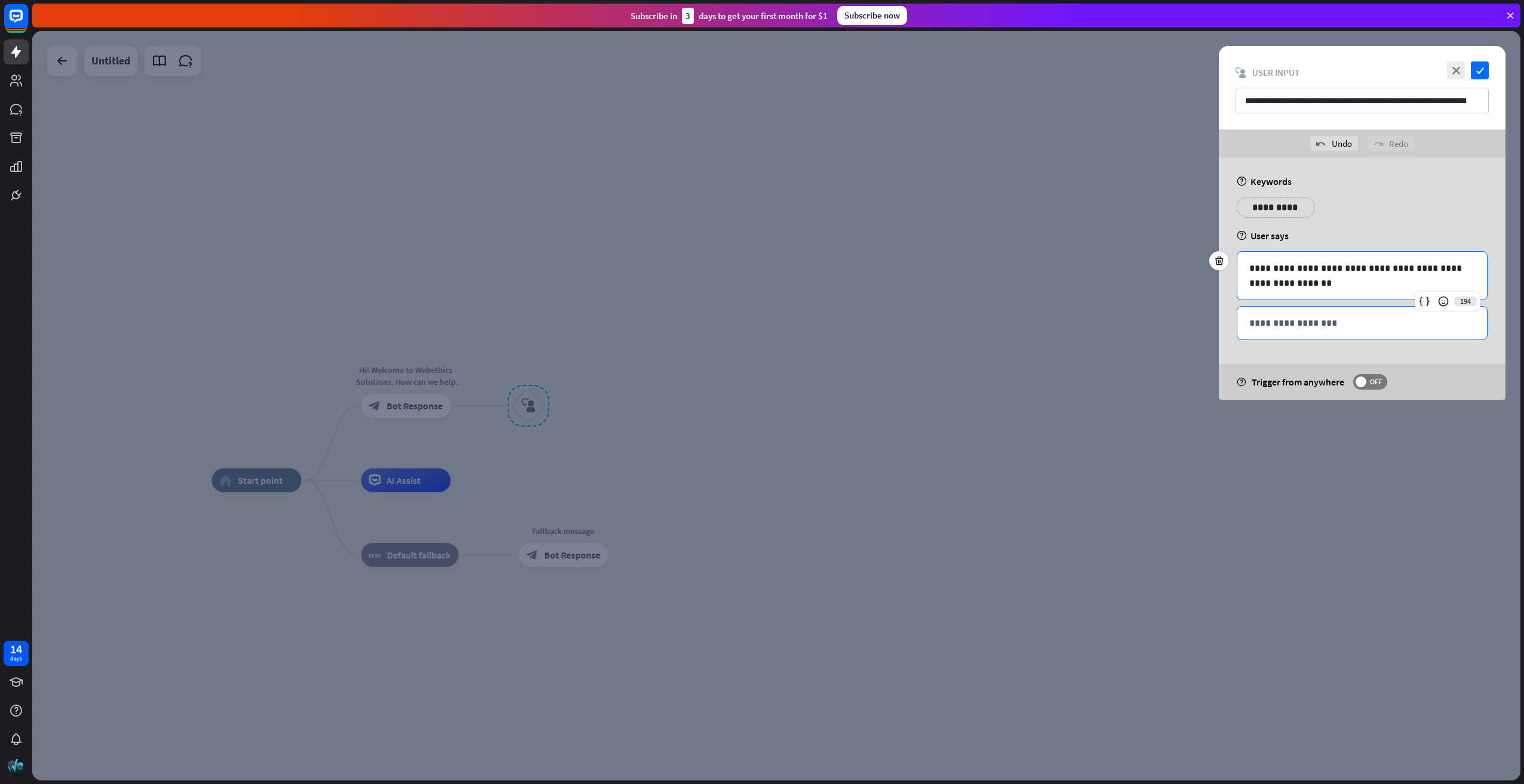
click at [1335, 329] on p "**********" at bounding box center [1362, 323] width 226 height 15
click at [1486, 66] on icon "check" at bounding box center [1479, 70] width 18 height 18
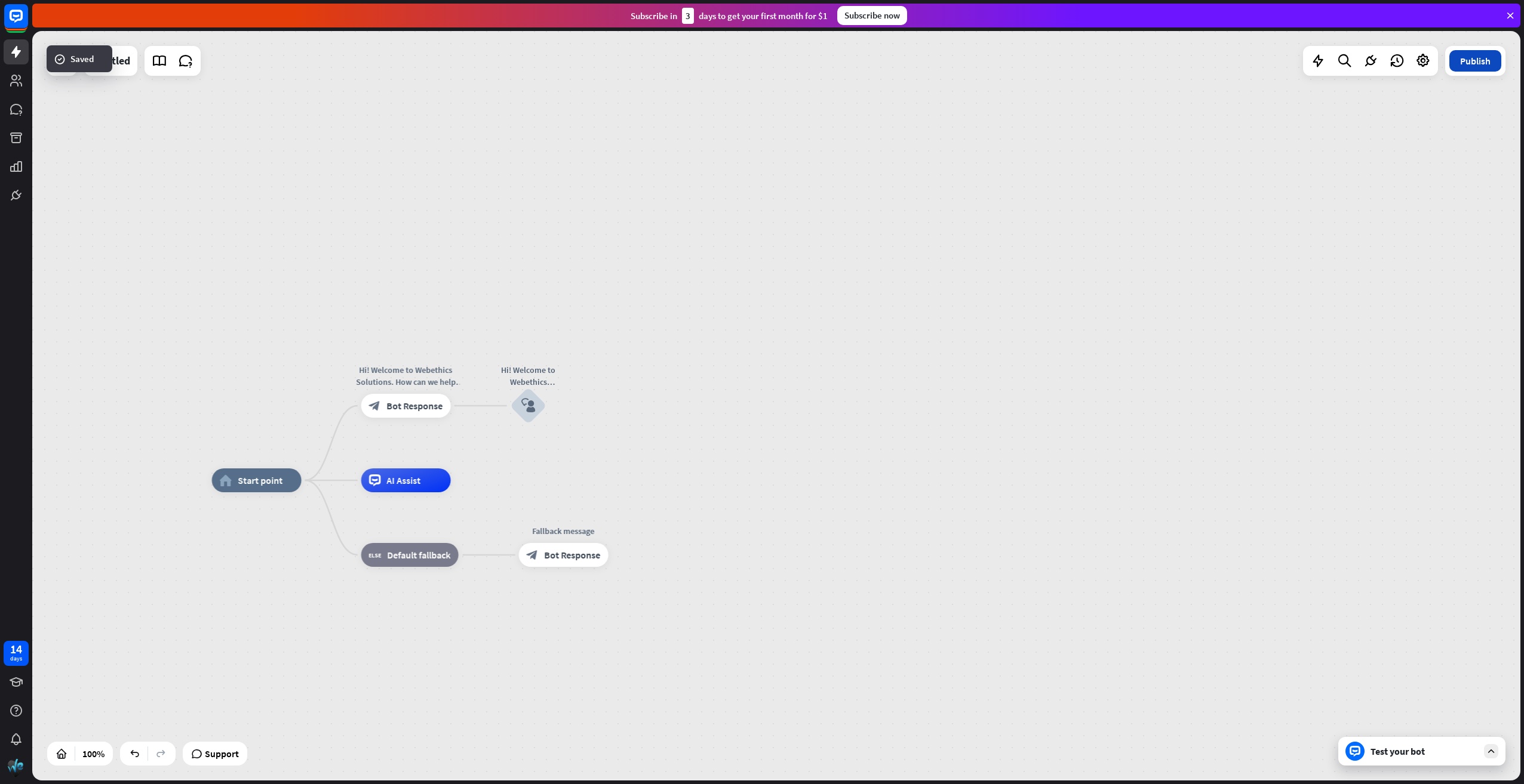
click at [1475, 63] on button "Publish" at bounding box center [1475, 61] width 52 height 22
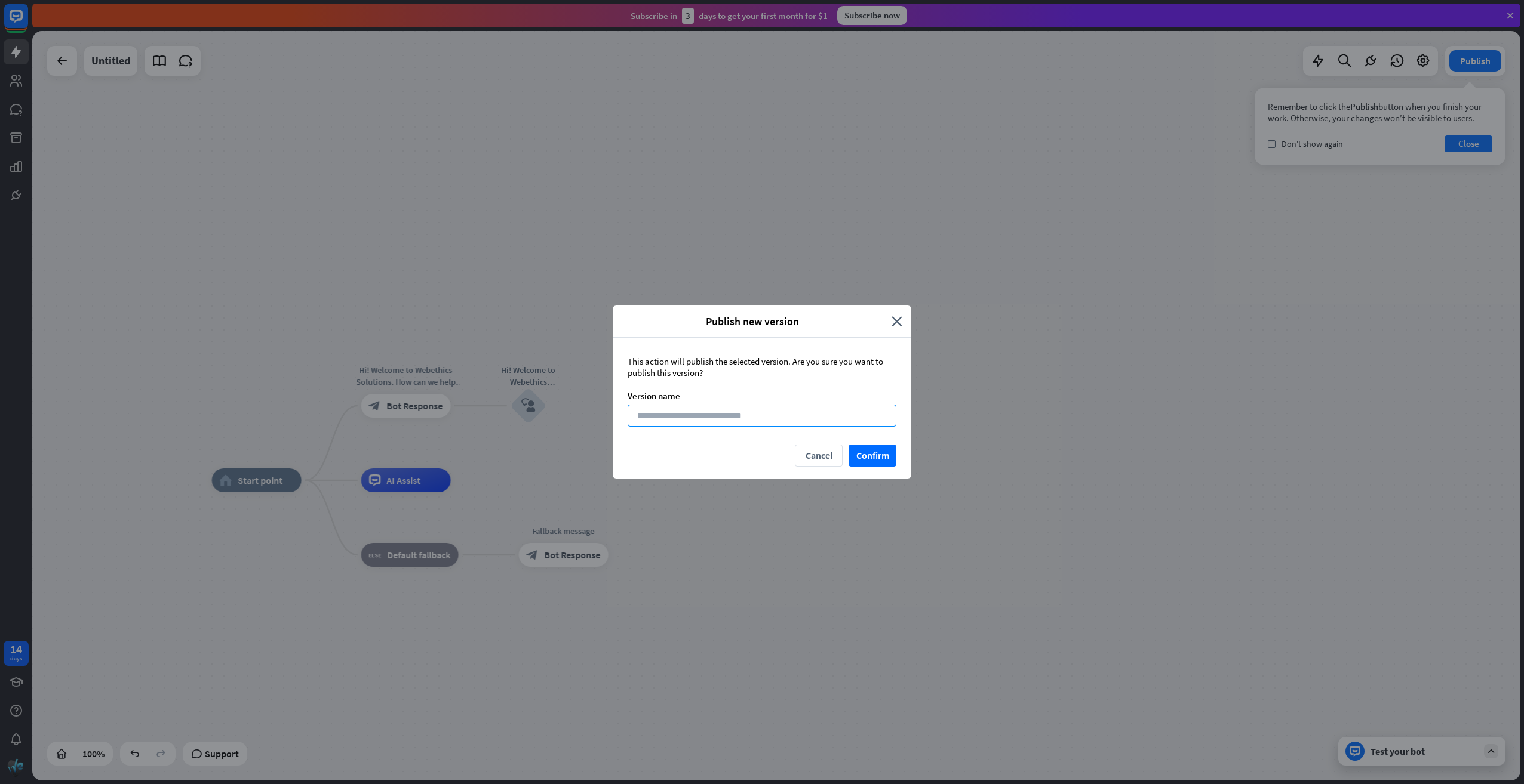
click at [734, 418] on input at bounding box center [762, 415] width 269 height 22
type input "*"
click at [863, 454] on button "Confirm" at bounding box center [872, 455] width 48 height 22
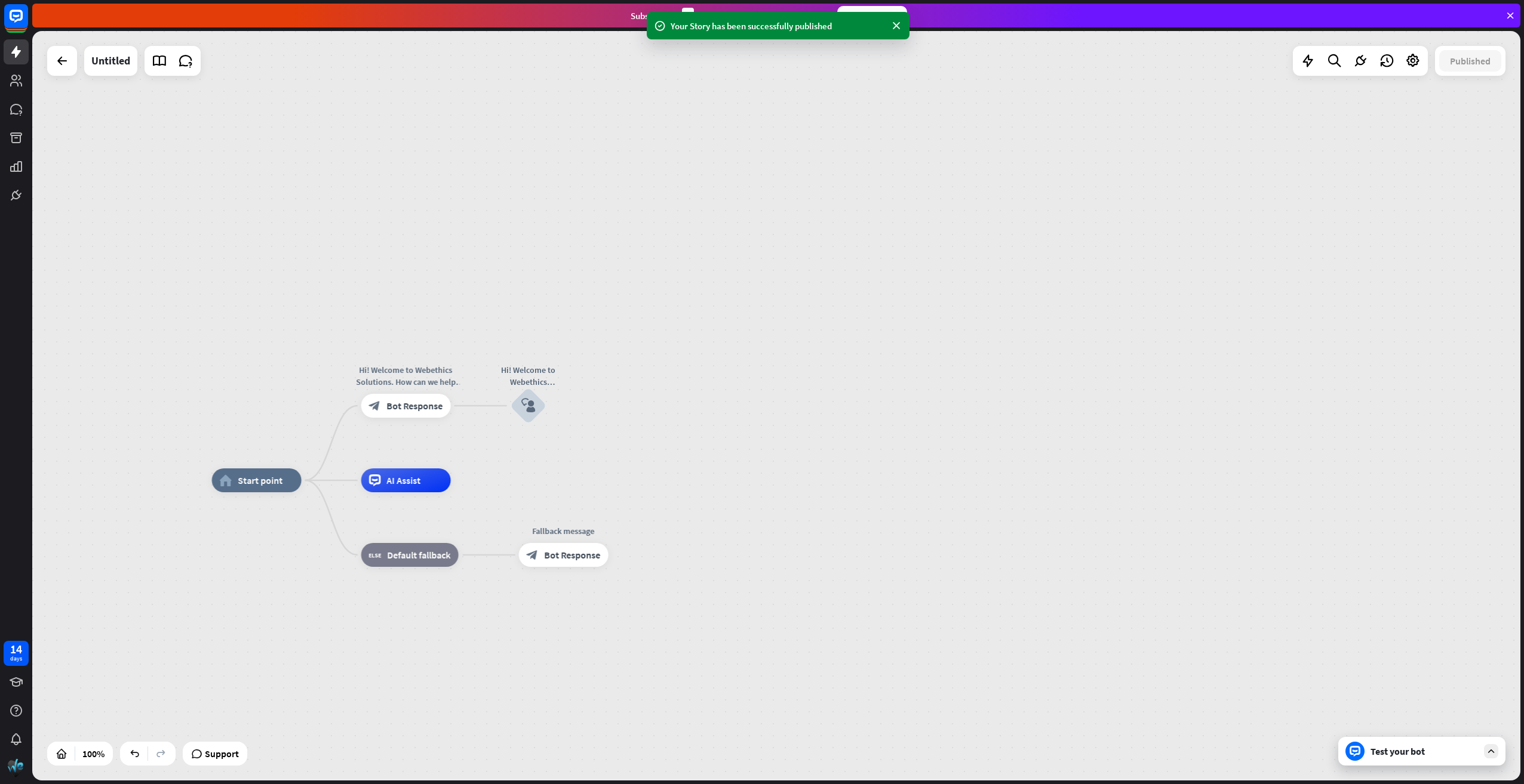
click at [1383, 752] on div "Test your bot" at bounding box center [1424, 751] width 108 height 12
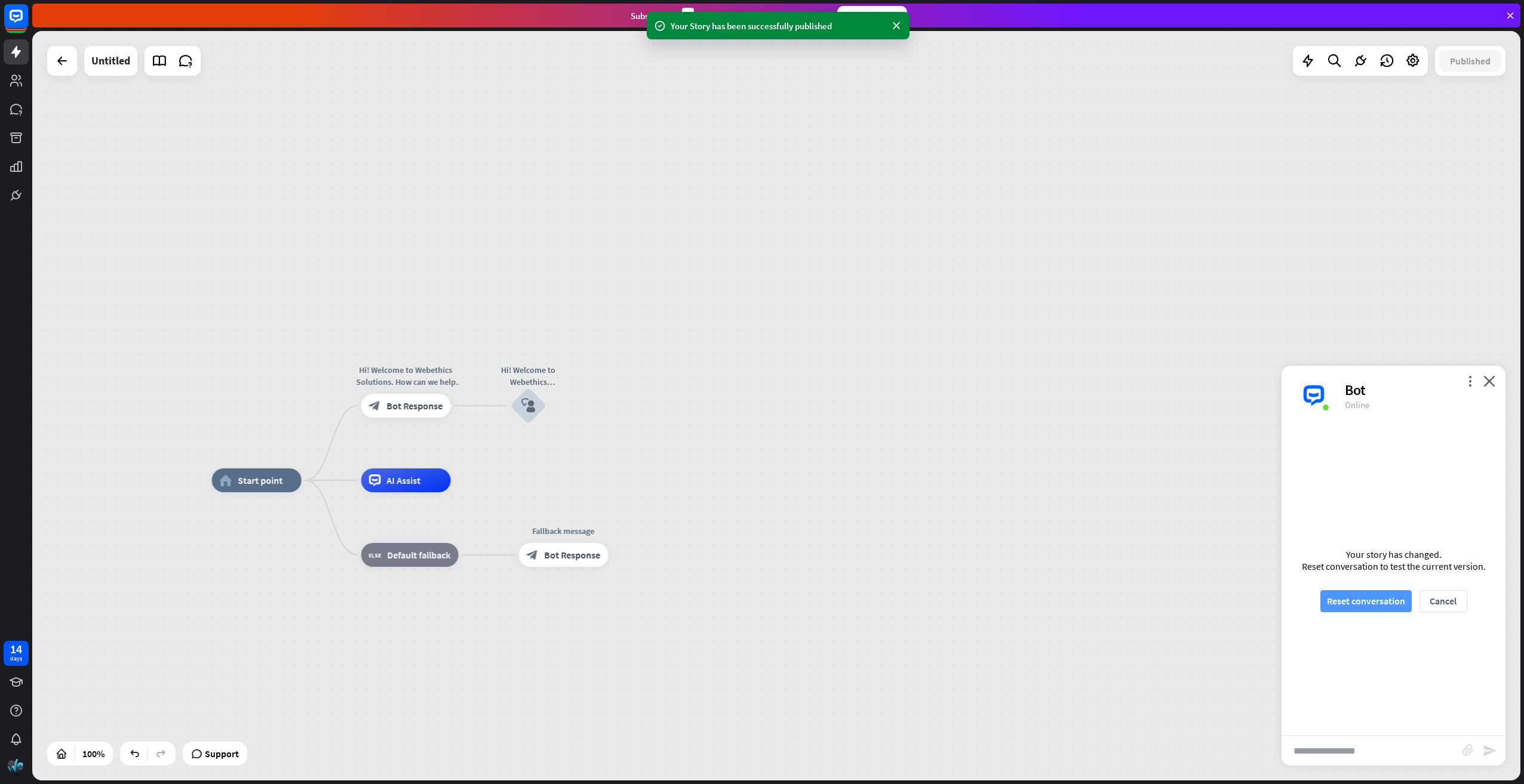
click at [1357, 602] on button "Reset conversation" at bounding box center [1366, 601] width 92 height 22
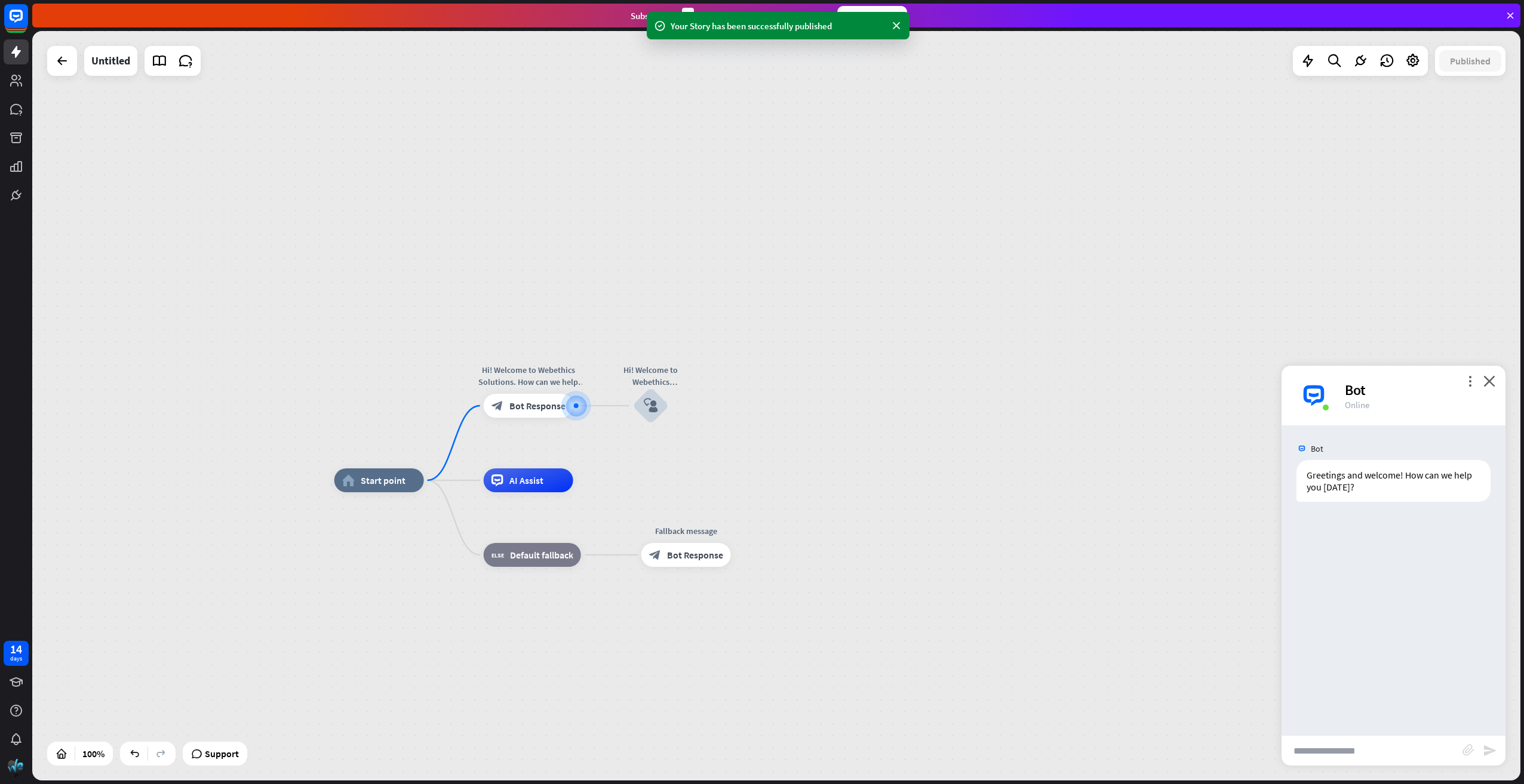
click at [1337, 745] on input "text" at bounding box center [1371, 751] width 181 height 30
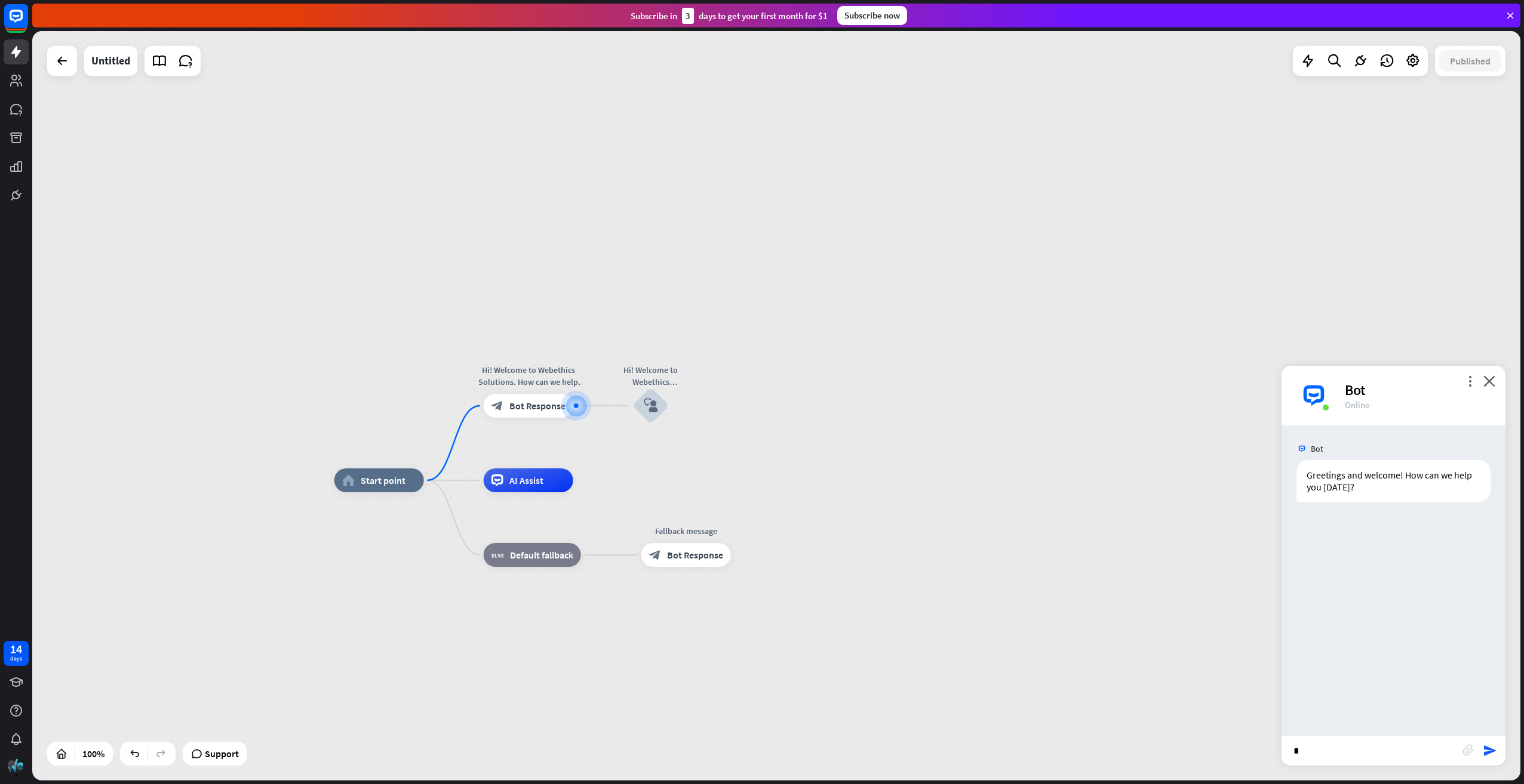
type input "**"
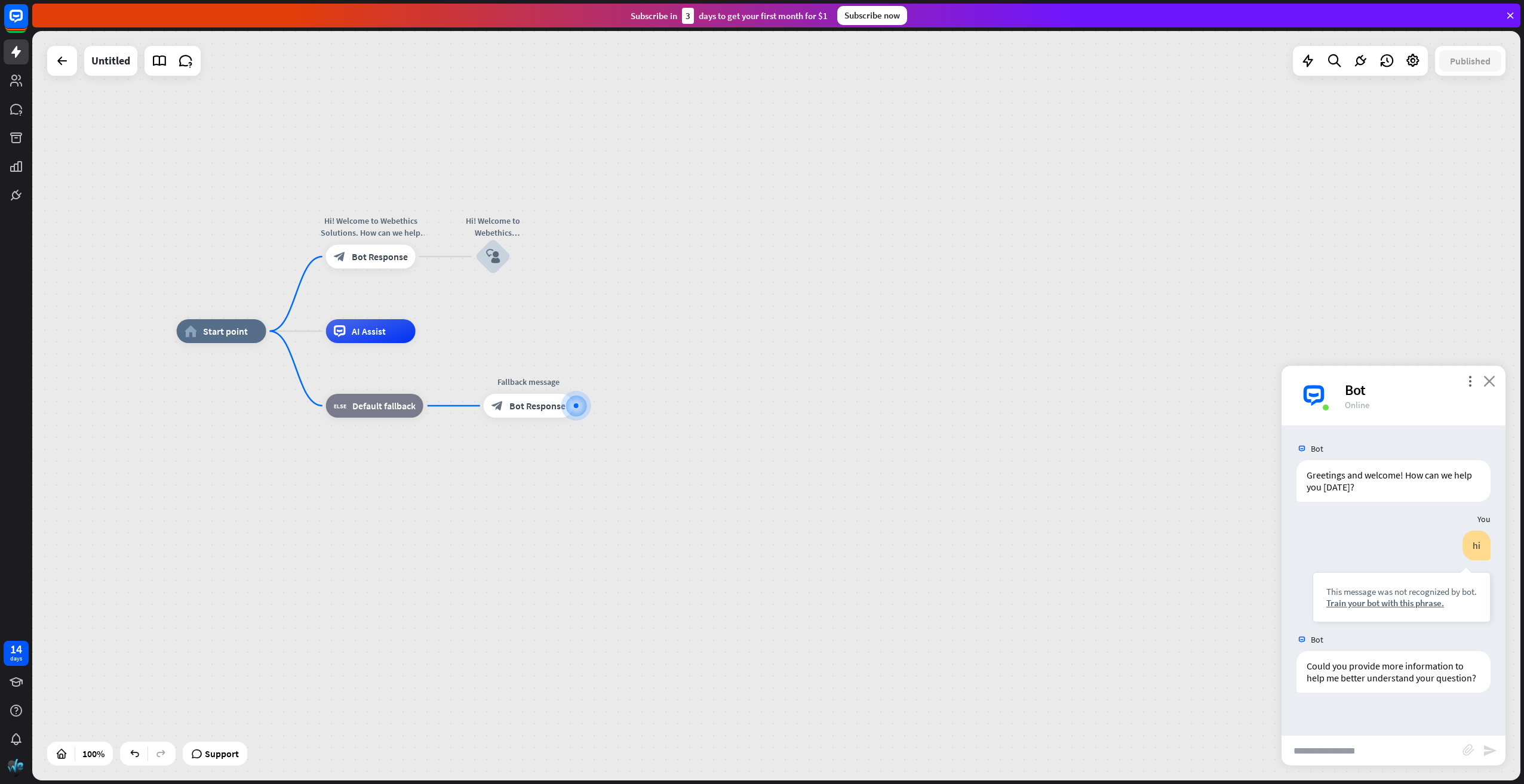
click at [1486, 383] on icon "close" at bounding box center [1489, 381] width 12 height 11
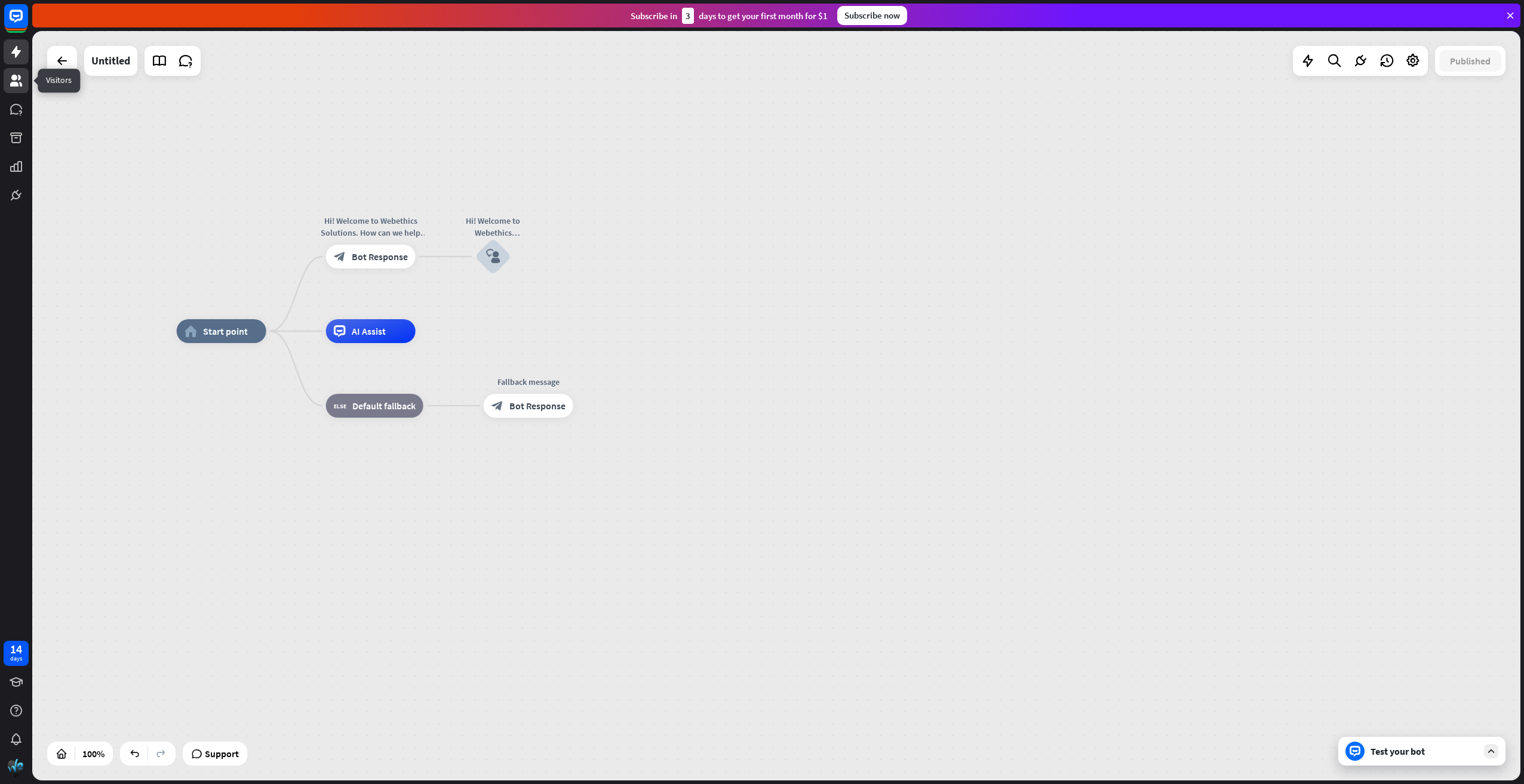
click at [13, 79] on icon at bounding box center [16, 80] width 12 height 12
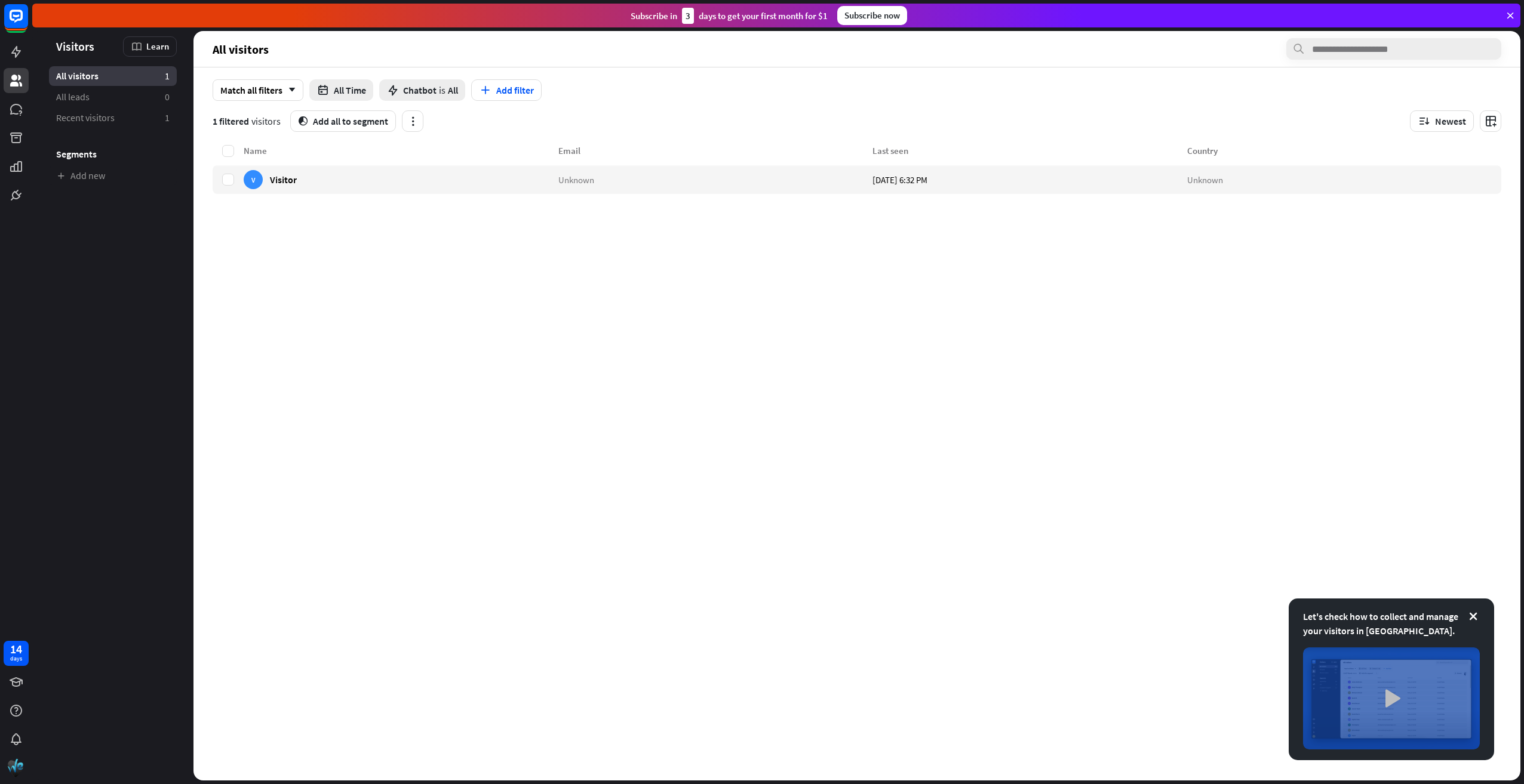
click at [1401, 689] on img at bounding box center [1391, 699] width 177 height 102
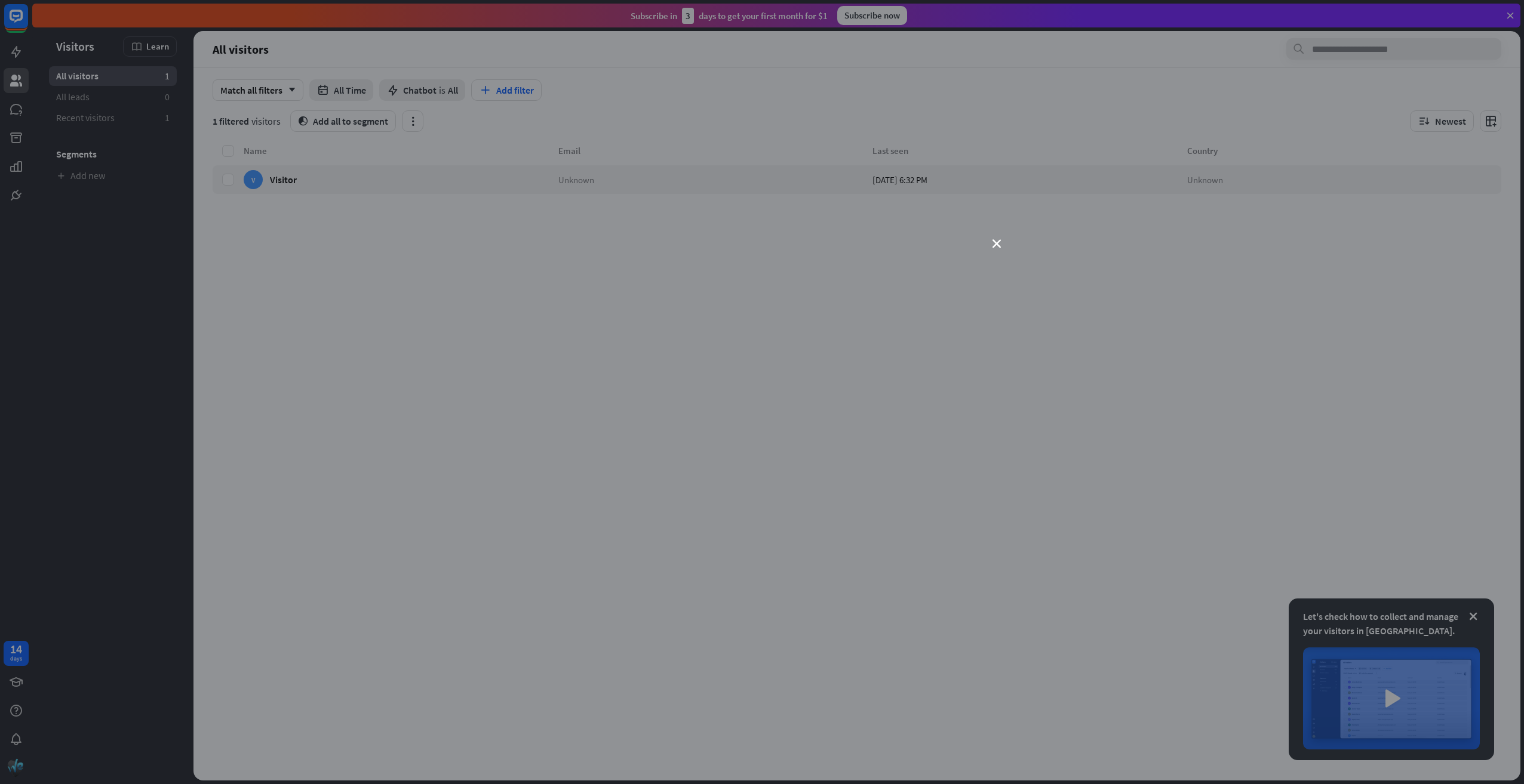
drag, startPoint x: 1327, startPoint y: 533, endPoint x: 1405, endPoint y: 536, distance: 78.1
click at [1327, 533] on div "close" at bounding box center [762, 392] width 1524 height 784
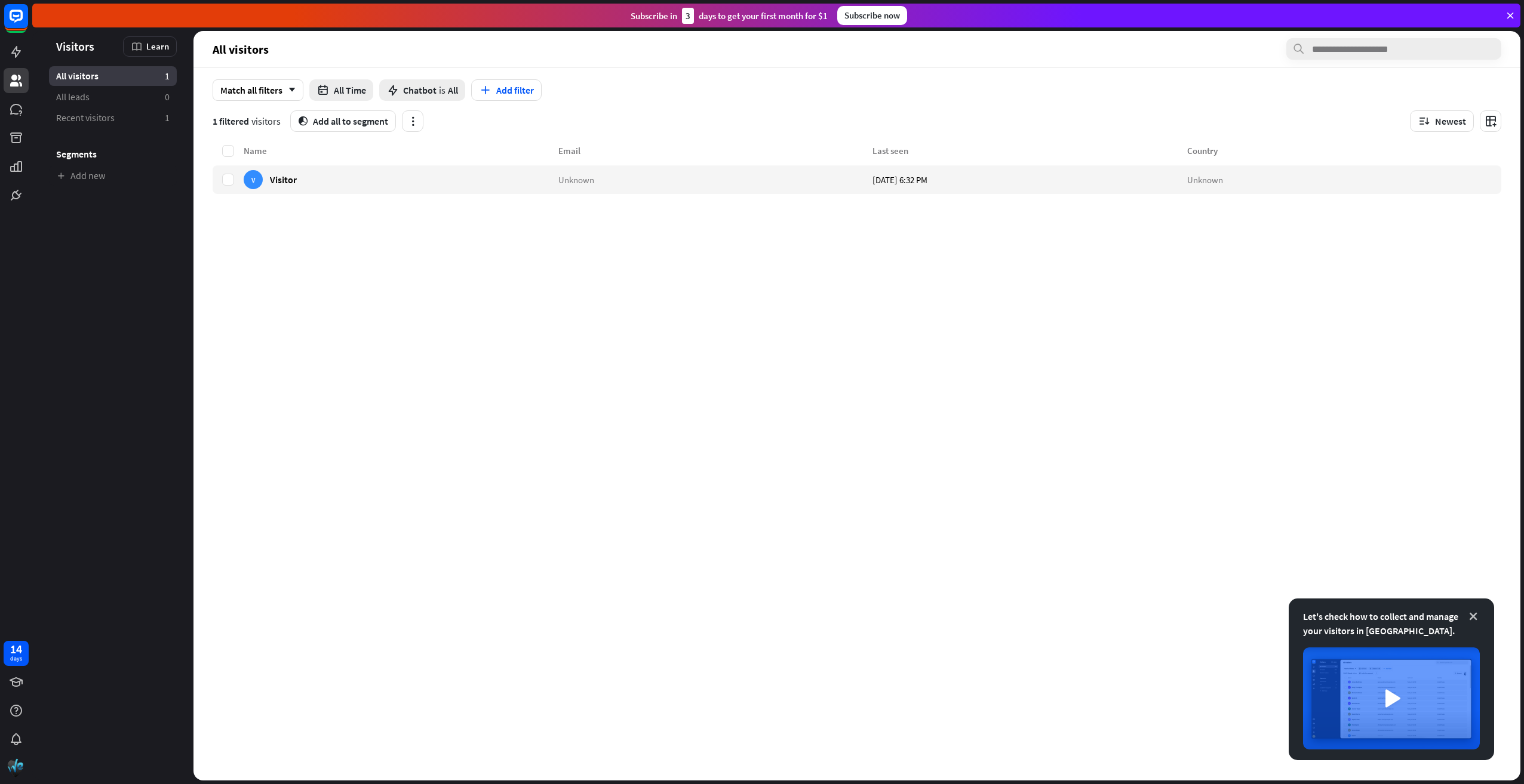
click at [1470, 612] on icon at bounding box center [1473, 616] width 12 height 12
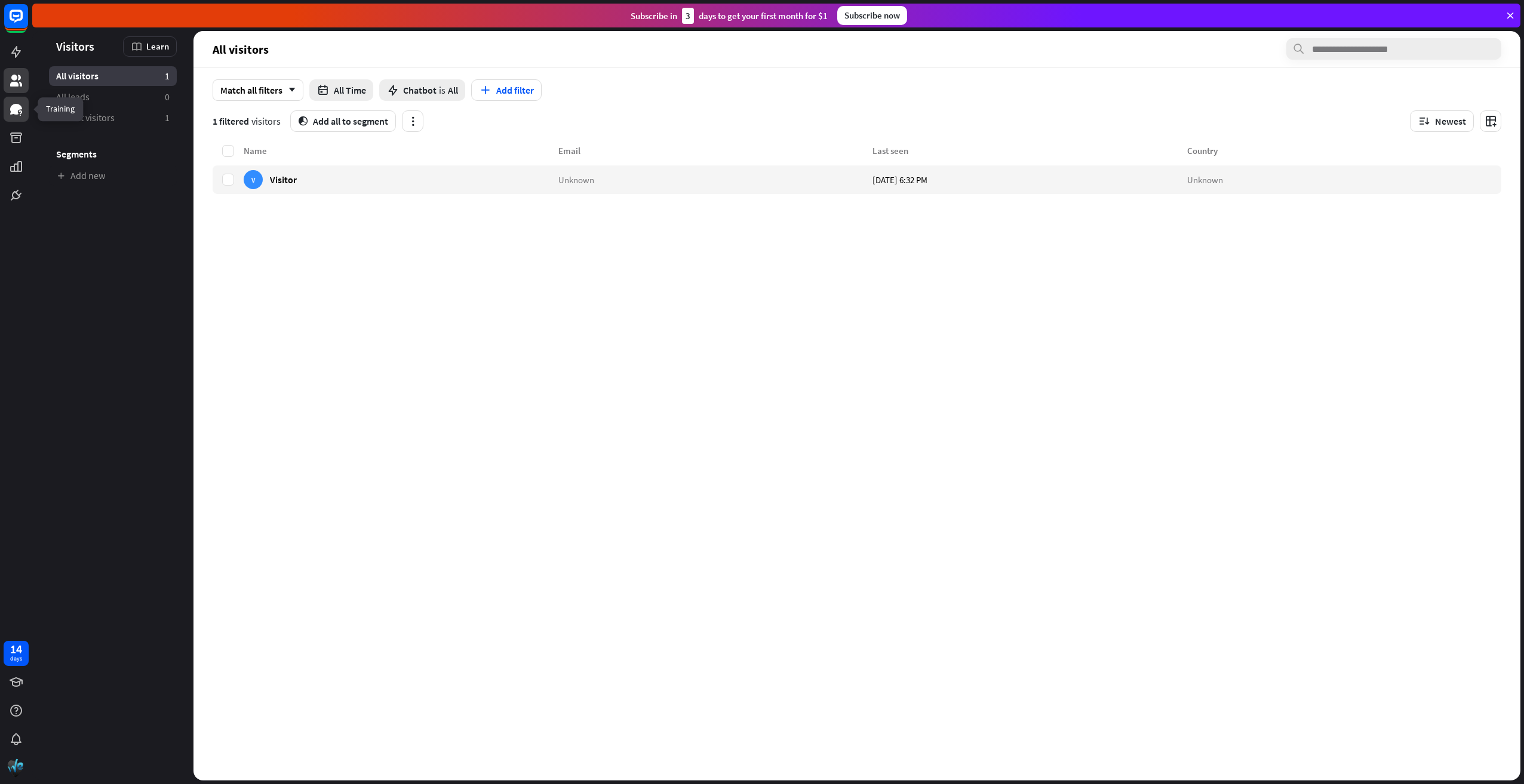
click at [11, 109] on icon at bounding box center [16, 109] width 12 height 11
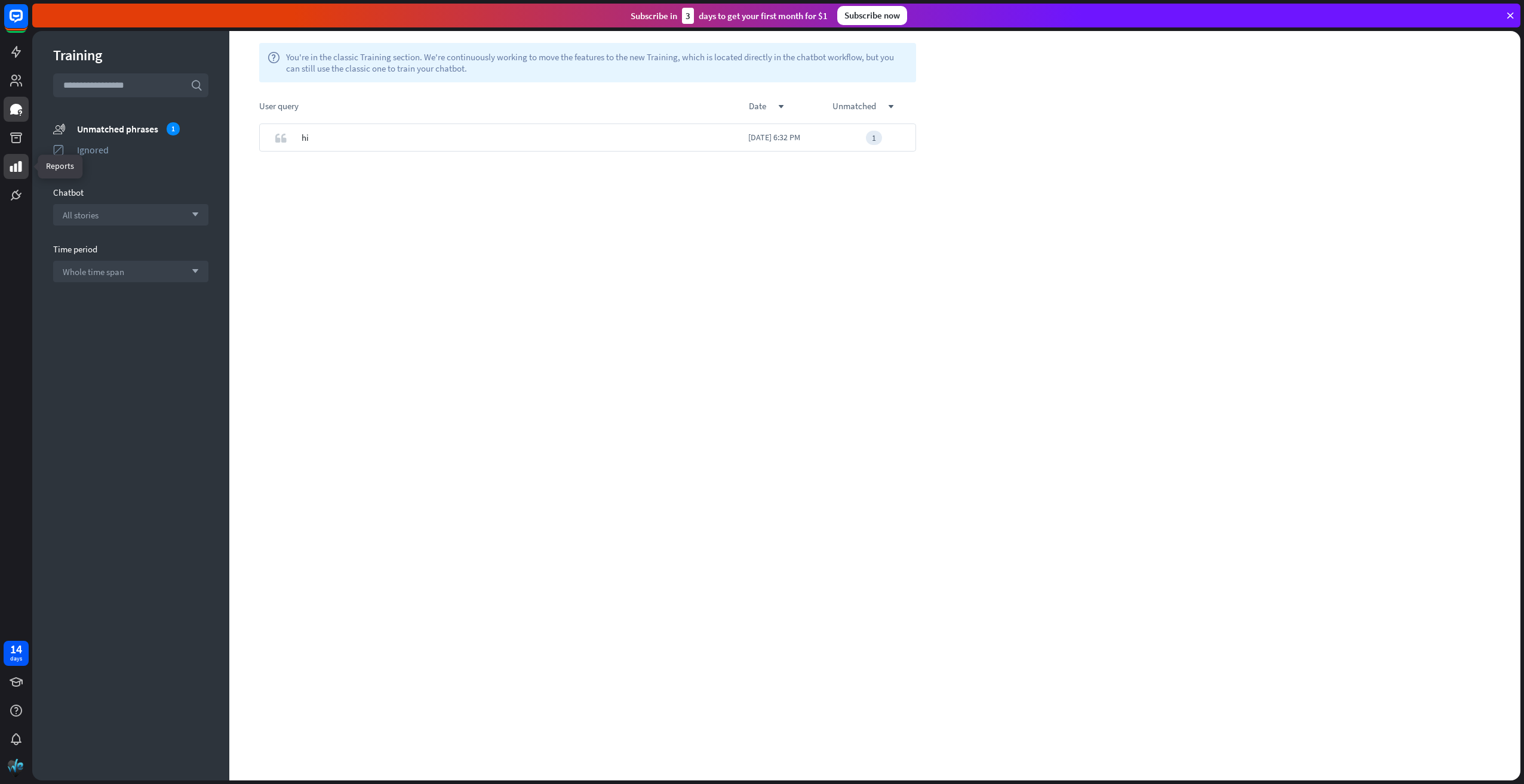
click at [21, 164] on icon at bounding box center [16, 166] width 12 height 11
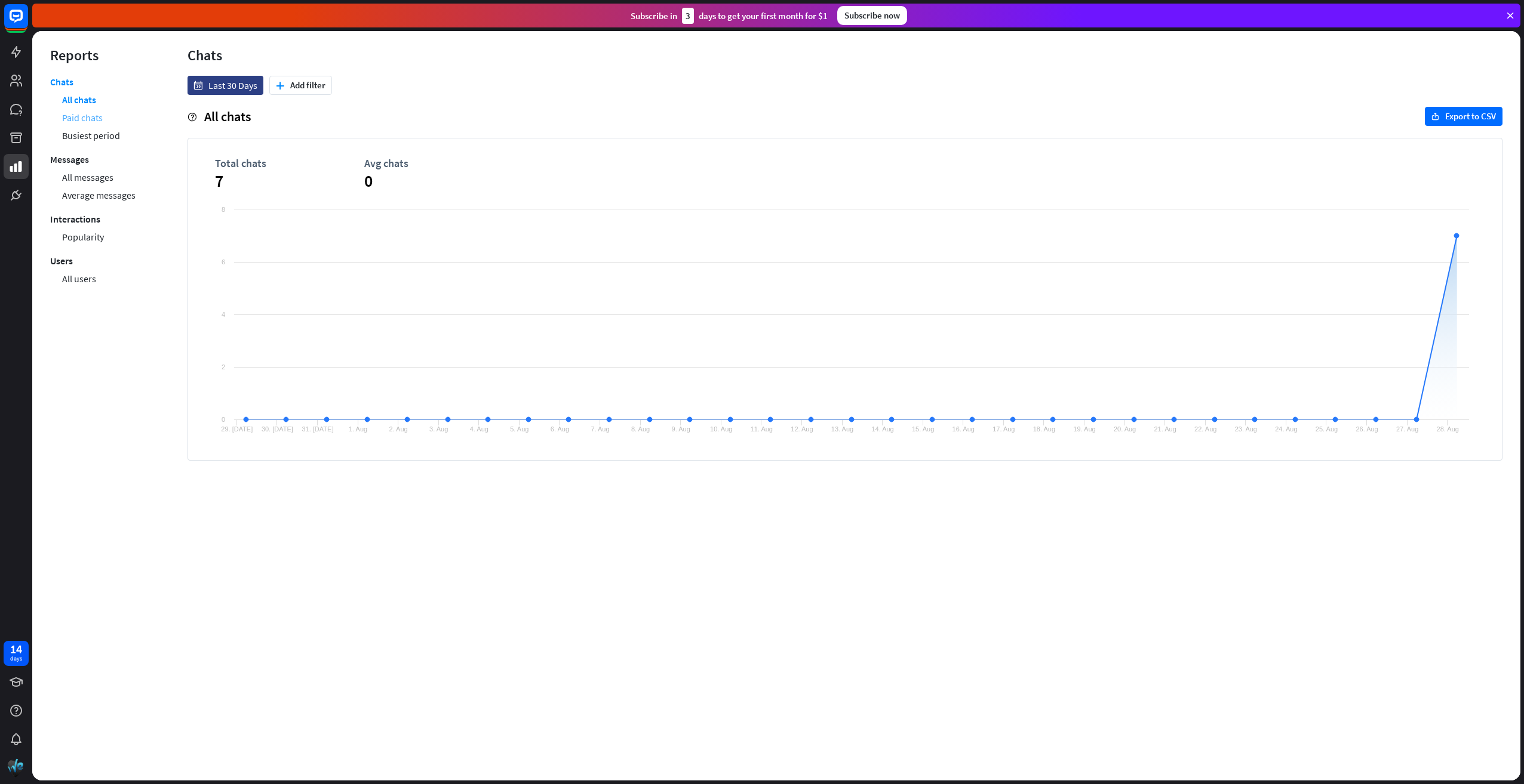
click at [91, 113] on link "Paid chats" at bounding box center [82, 118] width 40 height 18
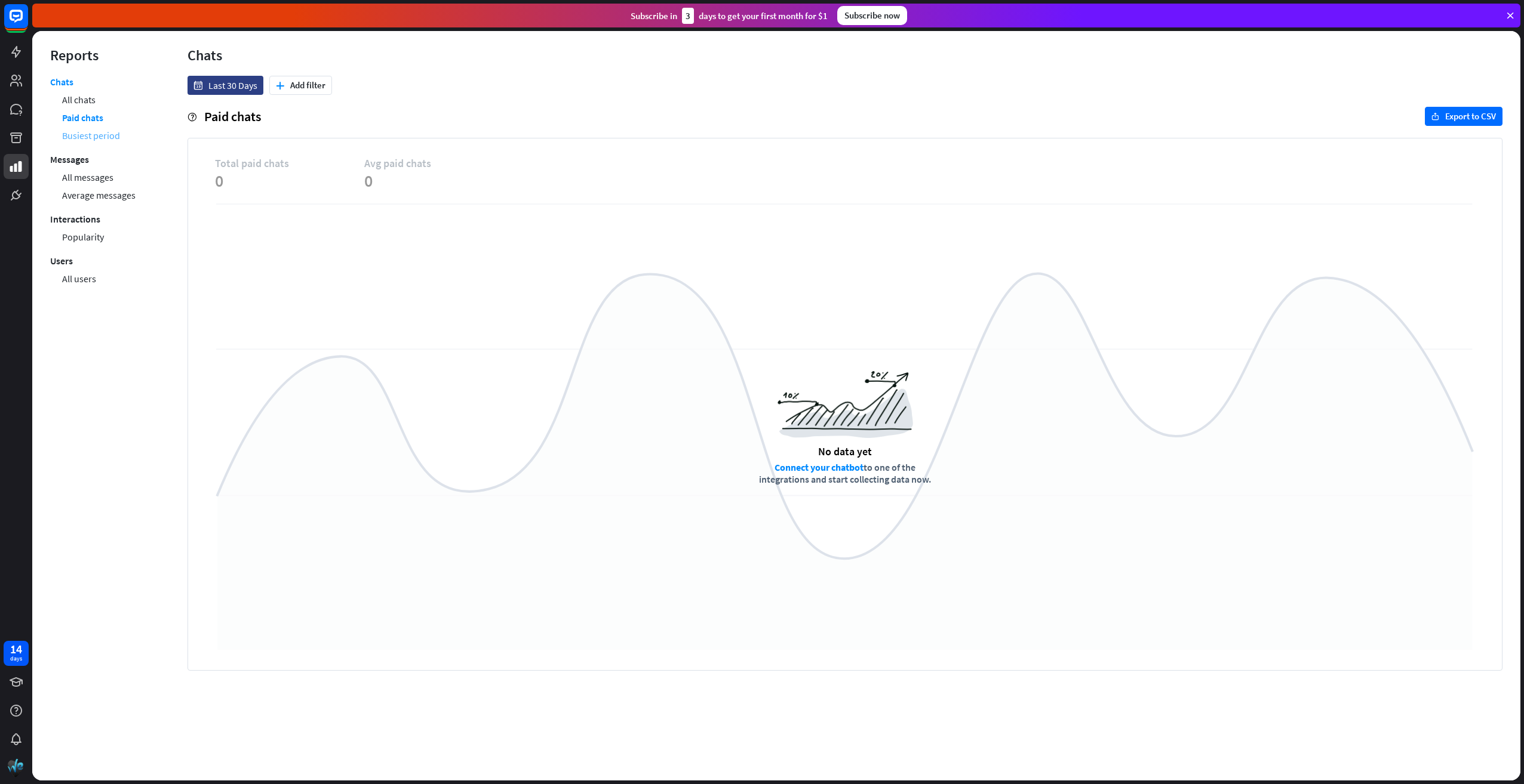
click at [102, 134] on link "Busiest period" at bounding box center [91, 135] width 58 height 18
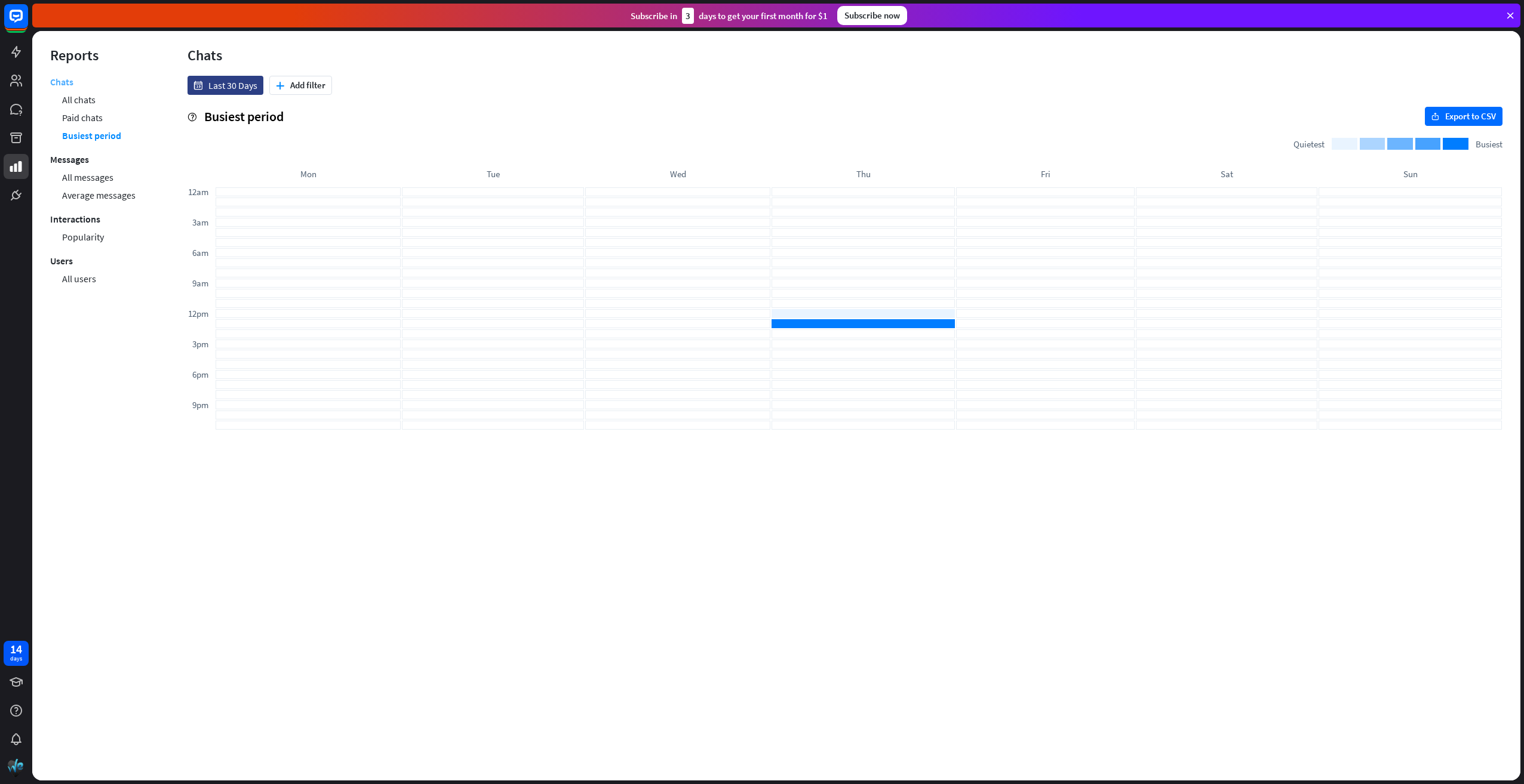
click at [67, 82] on link "Chats" at bounding box center [62, 83] width 23 height 15
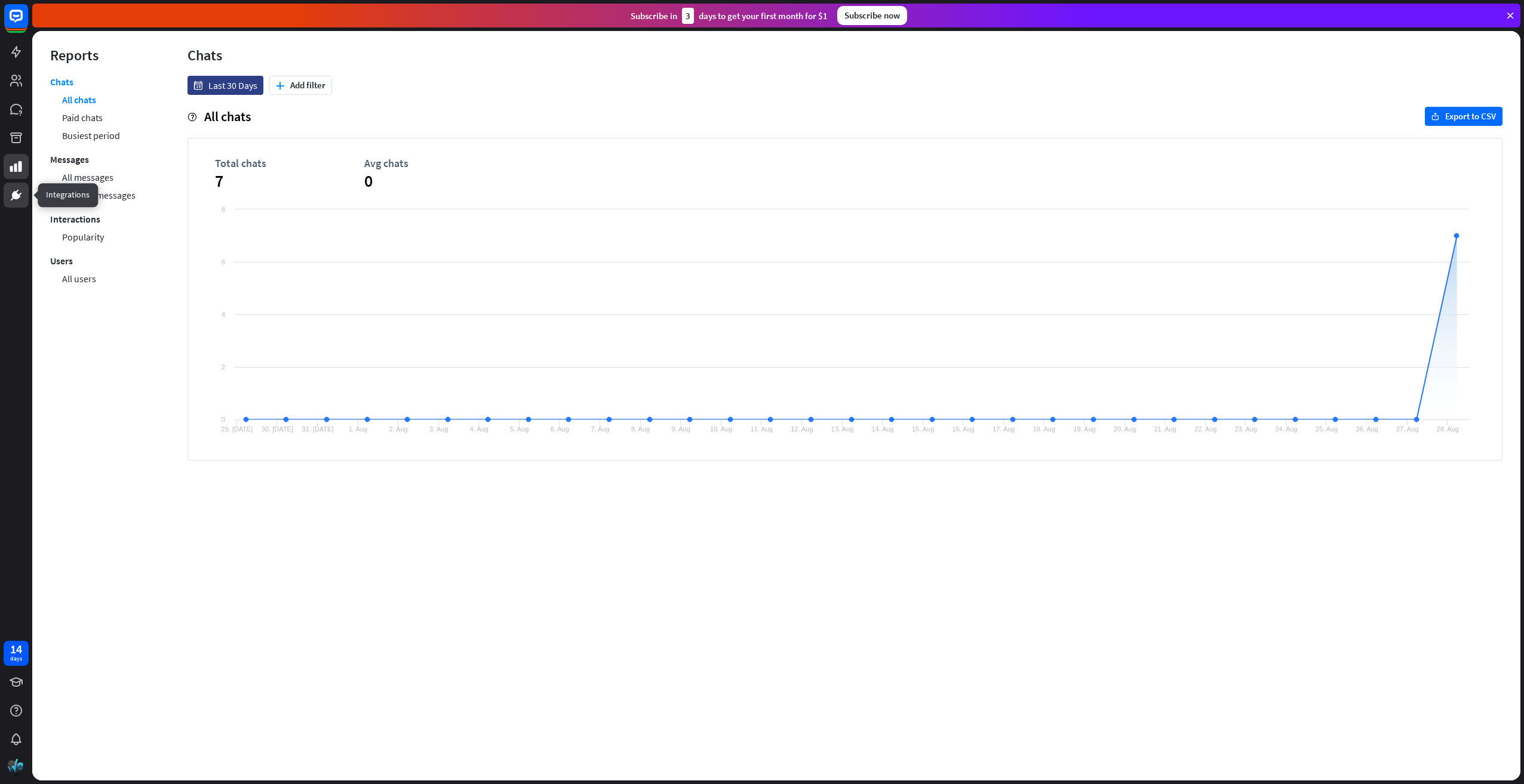
click at [20, 187] on link at bounding box center [16, 195] width 25 height 25
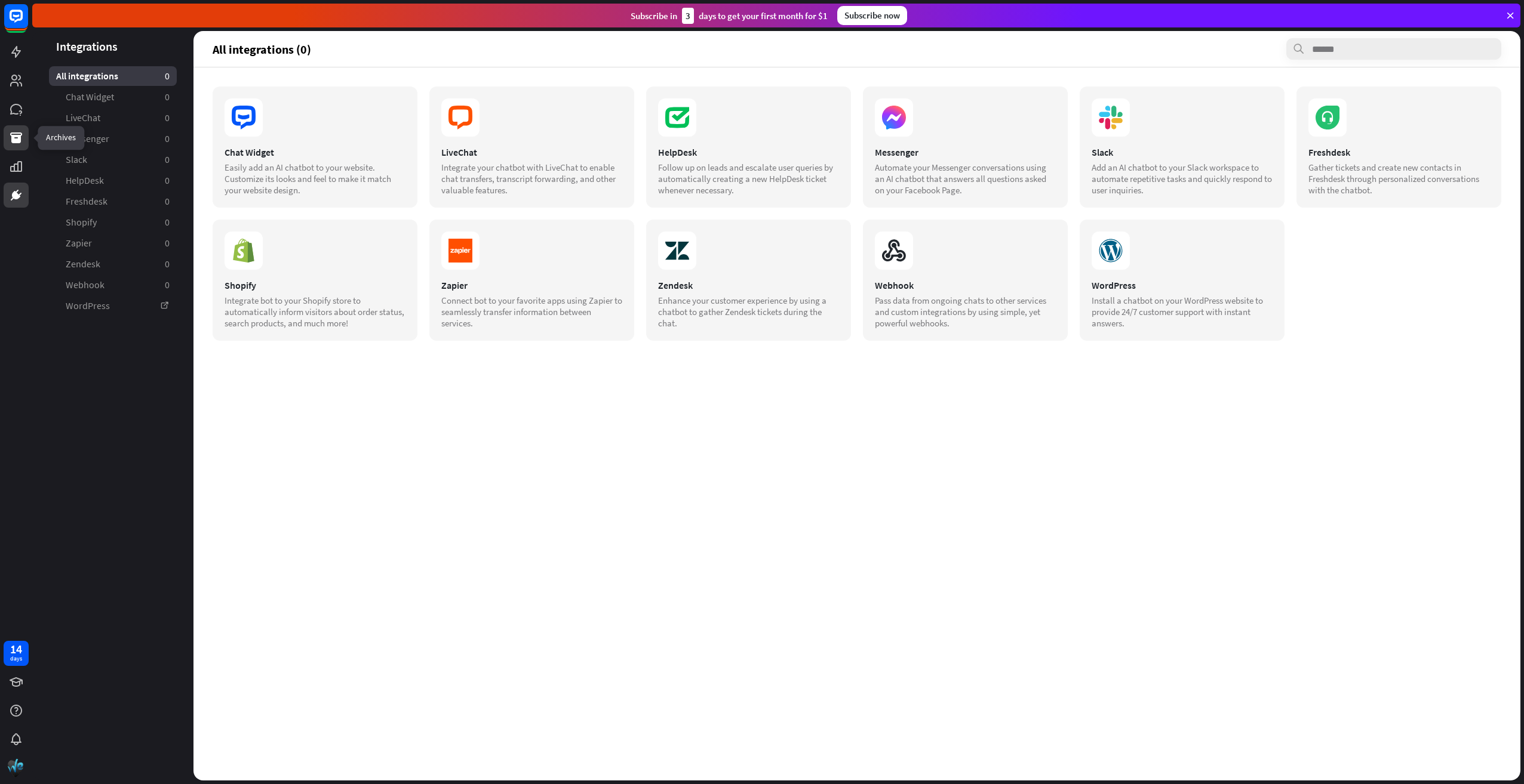
click at [13, 131] on icon at bounding box center [16, 138] width 14 height 14
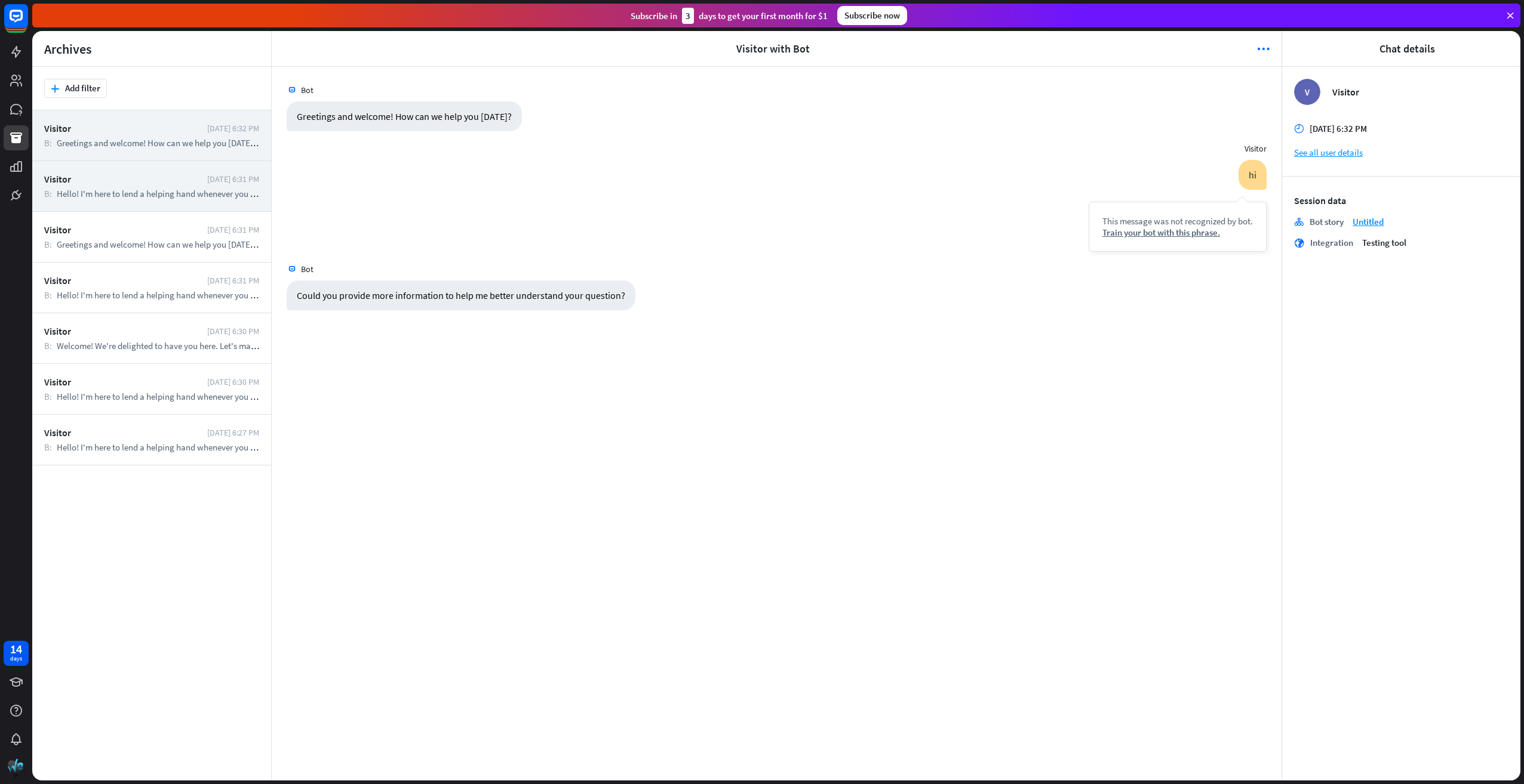
click at [110, 174] on div "Visitor" at bounding box center [123, 179] width 157 height 12
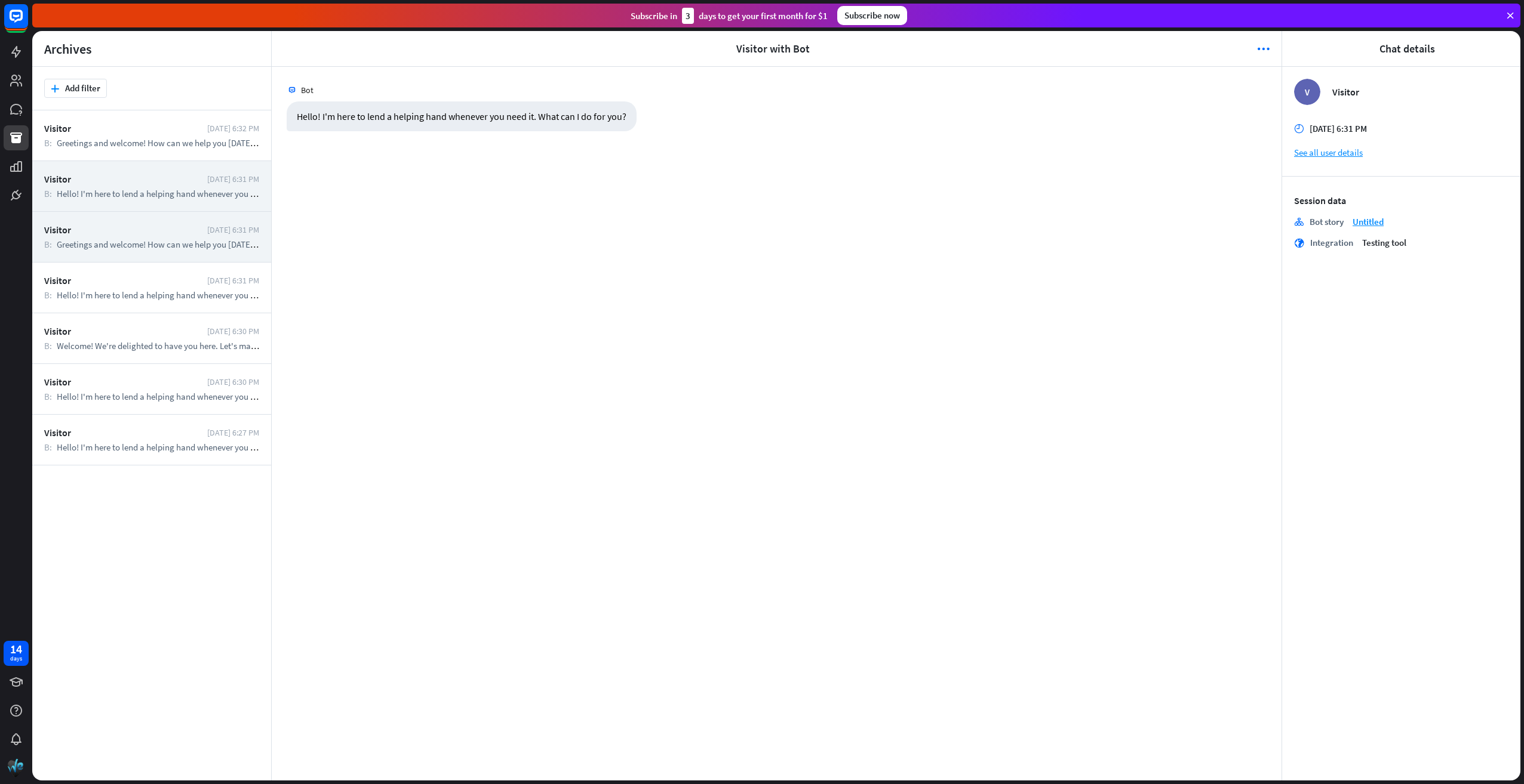
click at [115, 225] on div "Visitor" at bounding box center [123, 230] width 157 height 12
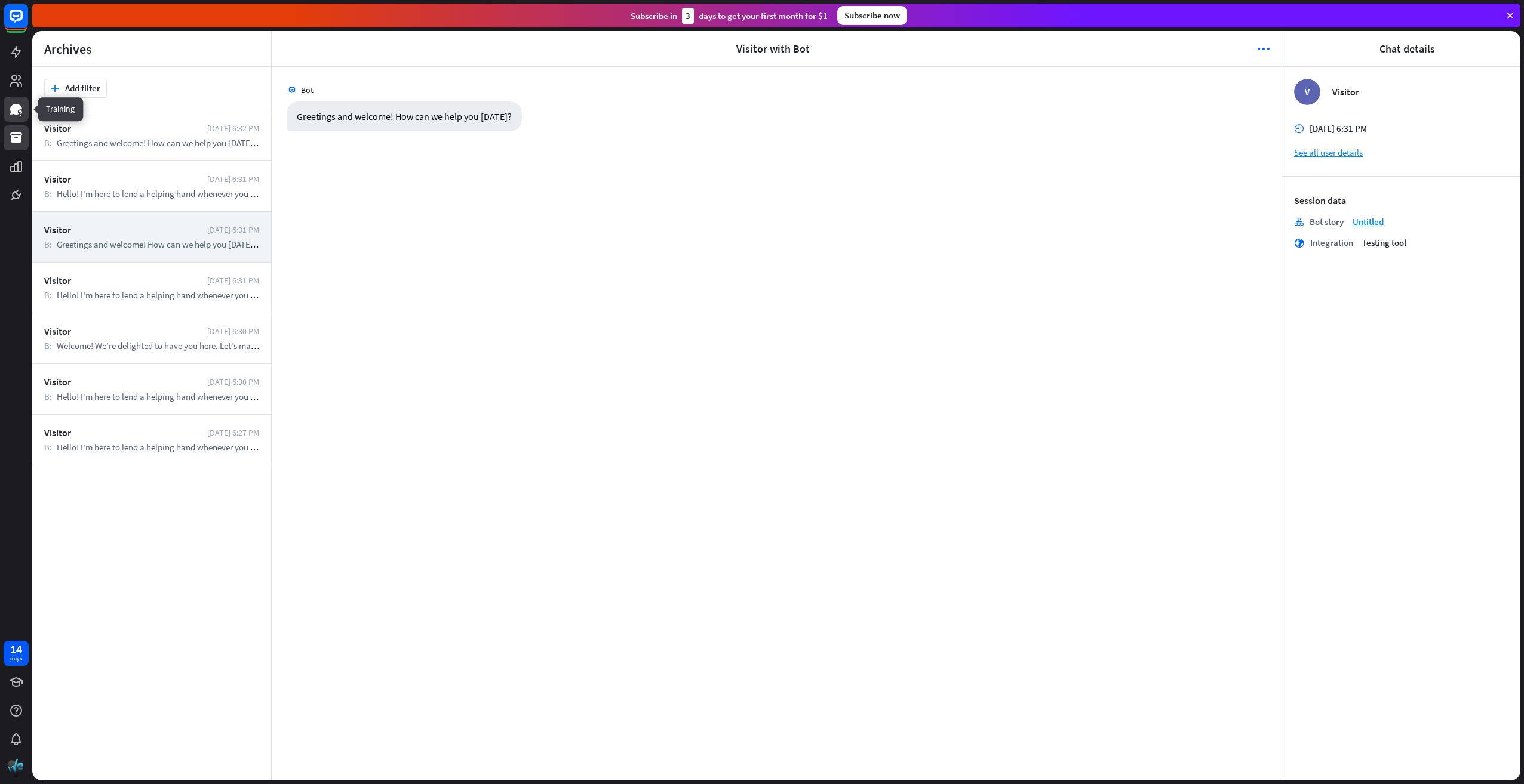
click at [14, 108] on icon at bounding box center [16, 109] width 12 height 11
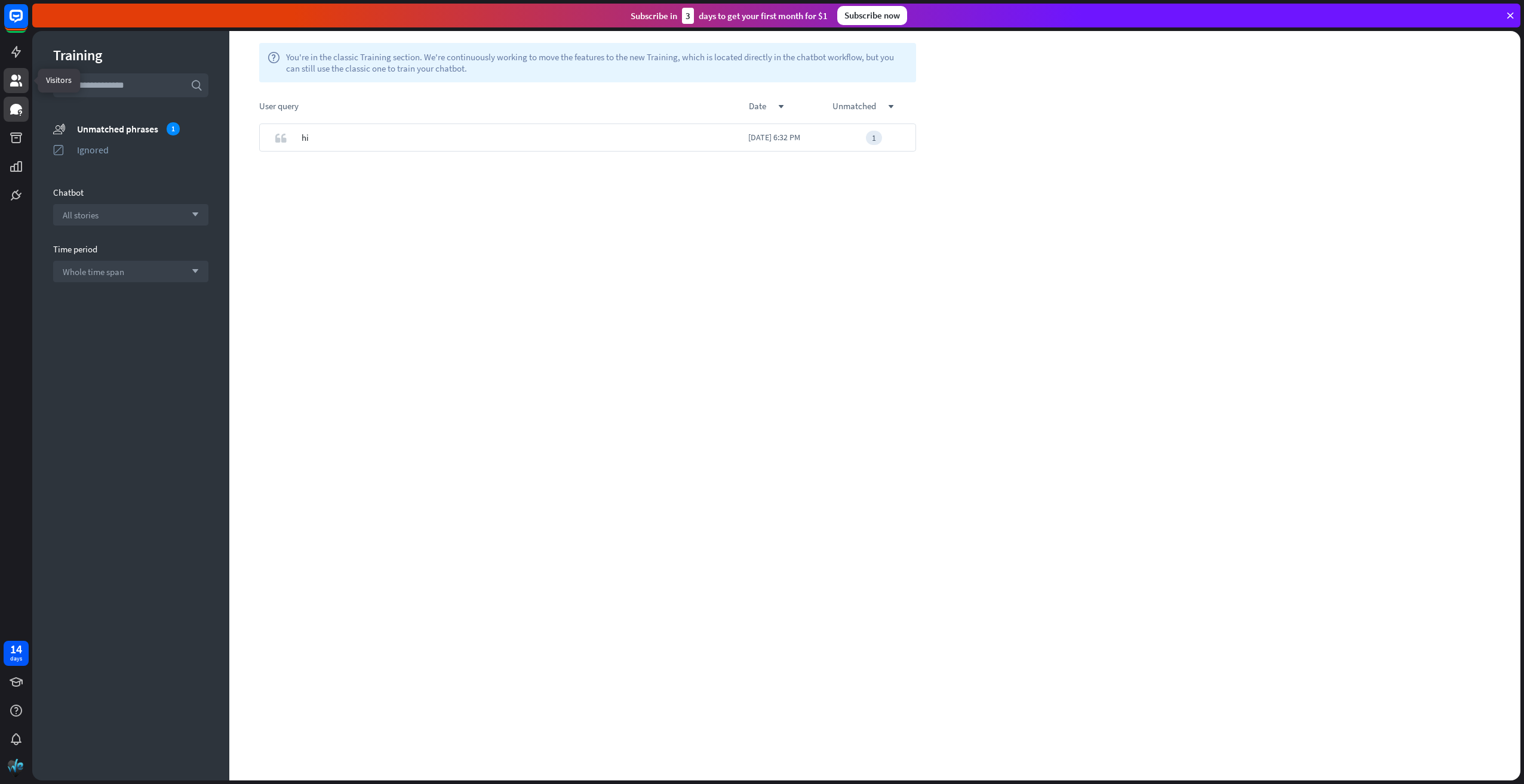
click at [11, 83] on icon at bounding box center [16, 80] width 12 height 12
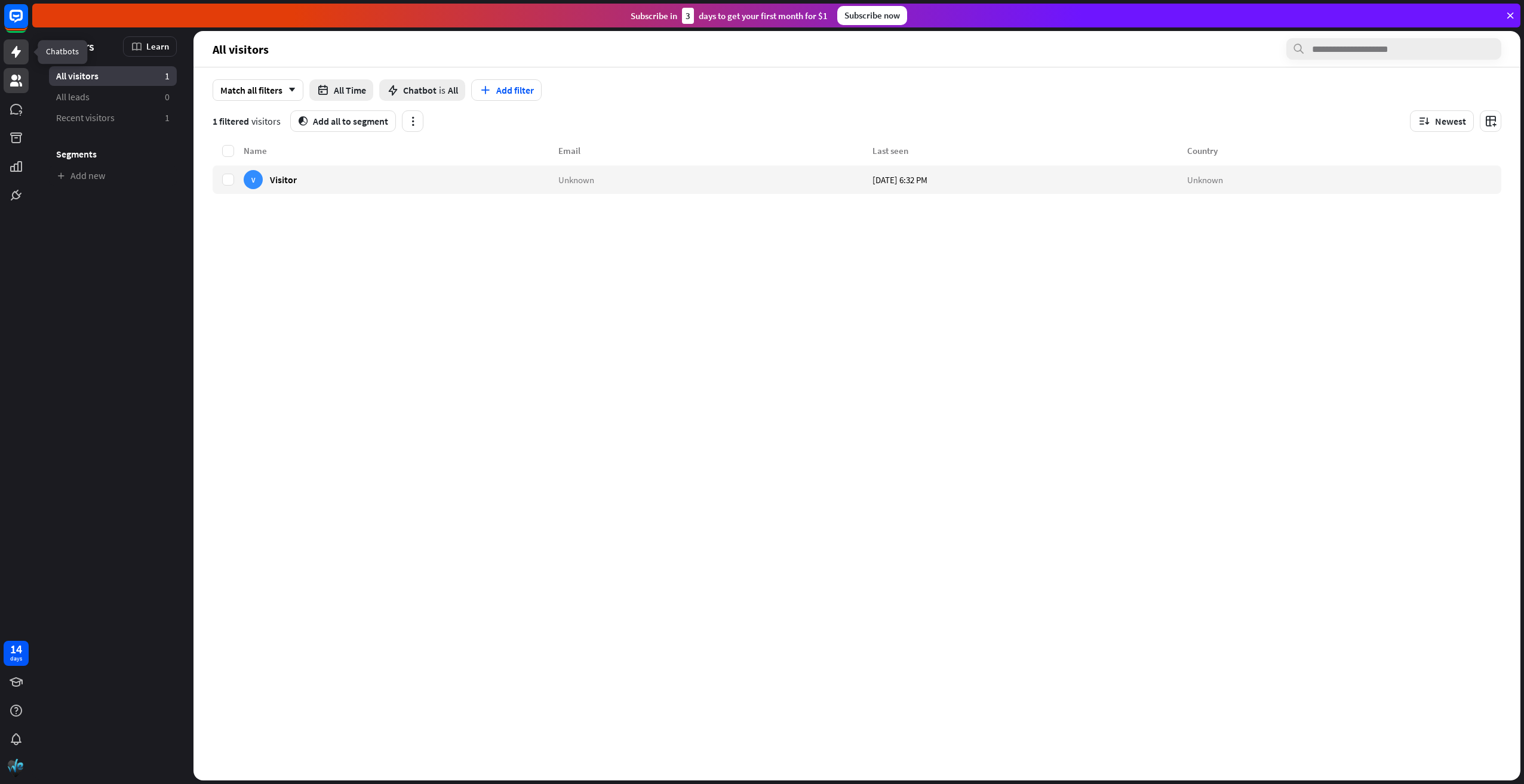
click at [14, 54] on icon at bounding box center [16, 52] width 9 height 12
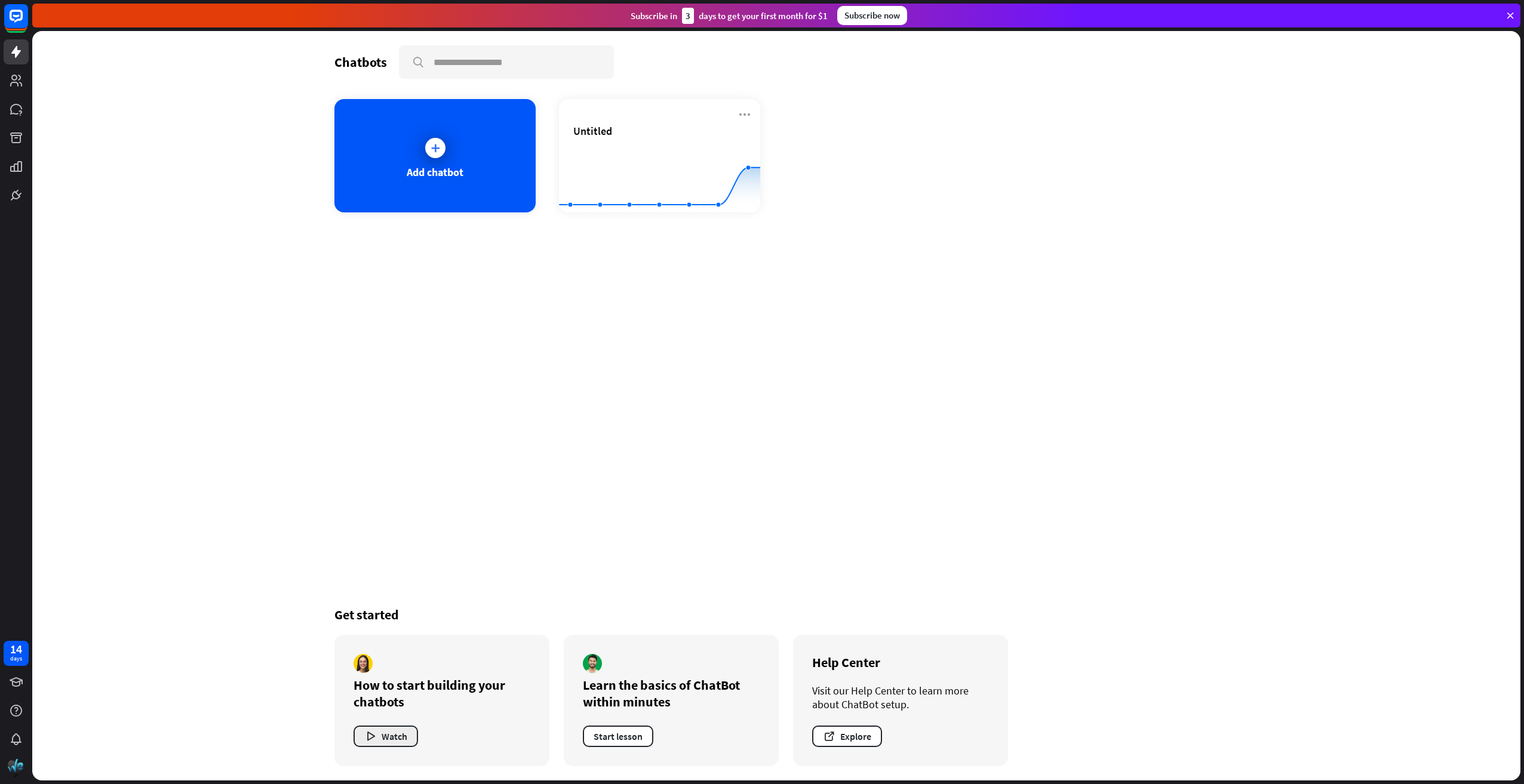
click at [385, 734] on button "Watch" at bounding box center [386, 736] width 65 height 22
click at [1001, 244] on div "close" at bounding box center [762, 392] width 1524 height 784
click at [615, 740] on button "Start lesson" at bounding box center [618, 736] width 70 height 22
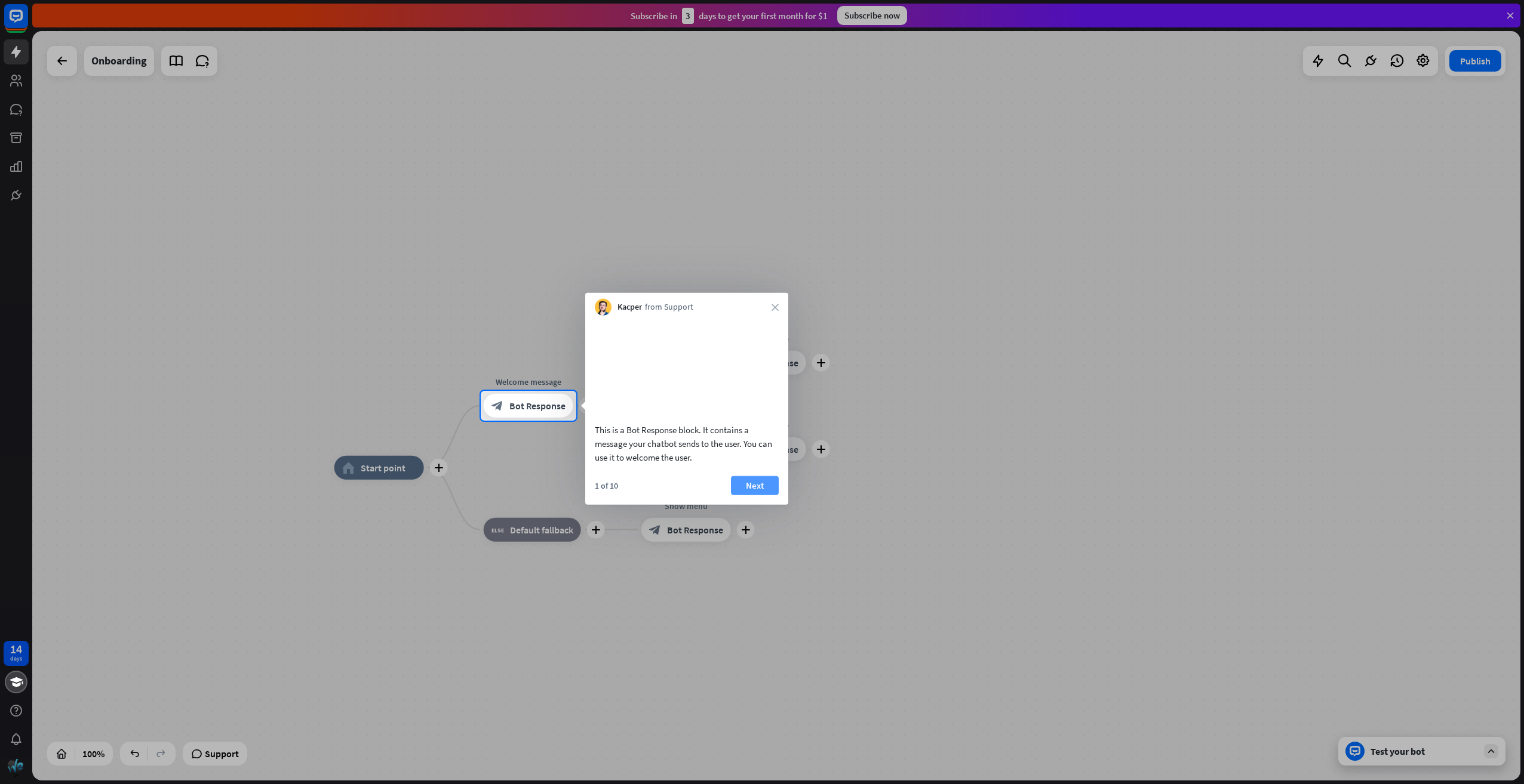
click at [756, 495] on button "Next" at bounding box center [755, 485] width 48 height 19
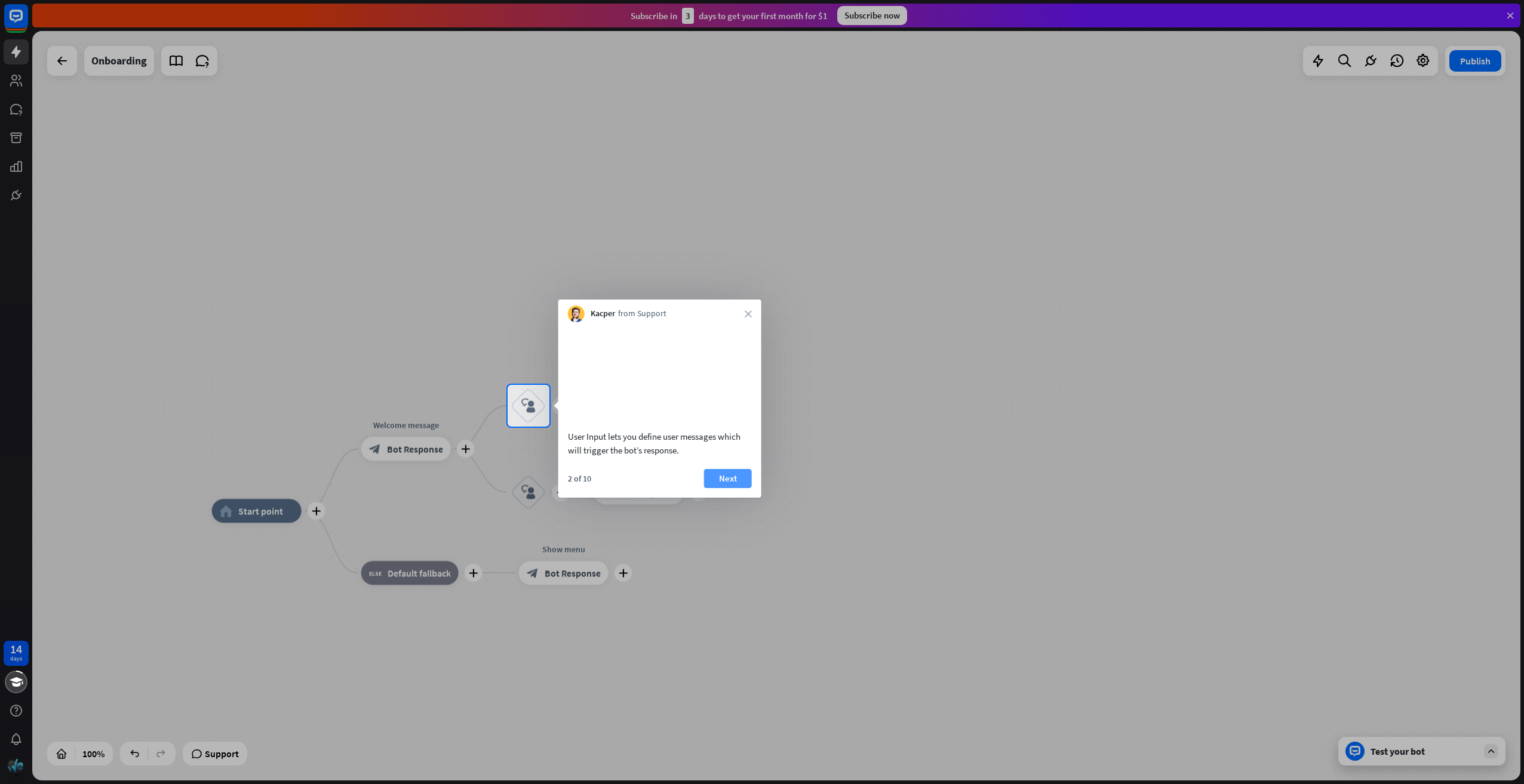
click at [733, 488] on button "Next" at bounding box center [728, 478] width 48 height 19
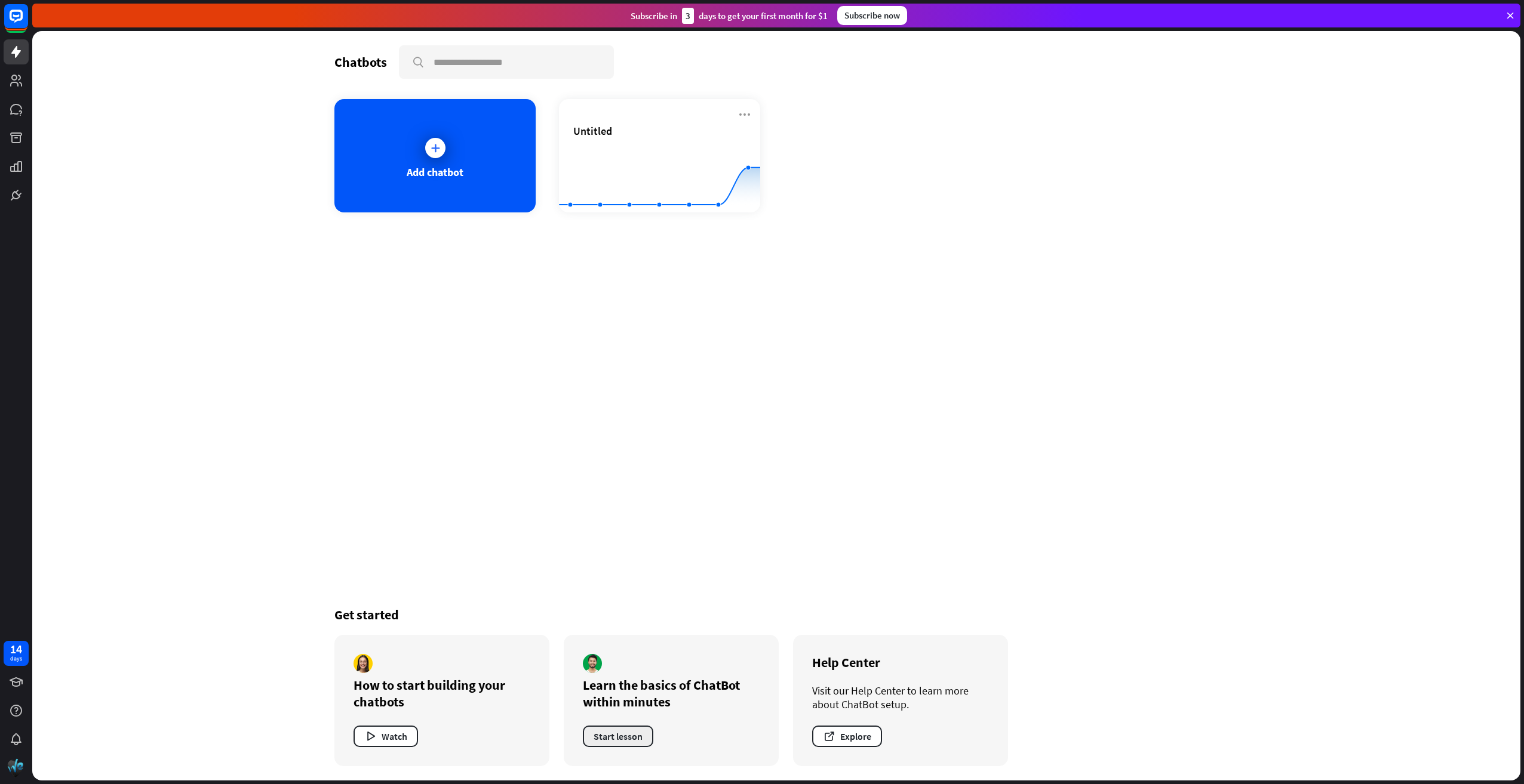
click at [613, 732] on button "Start lesson" at bounding box center [618, 736] width 70 height 22
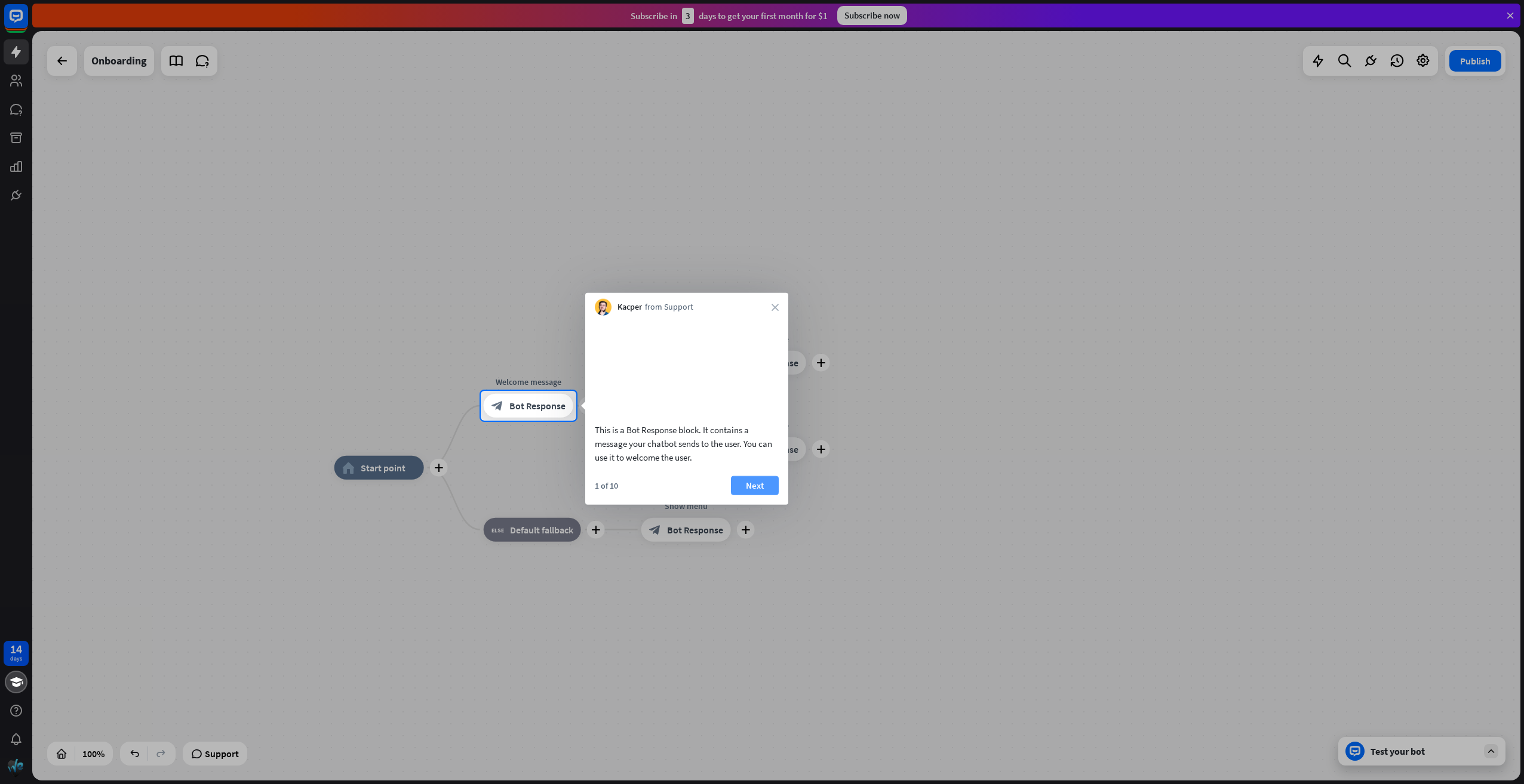
click at [755, 495] on button "Next" at bounding box center [755, 485] width 48 height 19
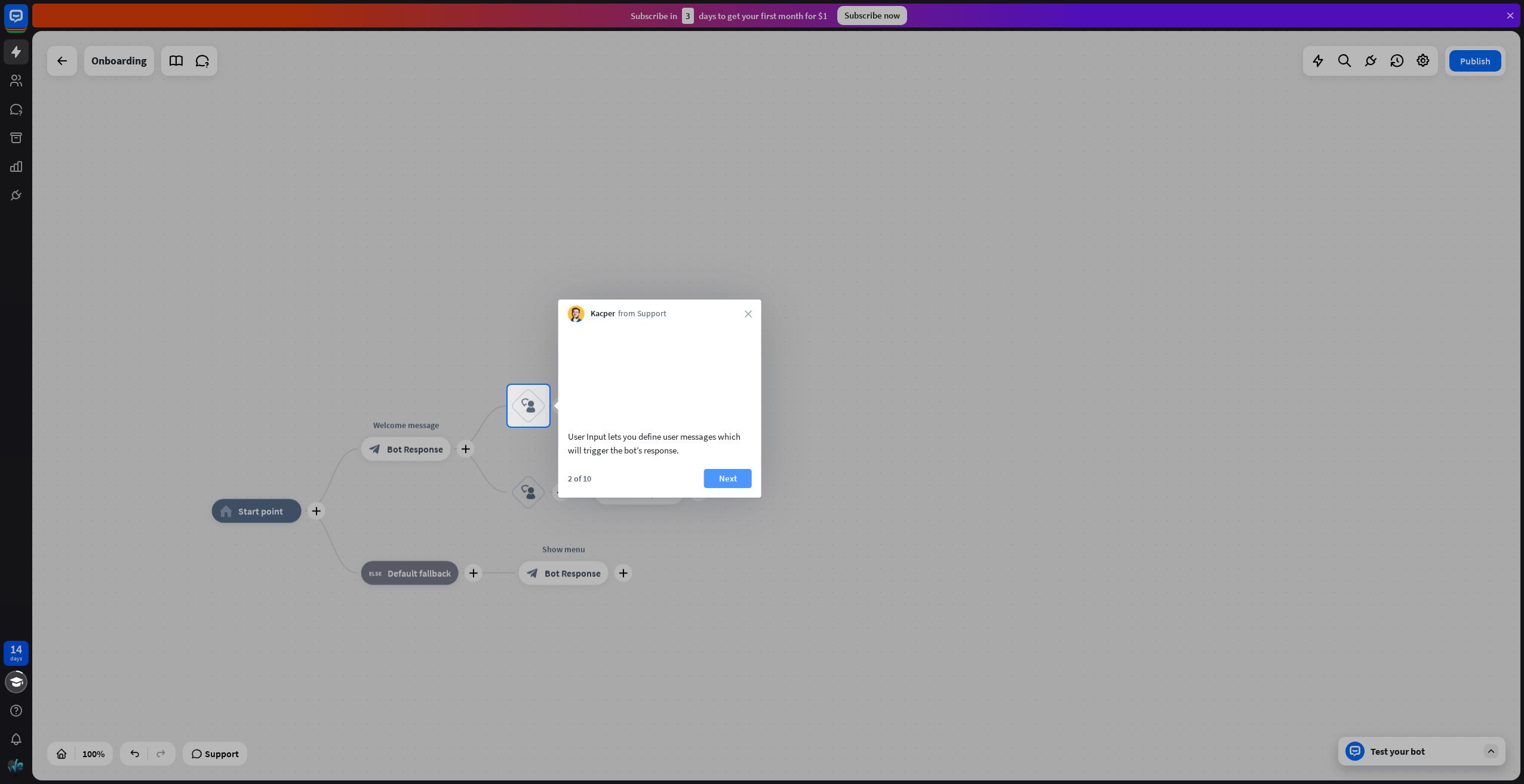
click at [723, 488] on button "Next" at bounding box center [728, 478] width 48 height 19
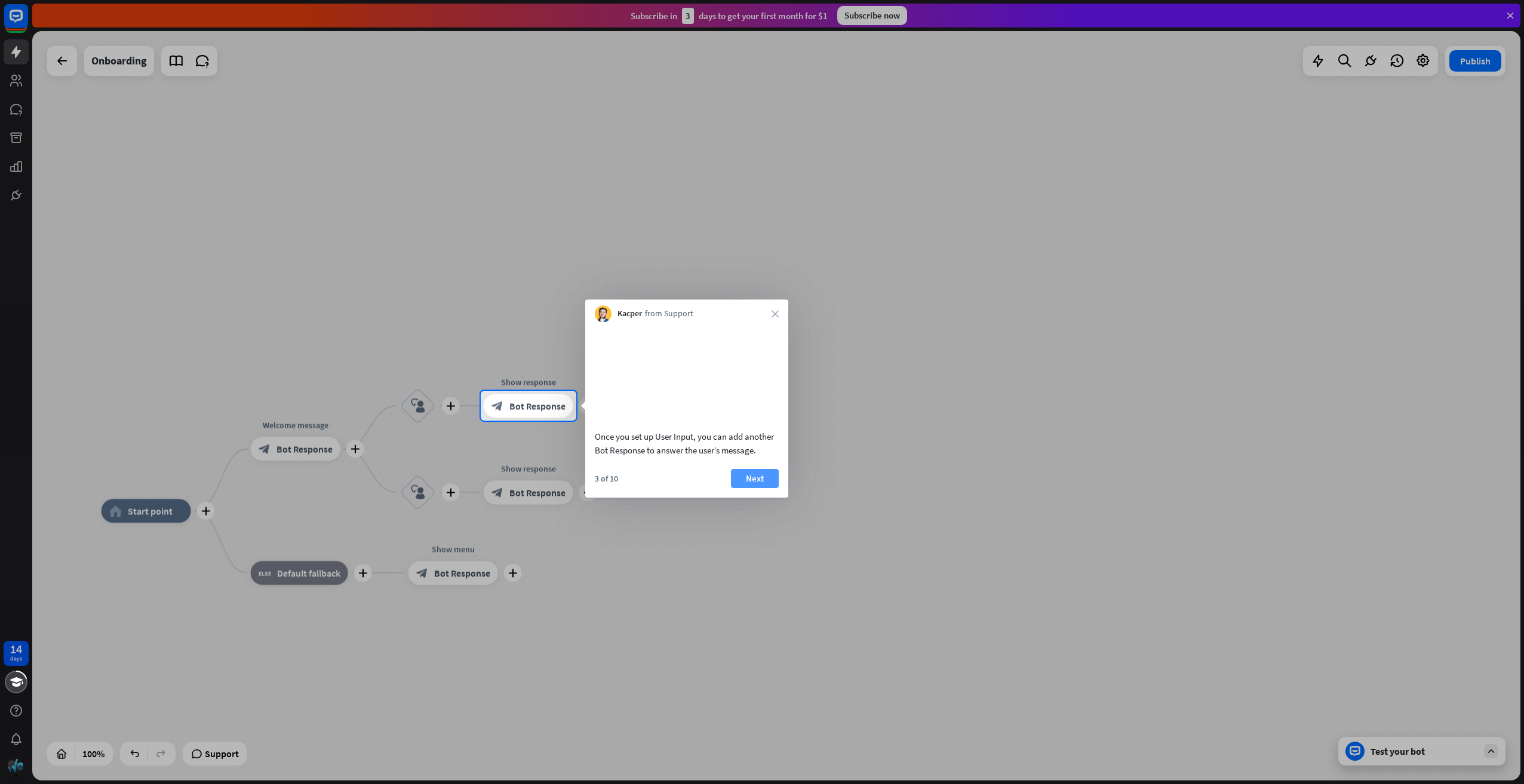
click at [753, 487] on button "Next" at bounding box center [755, 478] width 48 height 19
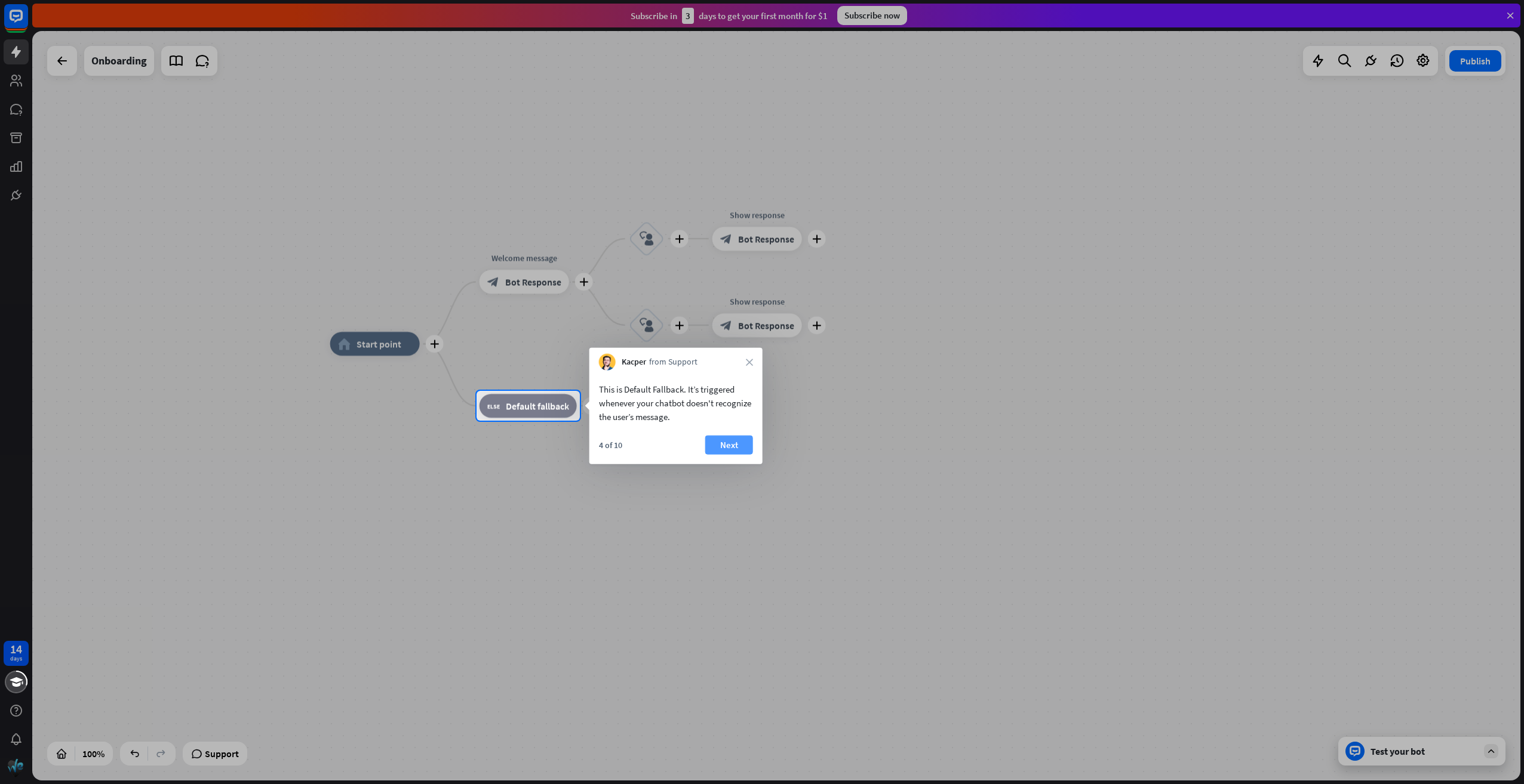
click at [735, 442] on button "Next" at bounding box center [729, 445] width 48 height 19
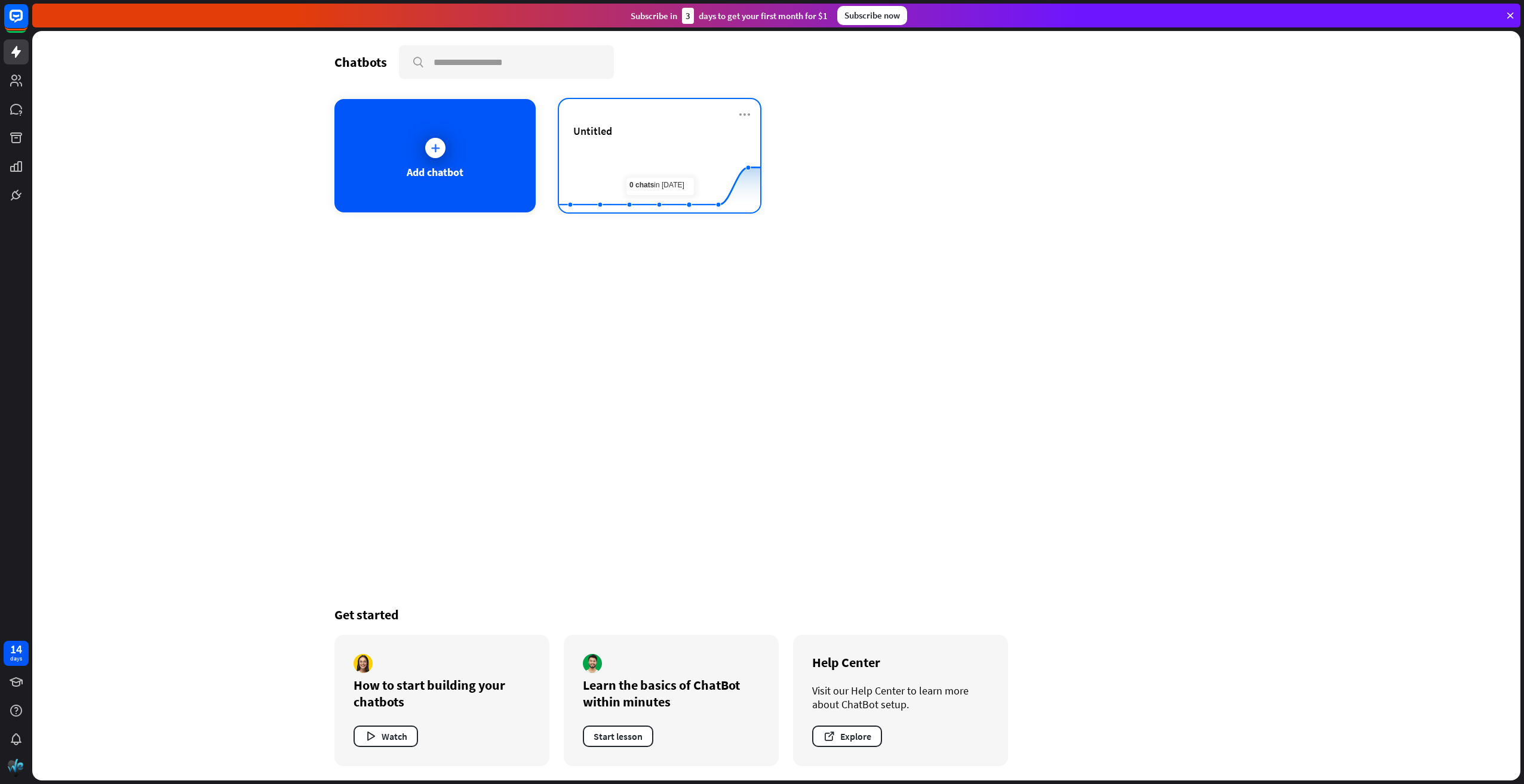
click at [651, 131] on div "Untitled" at bounding box center [659, 131] width 172 height 14
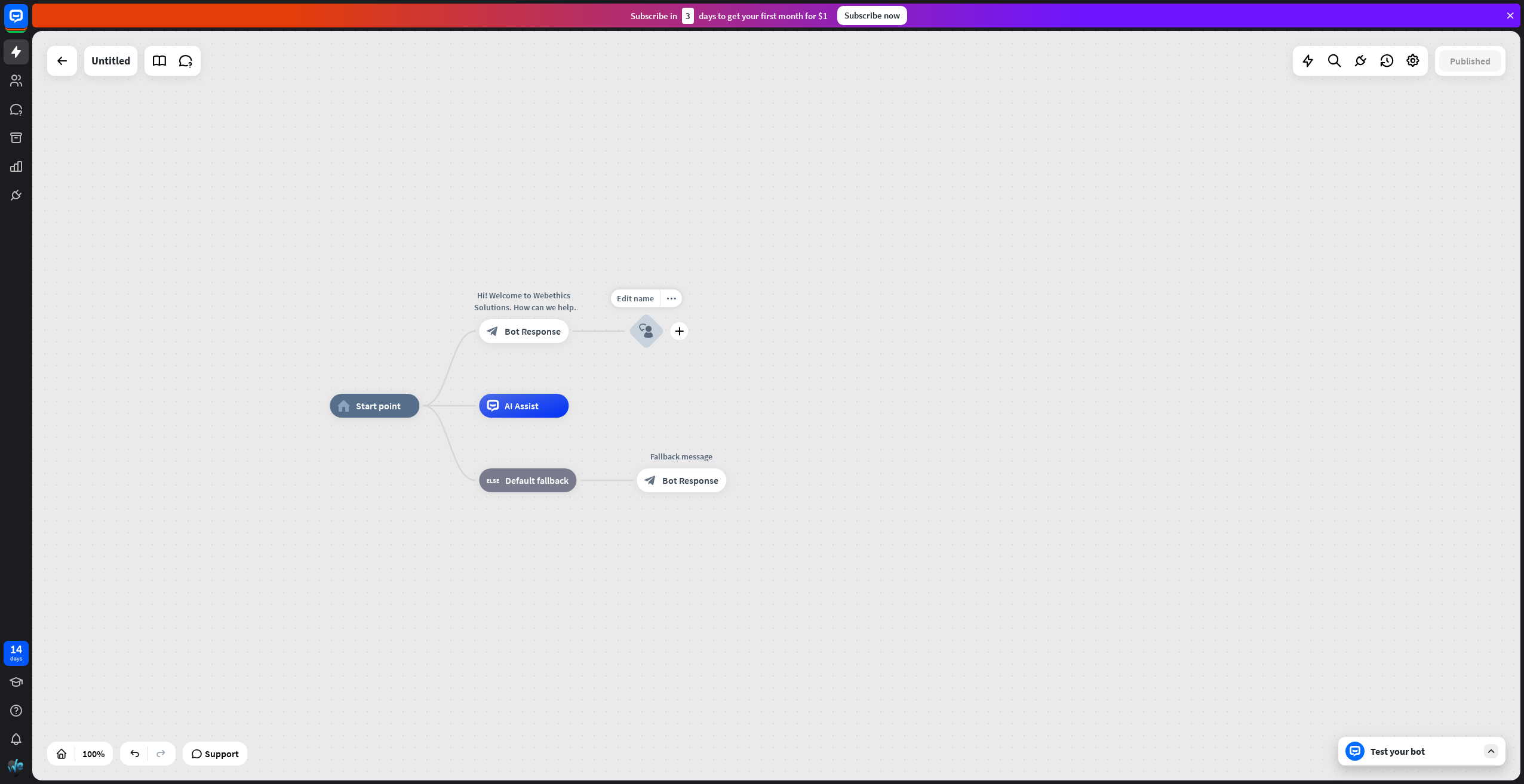
click at [658, 329] on div "block_user_input" at bounding box center [646, 332] width 36 height 36
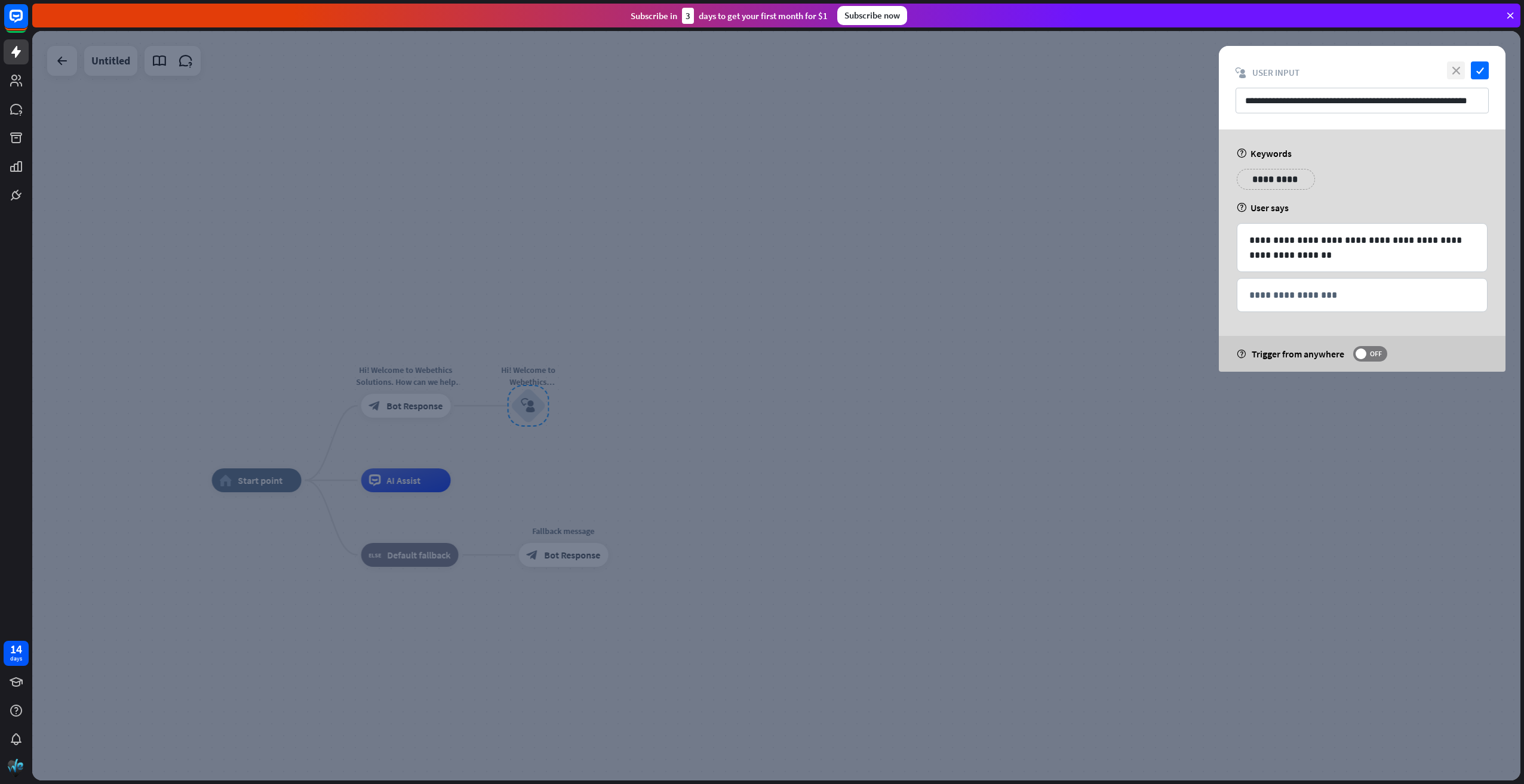
click at [1455, 72] on icon "close" at bounding box center [1456, 70] width 18 height 18
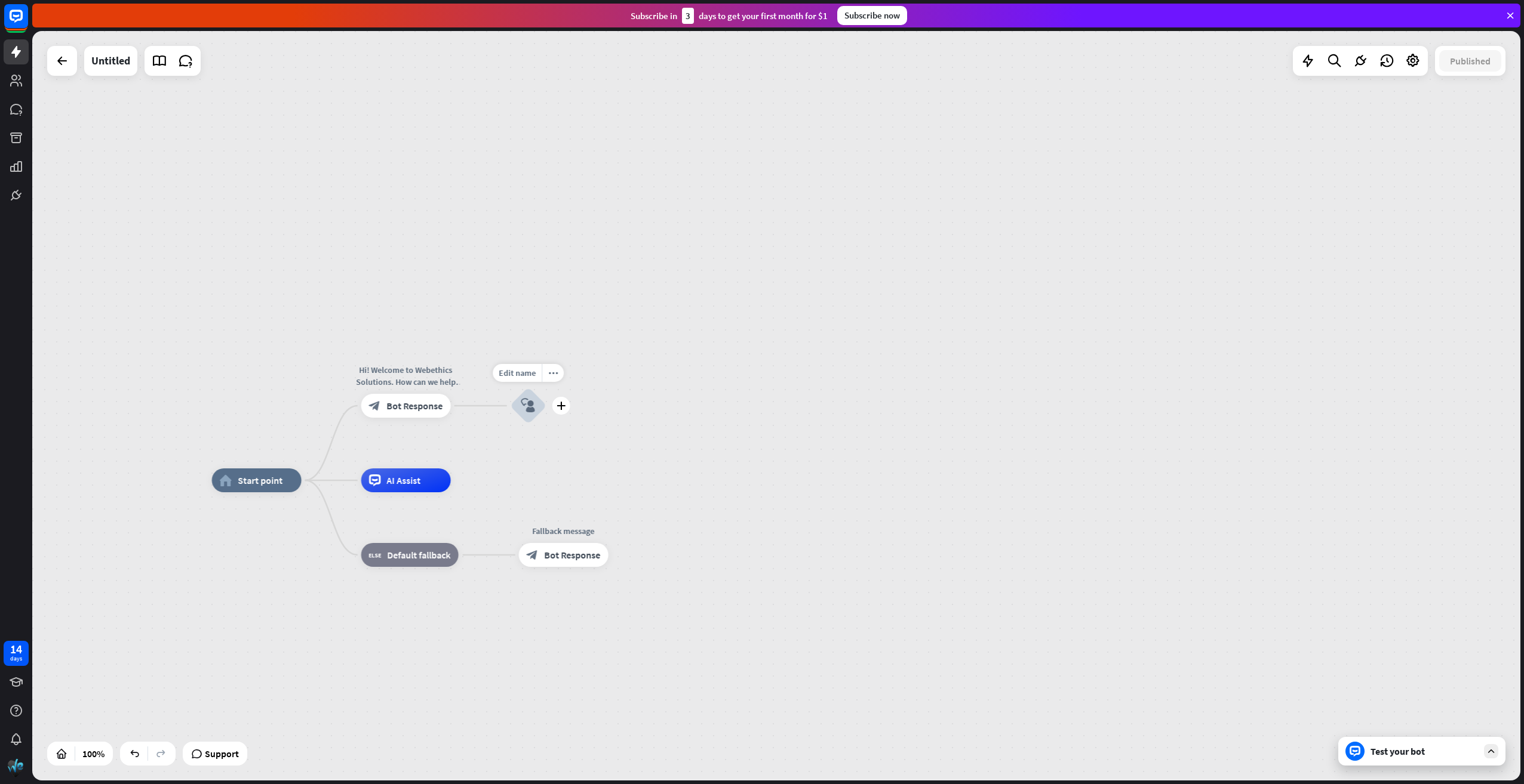
click at [534, 403] on icon "block_user_input" at bounding box center [528, 406] width 14 height 14
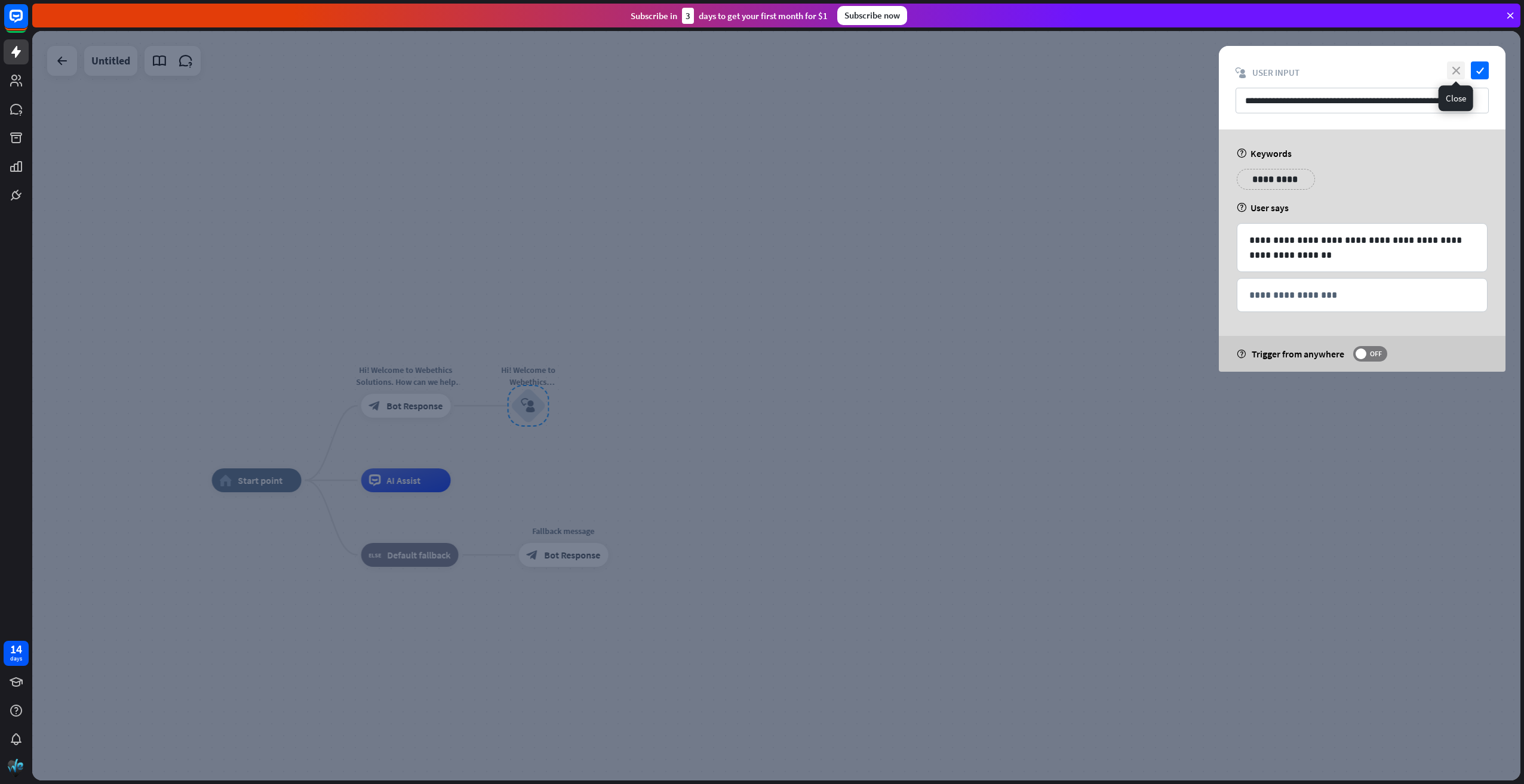
click at [1457, 72] on icon "close" at bounding box center [1456, 70] width 18 height 18
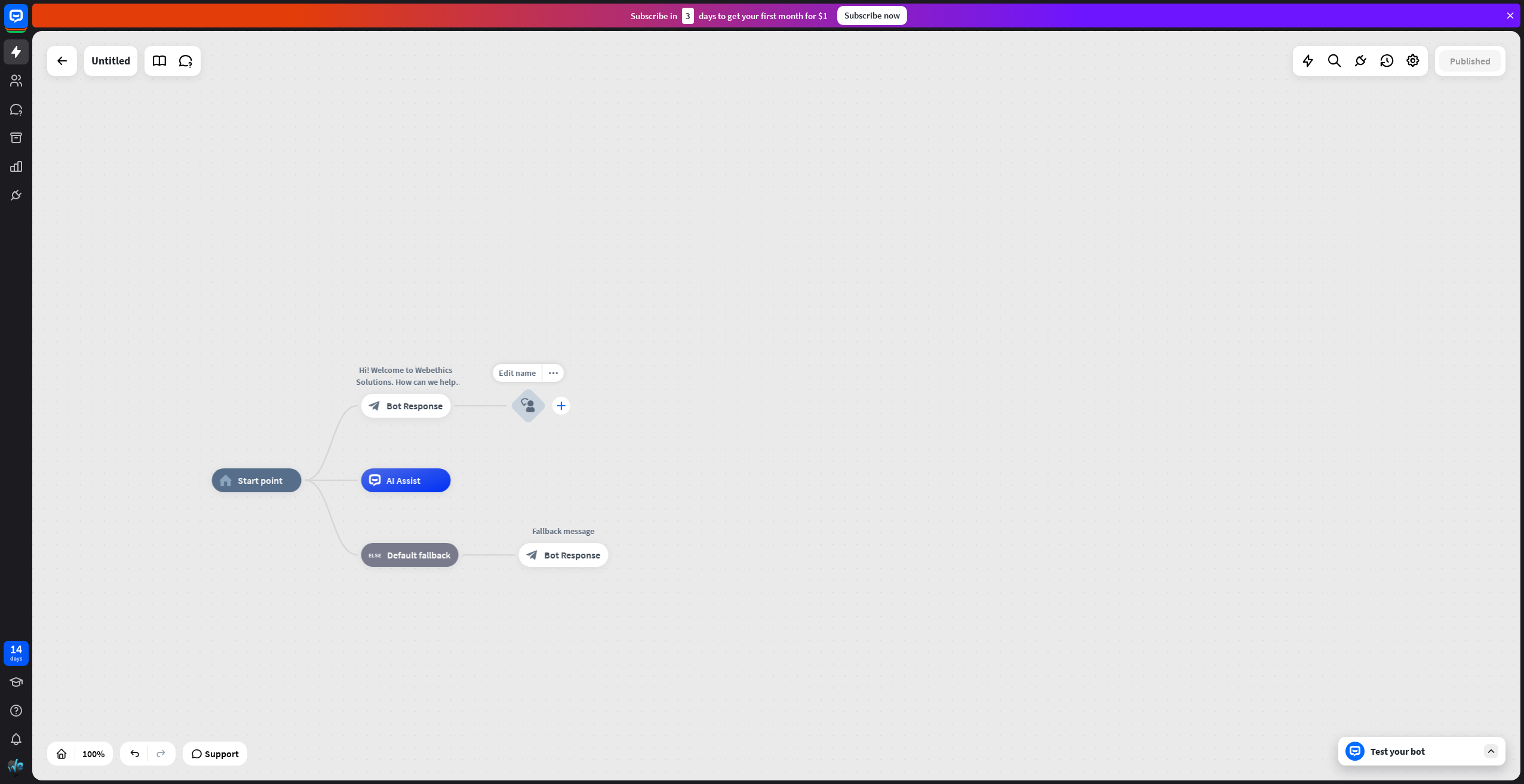
click at [564, 411] on div "plus" at bounding box center [561, 406] width 18 height 18
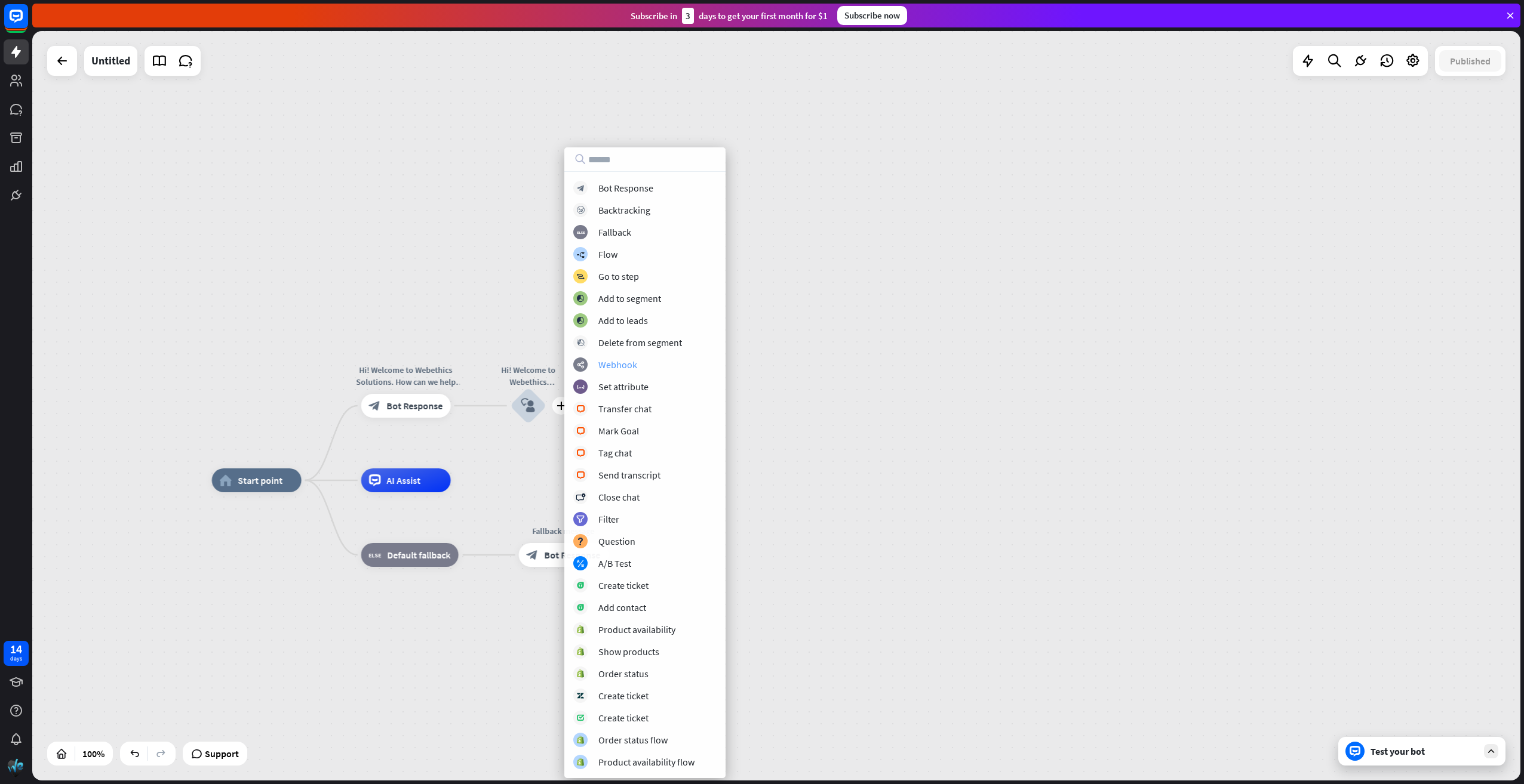
click at [654, 368] on div "webhooks Webhook" at bounding box center [645, 365] width 143 height 14
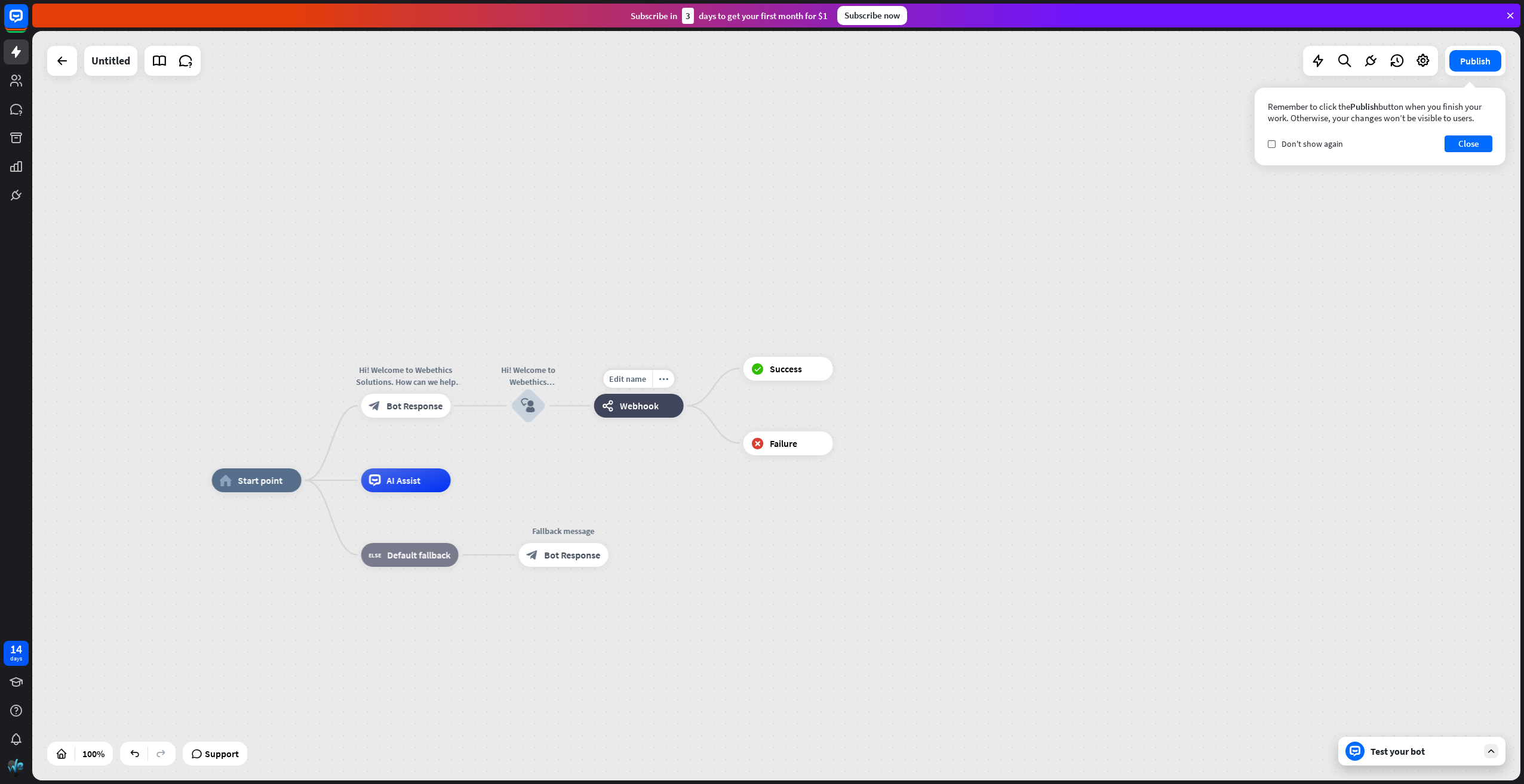
click at [633, 405] on span "Webhook" at bounding box center [639, 406] width 39 height 12
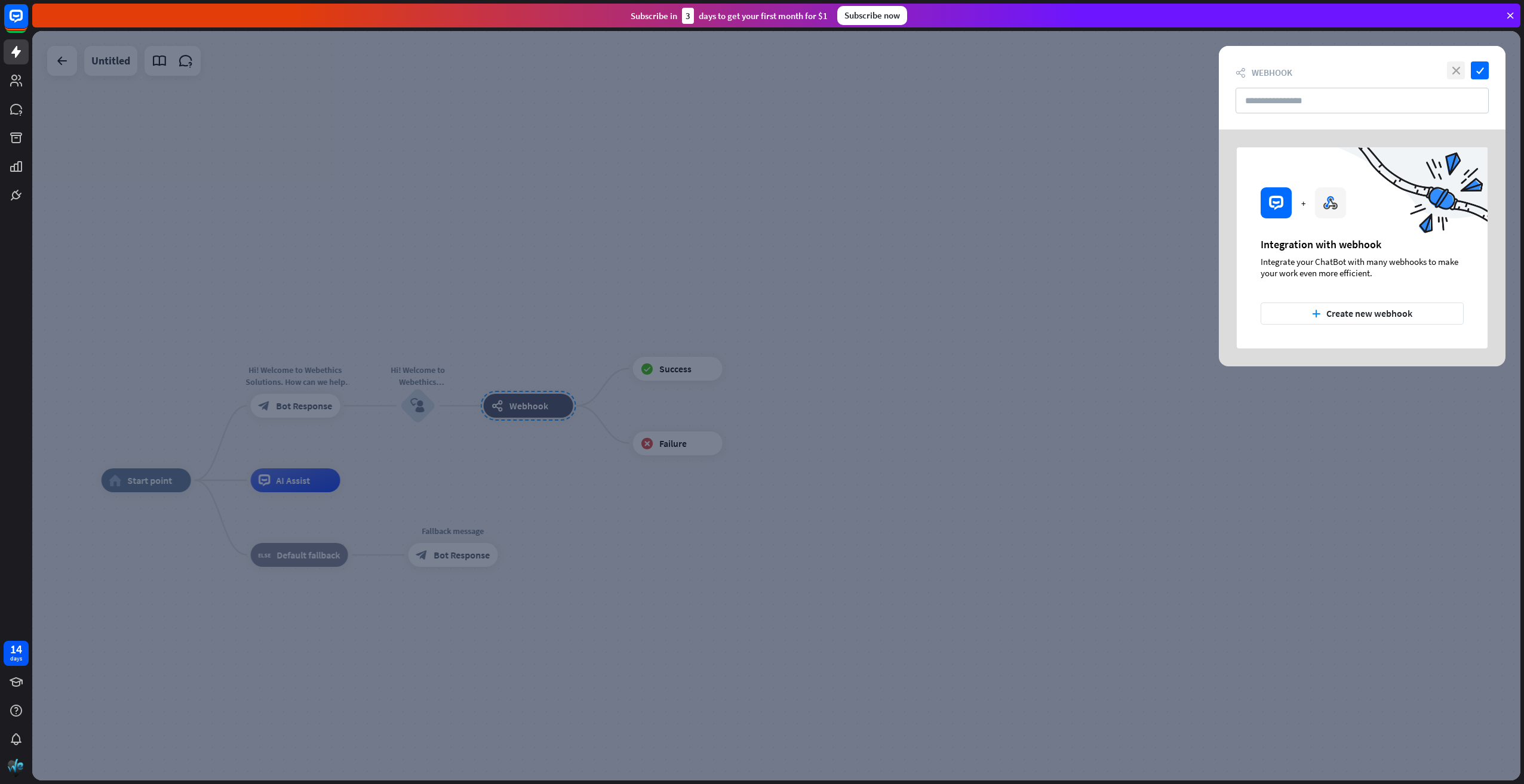
click at [1458, 65] on icon "close" at bounding box center [1456, 70] width 18 height 18
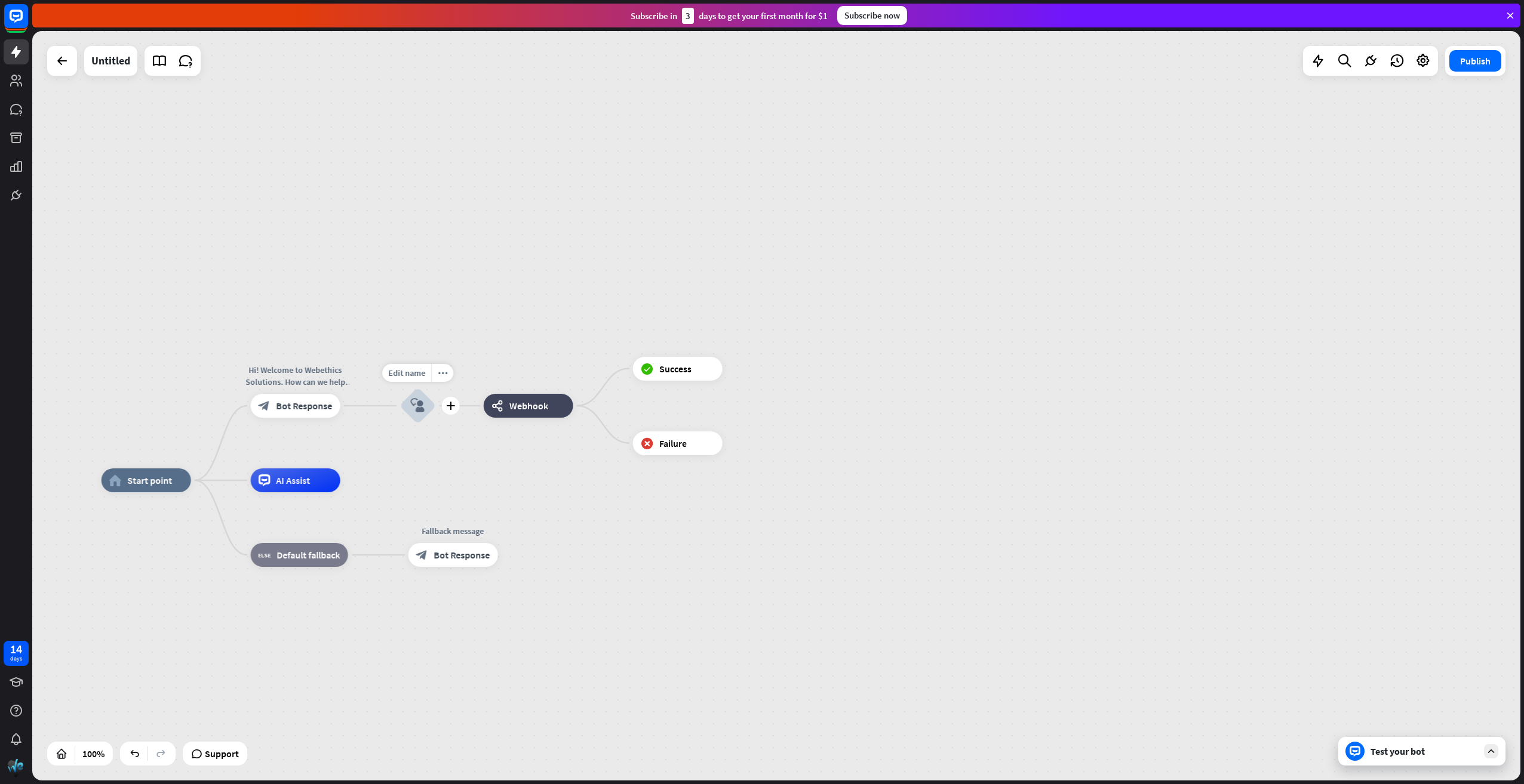
click at [425, 406] on icon "block_user_input" at bounding box center [418, 406] width 14 height 14
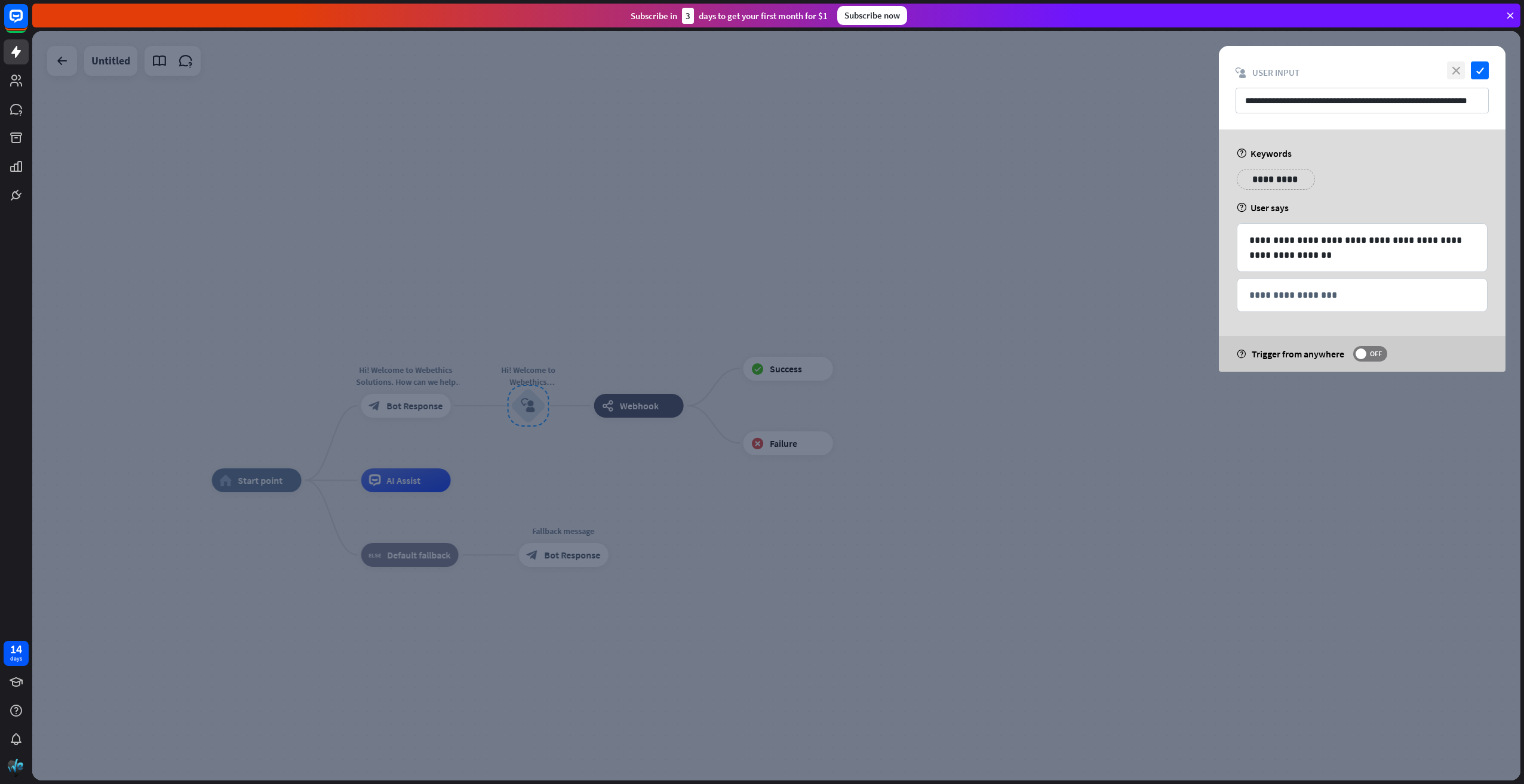
click at [1447, 65] on icon "close" at bounding box center [1456, 70] width 18 height 18
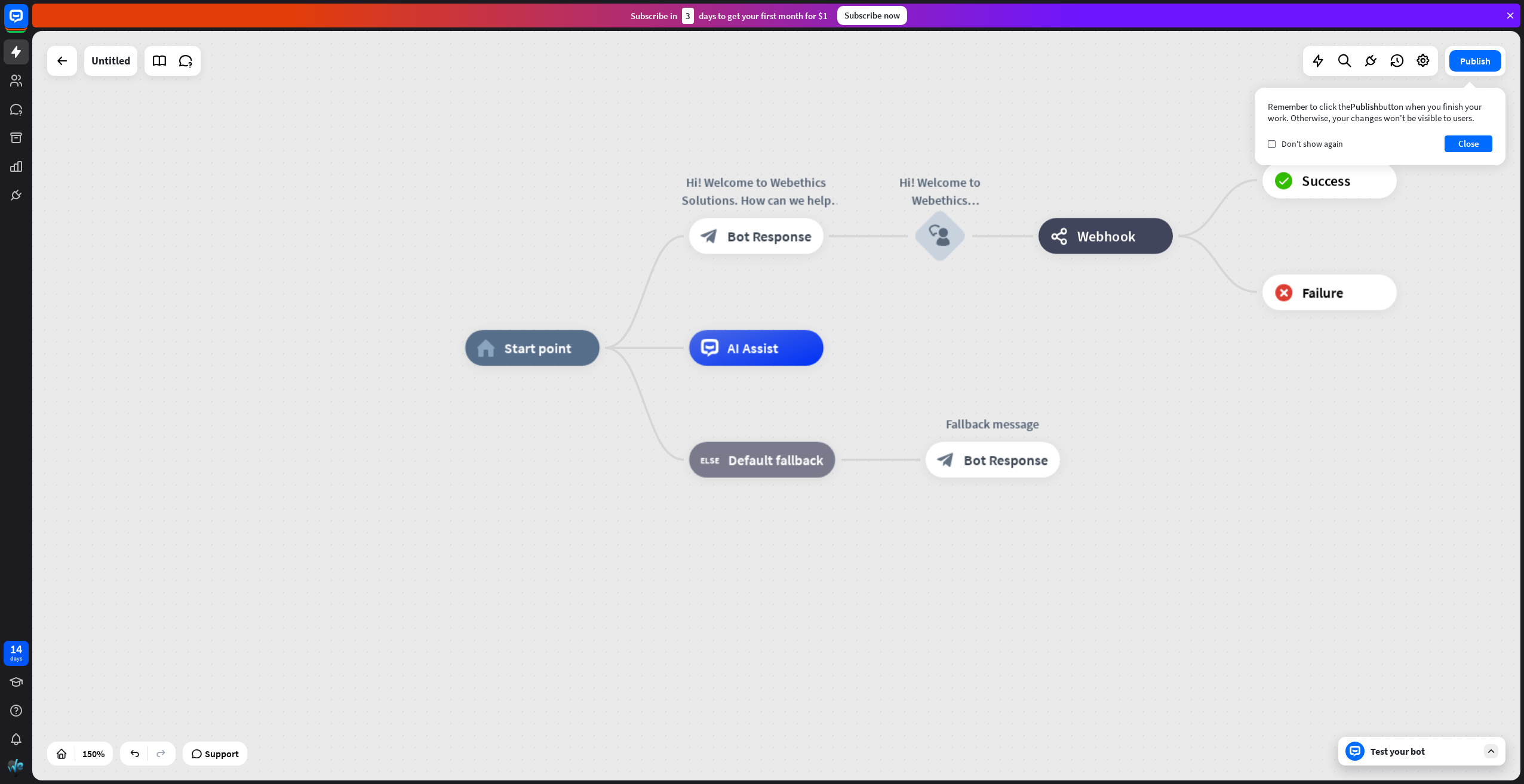
drag, startPoint x: 712, startPoint y: 616, endPoint x: 1147, endPoint y: 430, distance: 473.1
